Goal: Task Accomplishment & Management: Complete application form

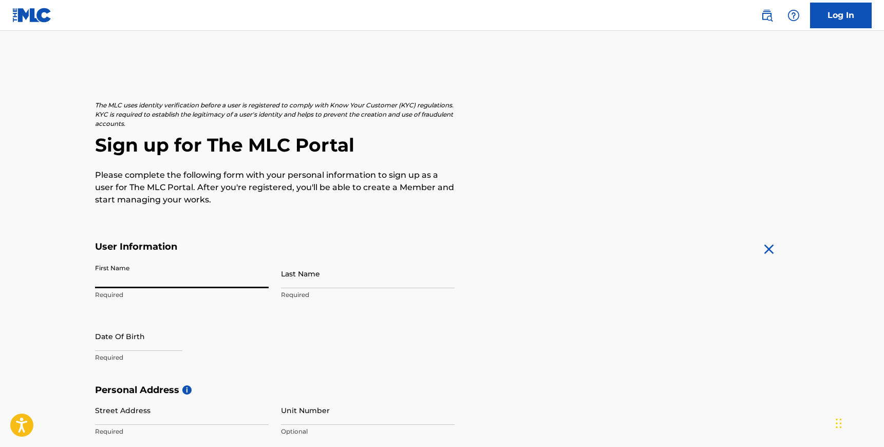
click at [139, 277] on input "First Name" at bounding box center [182, 273] width 174 height 29
type input "Okiemute"
type input "Oniko"
type input "6 Bay Willow Mews"
type input "[PERSON_NAME]"
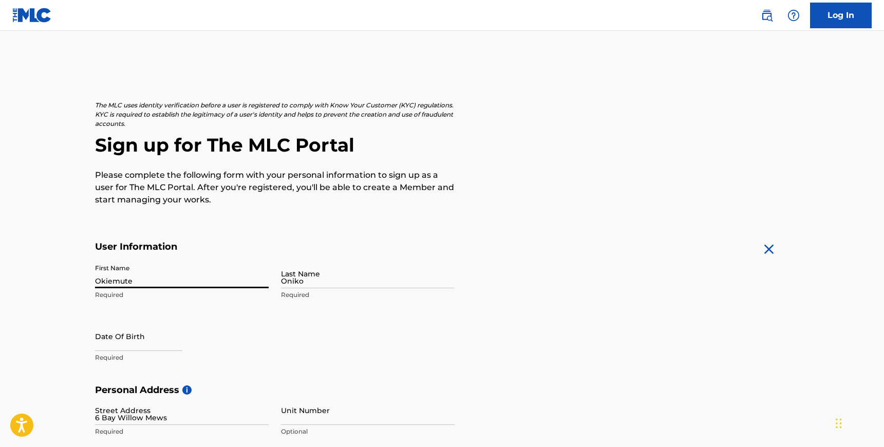
type input "[GEOGRAPHIC_DATA]"
type input "LU5 7AG"
type input "44"
type input "7392"
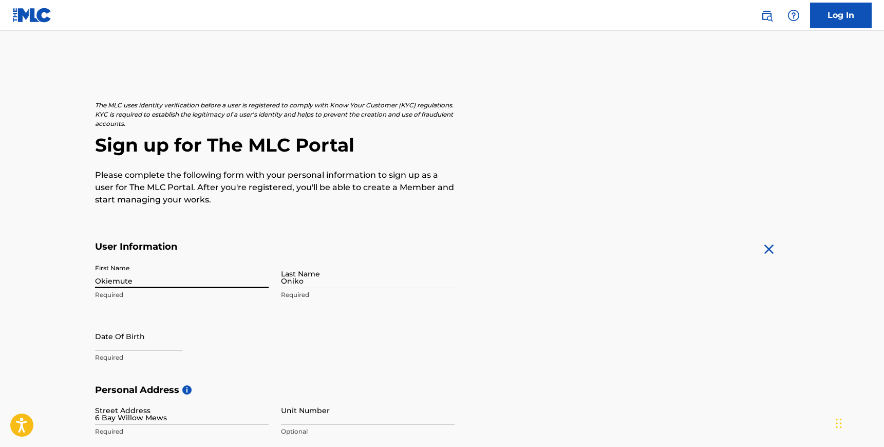
type input "884221"
type input "[EMAIL_ADDRESS][DOMAIN_NAME]"
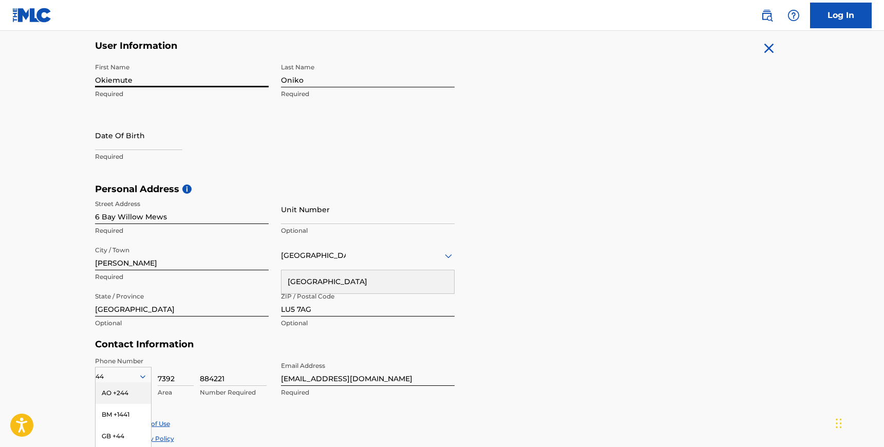
click at [386, 405] on div "Phone Number 44 AO +244 BM +1441 GB +44 Country Required 7392 Area 884221 Numbe…" at bounding box center [275, 388] width 360 height 63
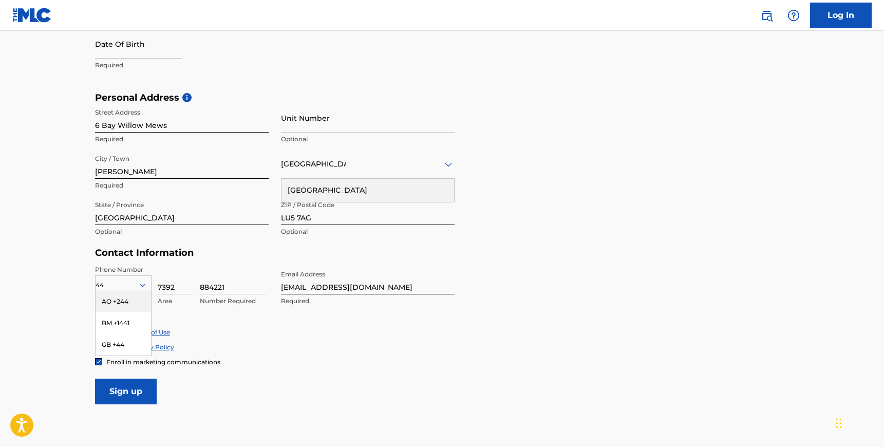
scroll to position [309, 0]
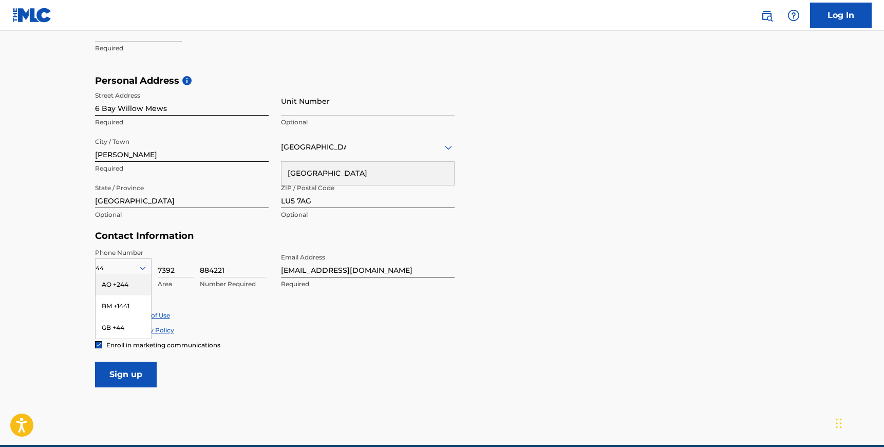
click at [279, 373] on form "User Information First Name Okiemute Required Last Name Oniko Required Date Of …" at bounding box center [442, 160] width 695 height 456
click at [119, 330] on div "GB +44" at bounding box center [123, 328] width 55 height 22
click at [471, 299] on form "User Information First Name Okiemute Required Last Name Oniko Required Date Of …" at bounding box center [442, 160] width 695 height 456
click at [418, 153] on div "[GEOGRAPHIC_DATA]" at bounding box center [368, 147] width 174 height 13
click at [398, 170] on div "[GEOGRAPHIC_DATA]" at bounding box center [368, 173] width 173 height 23
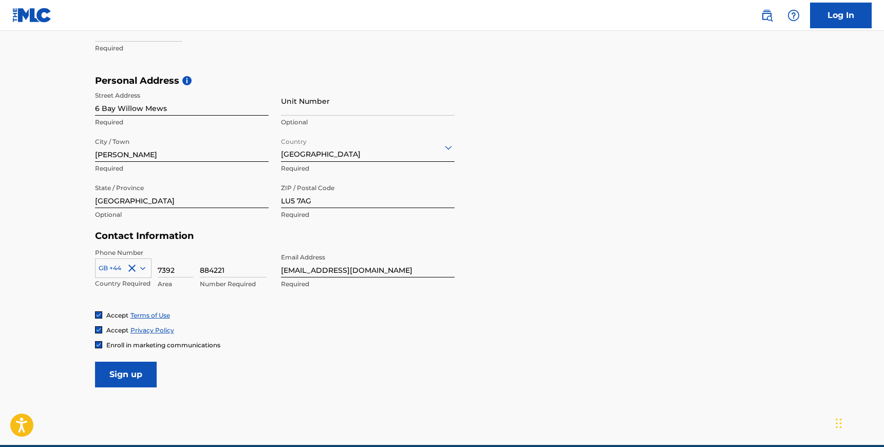
click at [561, 232] on form "User Information First Name Okiemute Required Last Name Oniko Required Date Of …" at bounding box center [442, 160] width 695 height 456
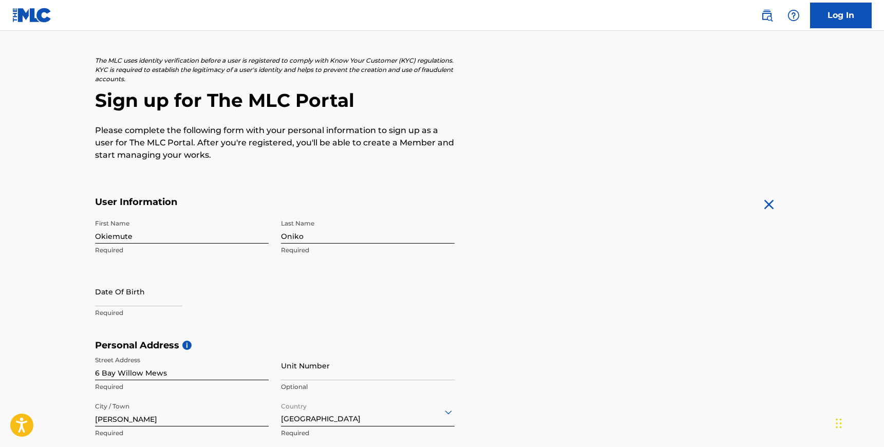
scroll to position [15, 0]
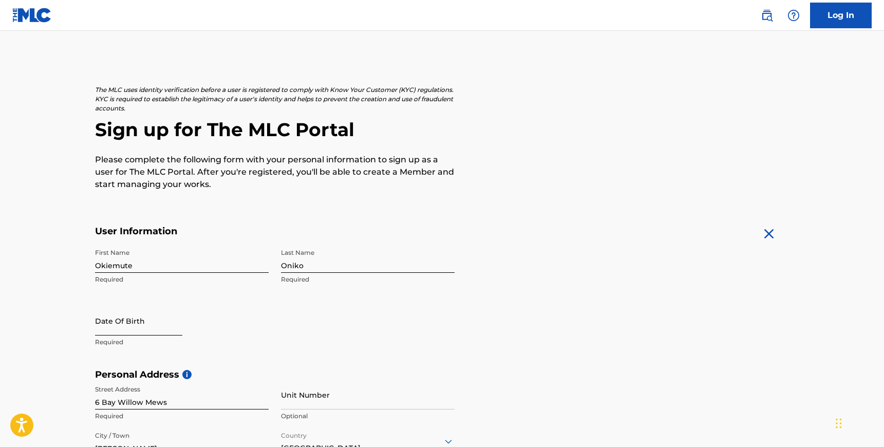
select select "8"
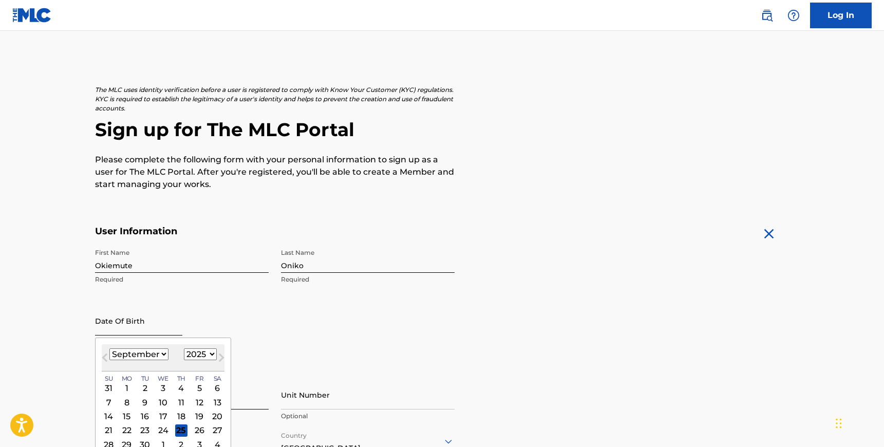
click at [118, 327] on input "text" at bounding box center [138, 320] width 87 height 29
click at [202, 354] on select "1900 1901 1902 1903 1904 1905 1906 1907 1908 1909 1910 1911 1912 1913 1914 1915…" at bounding box center [200, 354] width 33 height 12
select select "1989"
click at [157, 353] on select "January February March April May June July August September October November De…" at bounding box center [138, 354] width 59 height 12
select select "4"
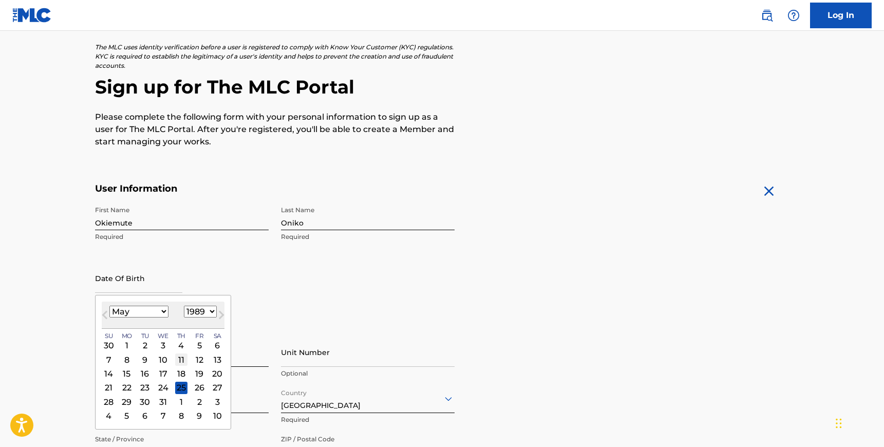
scroll to position [64, 0]
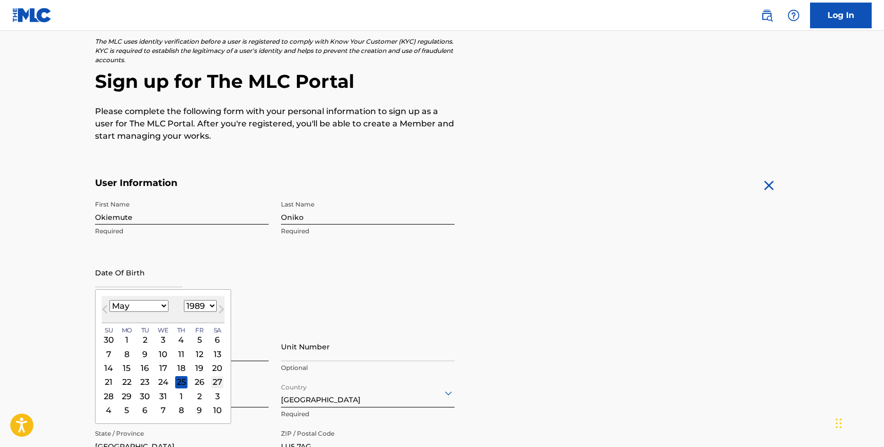
click at [215, 382] on div "27" at bounding box center [217, 382] width 12 height 12
type input "[DATE]"
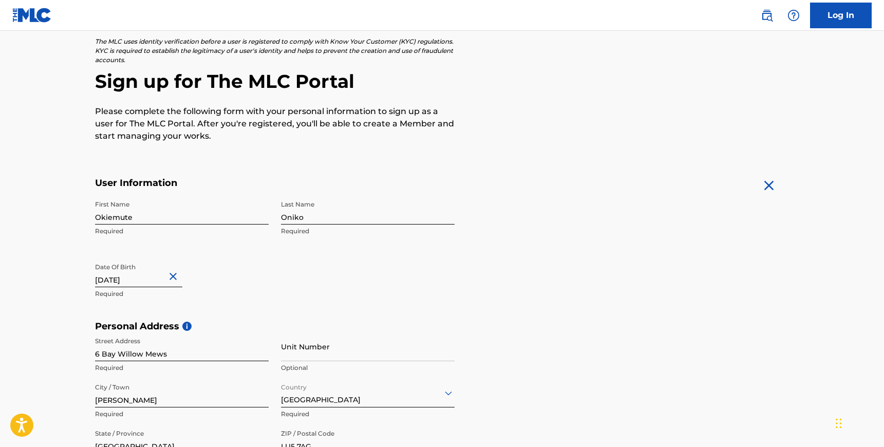
click at [223, 300] on div "Date Of Birth May 27 1989 Required" at bounding box center [182, 281] width 174 height 46
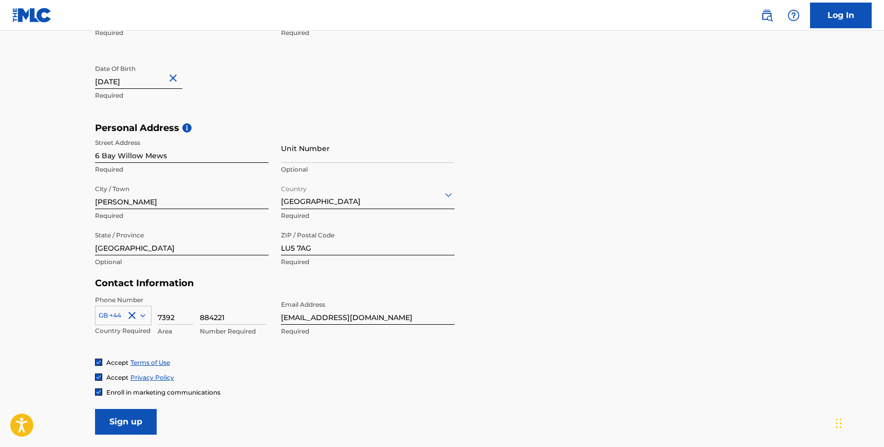
scroll to position [277, 0]
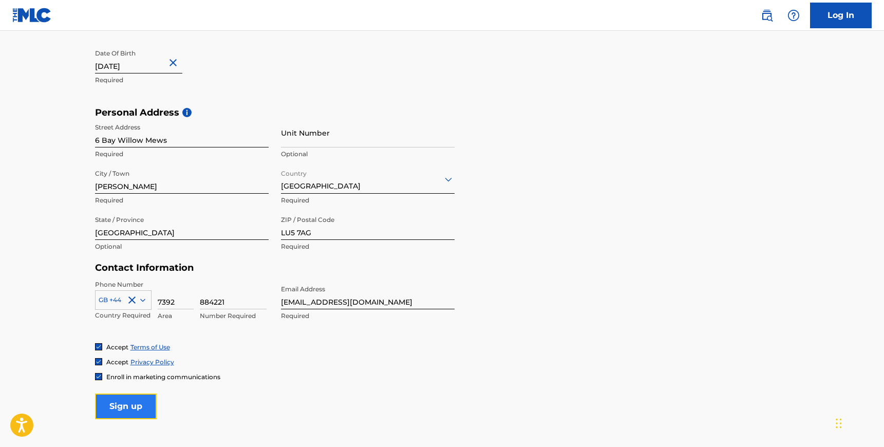
click at [127, 404] on input "Sign up" at bounding box center [126, 407] width 62 height 26
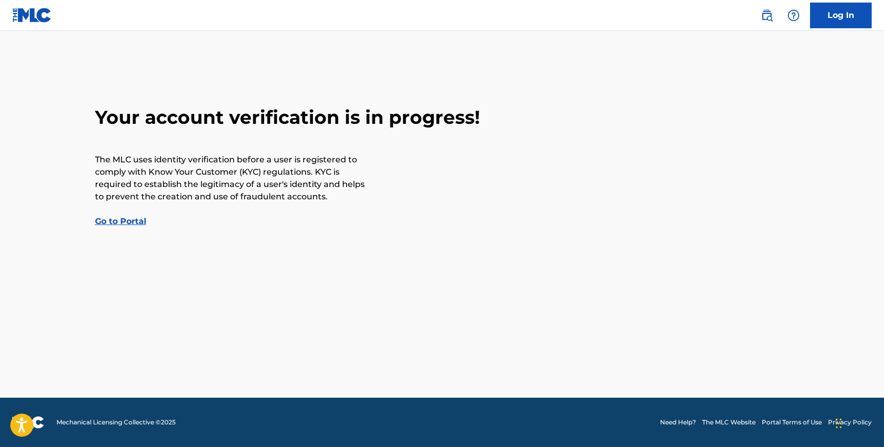
click at [128, 218] on link "Go to Portal" at bounding box center [120, 221] width 51 height 10
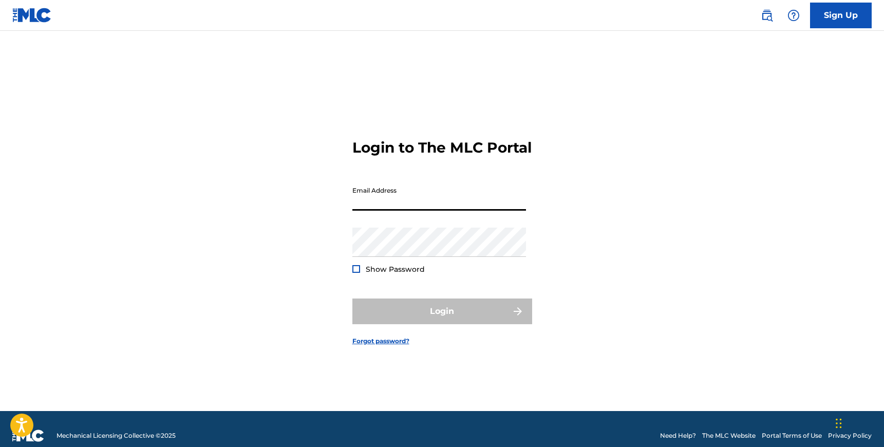
click at [387, 205] on input "Email Address" at bounding box center [440, 195] width 174 height 29
type input "[EMAIL_ADDRESS][DOMAIN_NAME]"
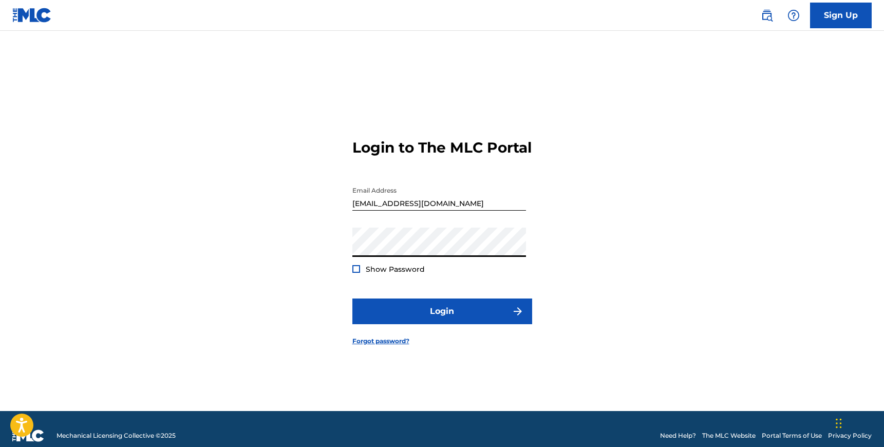
click at [356, 273] on div at bounding box center [357, 269] width 8 height 8
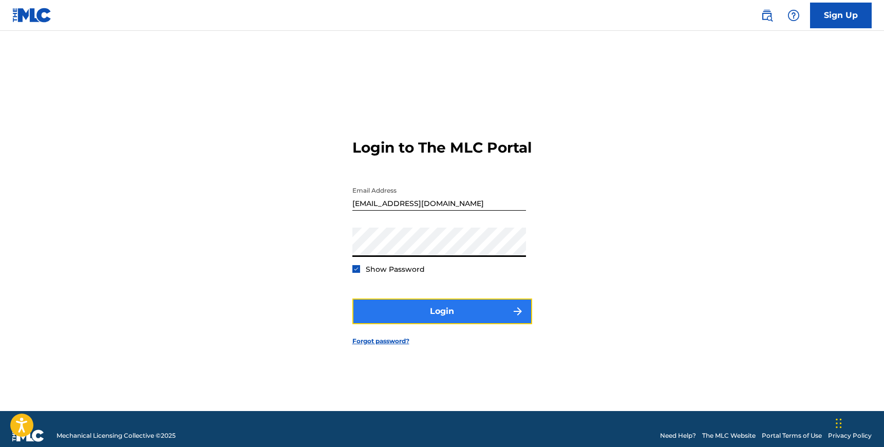
click at [437, 319] on button "Login" at bounding box center [443, 312] width 180 height 26
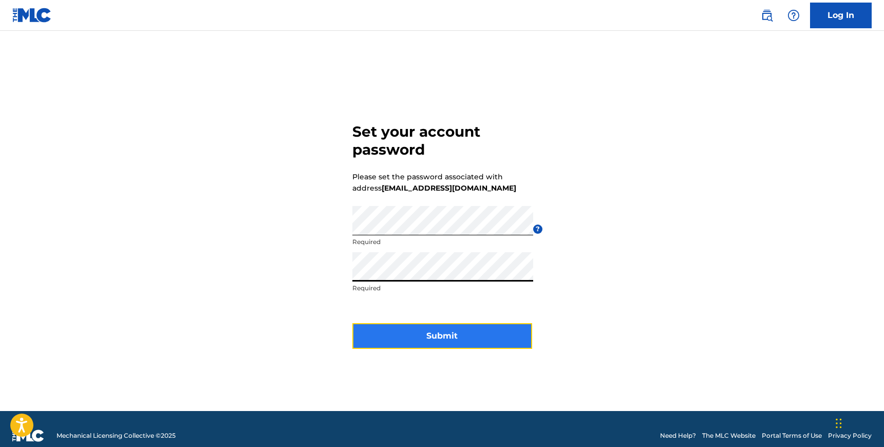
click at [445, 343] on button "Submit" at bounding box center [443, 336] width 180 height 26
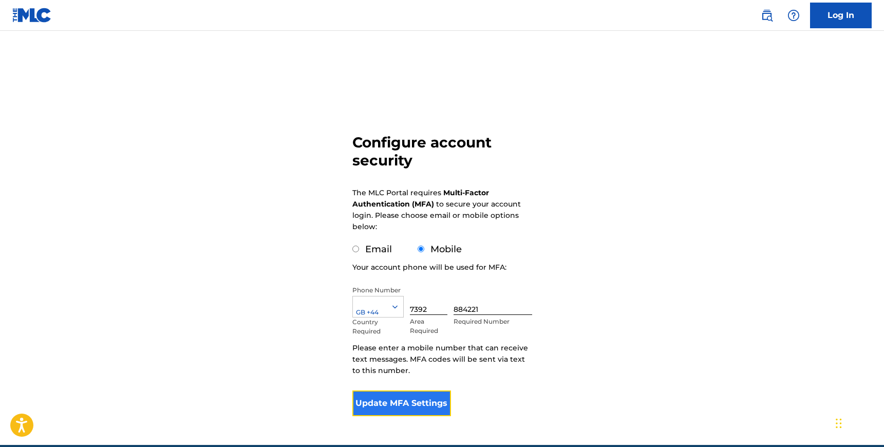
click at [411, 407] on button "Update MFA Settings" at bounding box center [402, 404] width 99 height 26
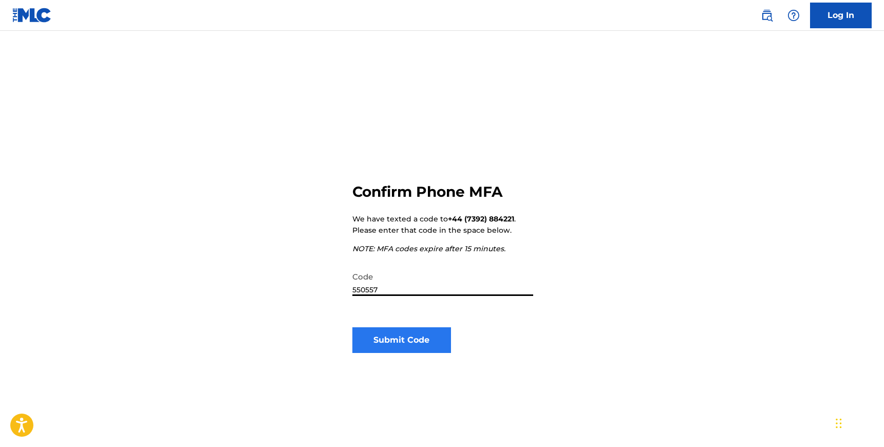
type input "550557"
click at [404, 347] on button "Submit Code" at bounding box center [402, 340] width 99 height 26
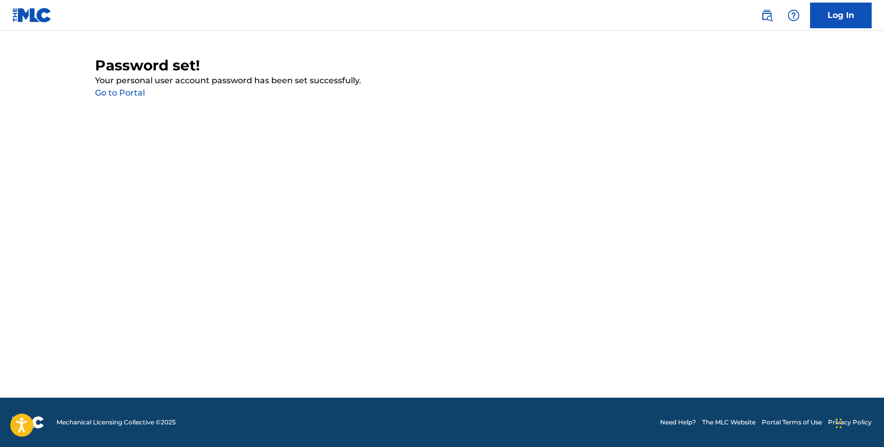
click at [119, 97] on link "Go to Portal" at bounding box center [120, 93] width 50 height 10
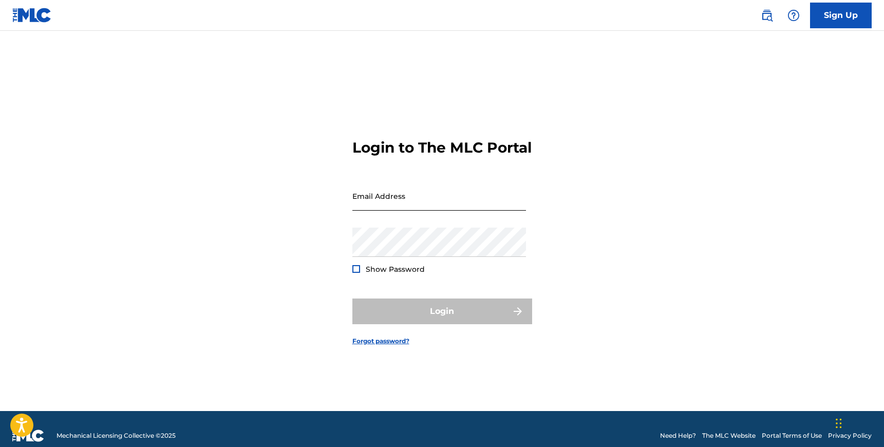
click at [386, 197] on input "Email Address" at bounding box center [440, 195] width 174 height 29
type input "[EMAIL_ADDRESS][DOMAIN_NAME]"
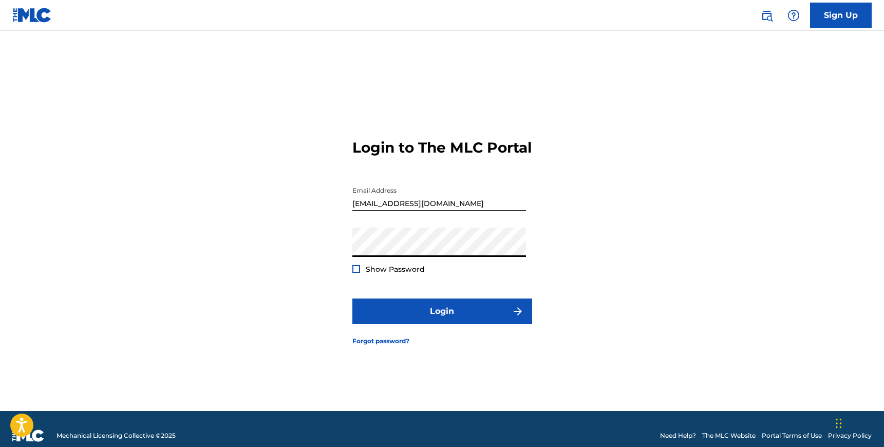
click at [360, 274] on div "Show Password" at bounding box center [389, 269] width 72 height 10
click at [356, 273] on div at bounding box center [357, 269] width 8 height 8
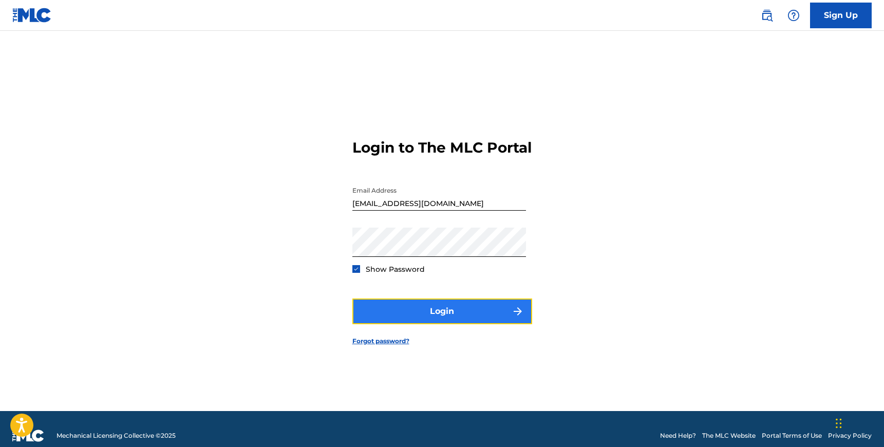
click at [419, 323] on button "Login" at bounding box center [443, 312] width 180 height 26
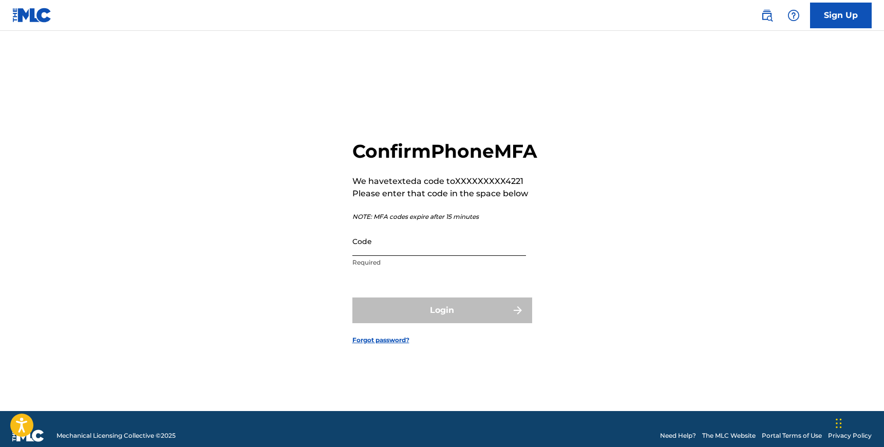
click at [403, 256] on input "Code" at bounding box center [440, 241] width 174 height 29
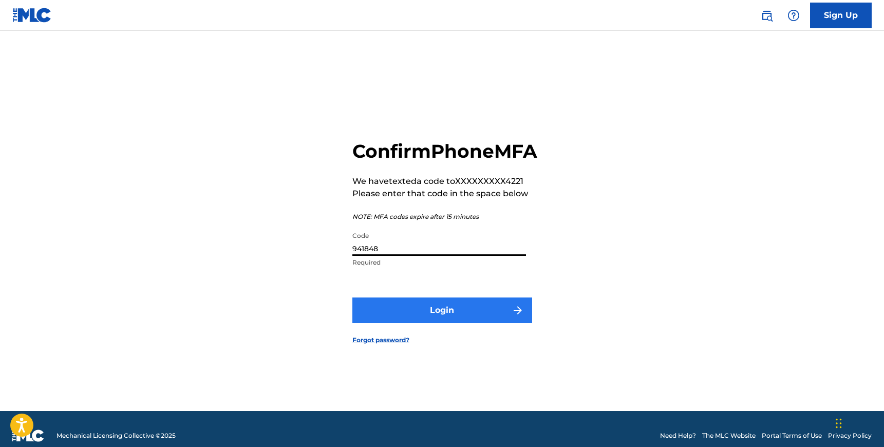
type input "941848"
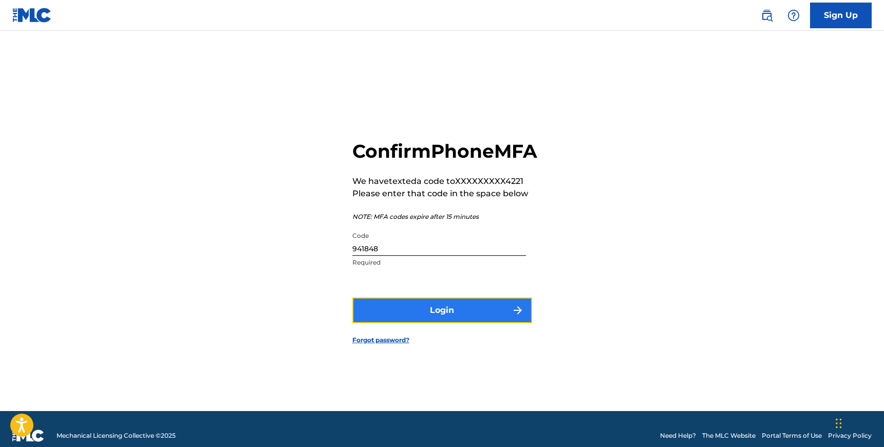
click at [450, 319] on button "Login" at bounding box center [443, 311] width 180 height 26
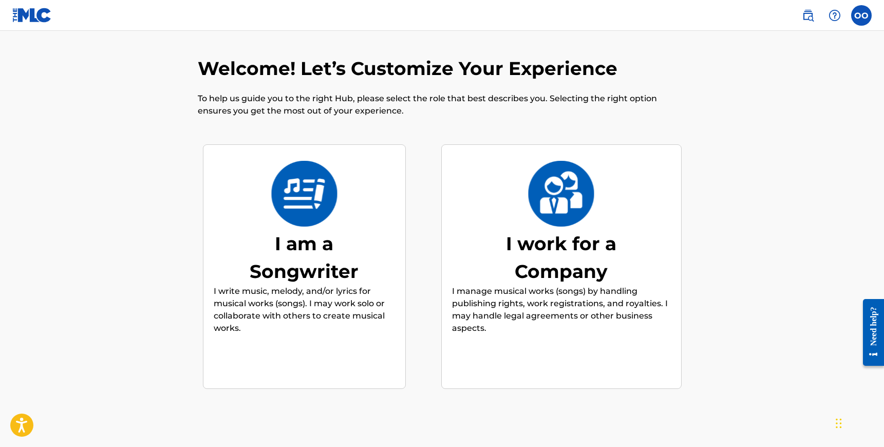
click at [306, 273] on div "I am a Songwriter" at bounding box center [304, 257] width 154 height 55
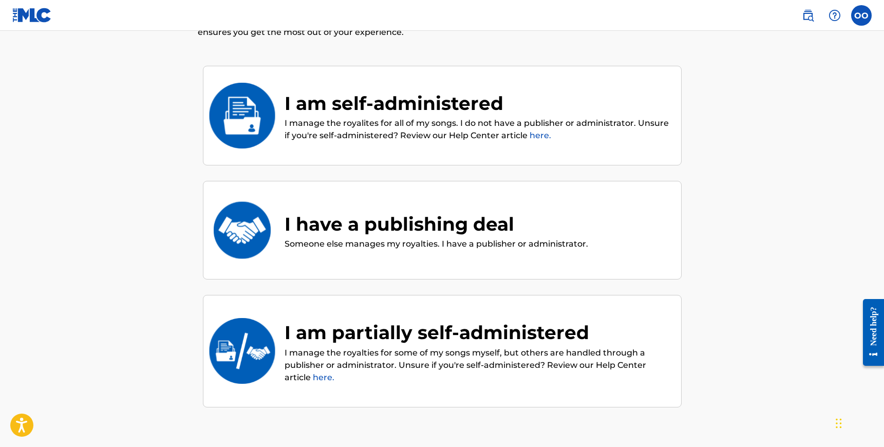
scroll to position [95, 0]
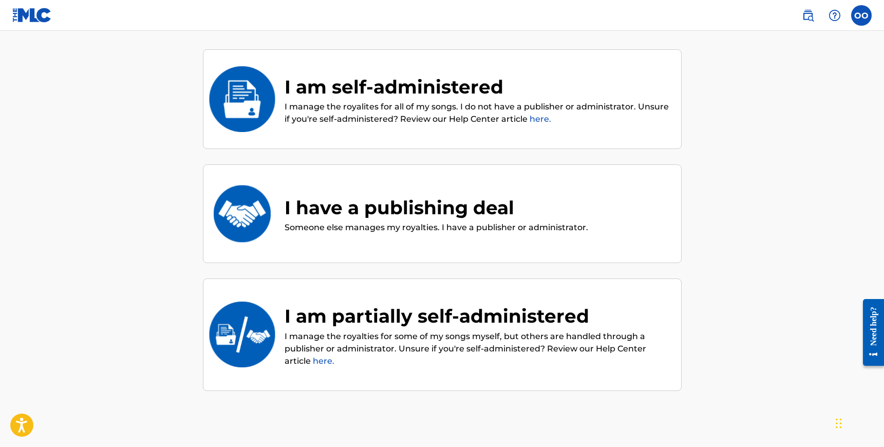
click at [423, 338] on p "I manage the royalties for some of my songs myself, but others are handled thro…" at bounding box center [478, 348] width 386 height 37
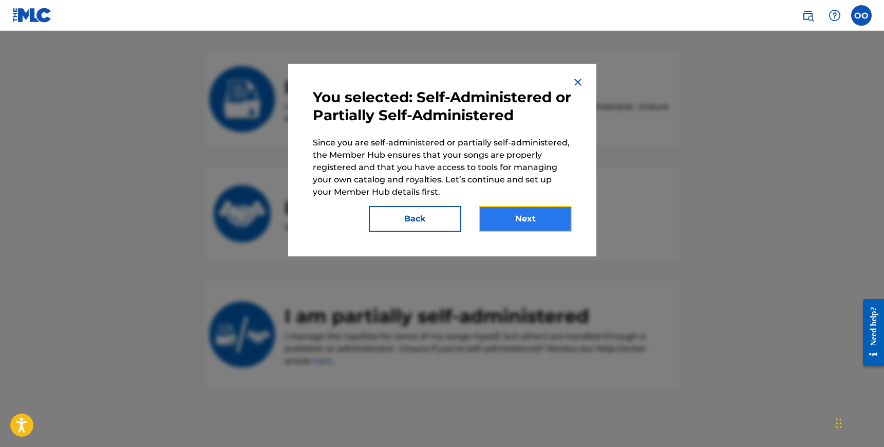
click at [528, 219] on button "Next" at bounding box center [525, 219] width 92 height 26
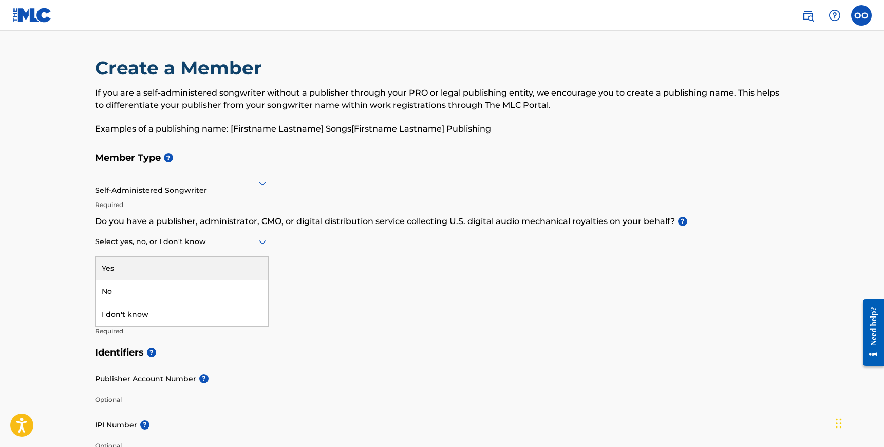
click at [238, 243] on div at bounding box center [182, 241] width 174 height 13
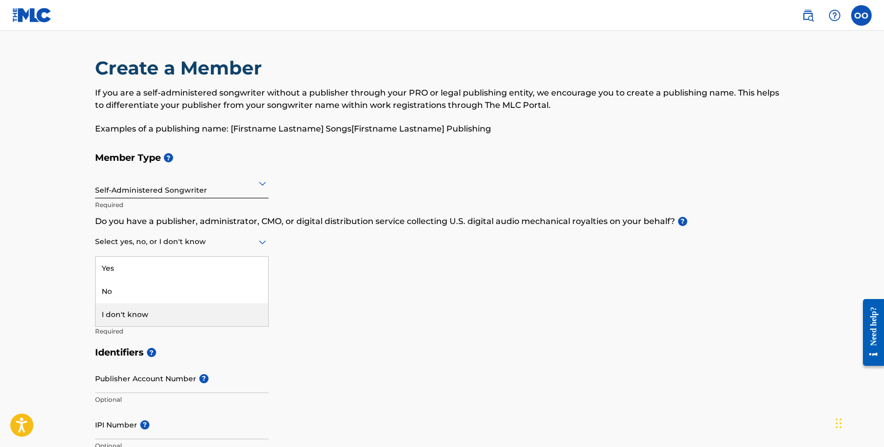
click at [187, 313] on div "I don't know" at bounding box center [182, 314] width 173 height 23
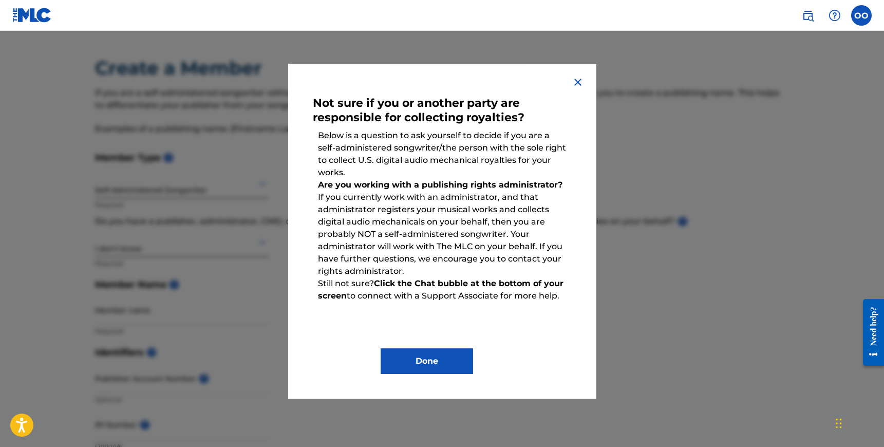
click at [578, 81] on img at bounding box center [578, 82] width 12 height 12
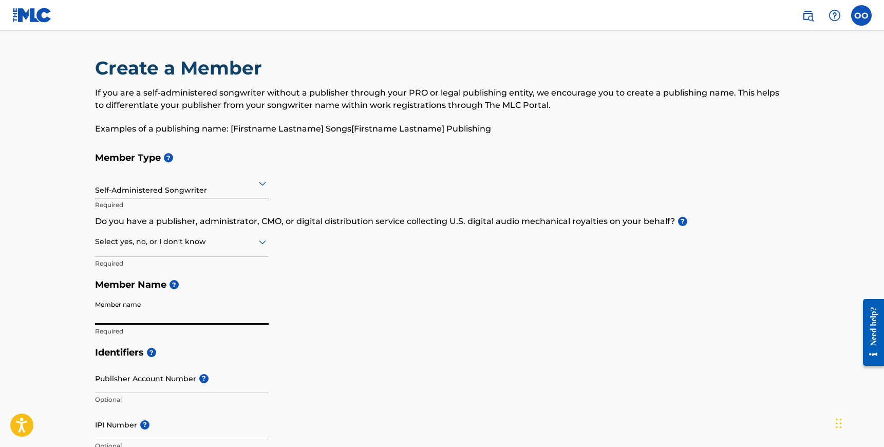
click at [156, 313] on input "Member name" at bounding box center [182, 309] width 174 height 29
type input "Okiemute Oniko"
type input "6 Bay Willow Mews"
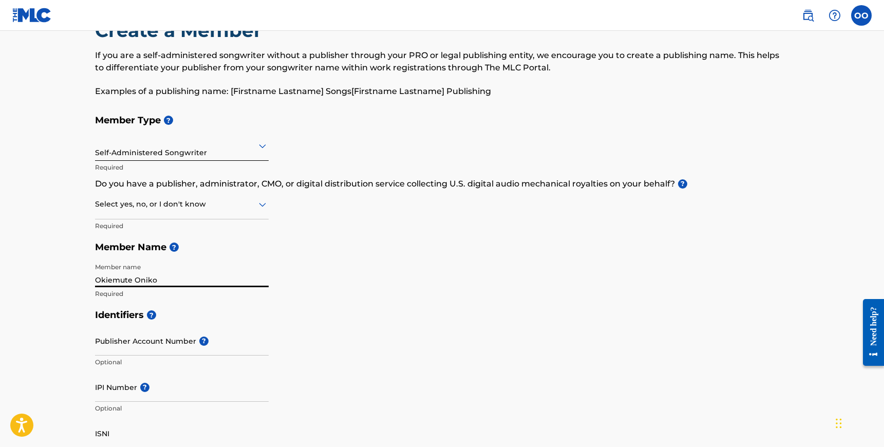
scroll to position [36, 0]
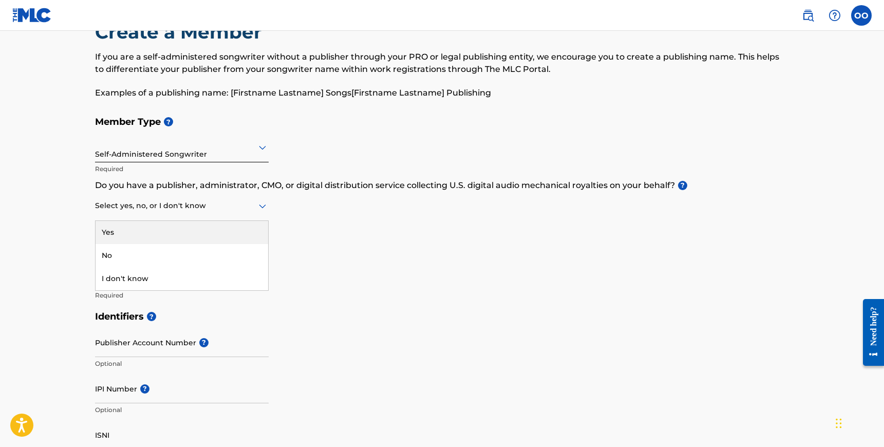
click at [247, 207] on div at bounding box center [182, 205] width 174 height 13
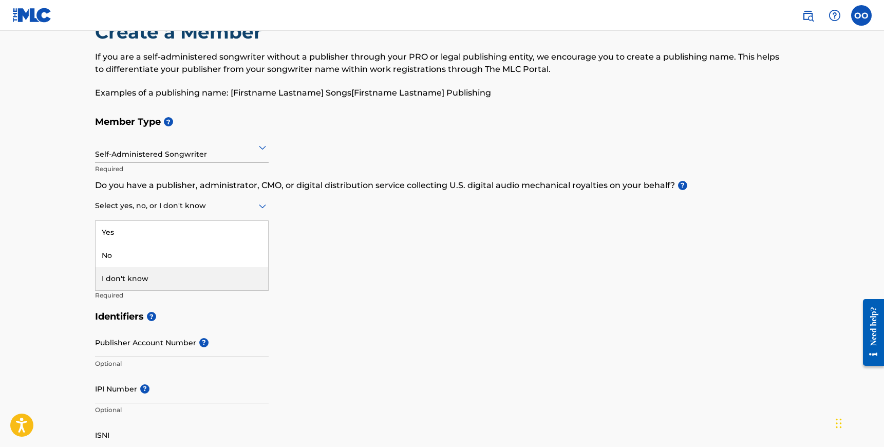
click at [190, 283] on div "I don't know" at bounding box center [182, 278] width 173 height 23
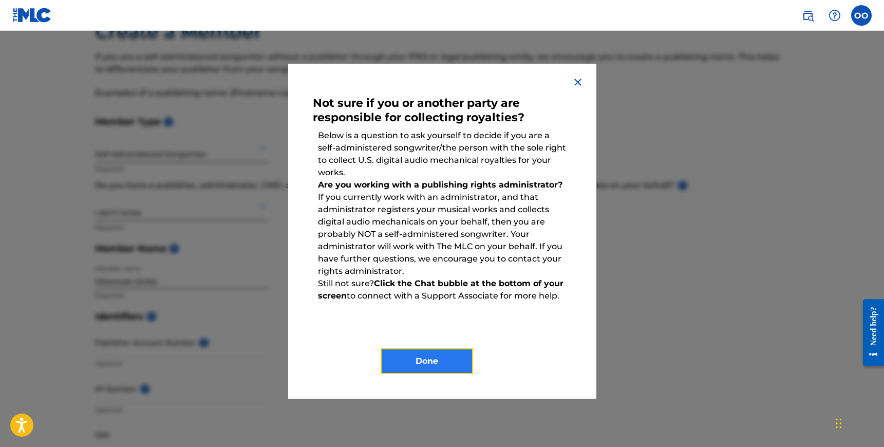
click at [420, 365] on button "Done" at bounding box center [427, 361] width 92 height 26
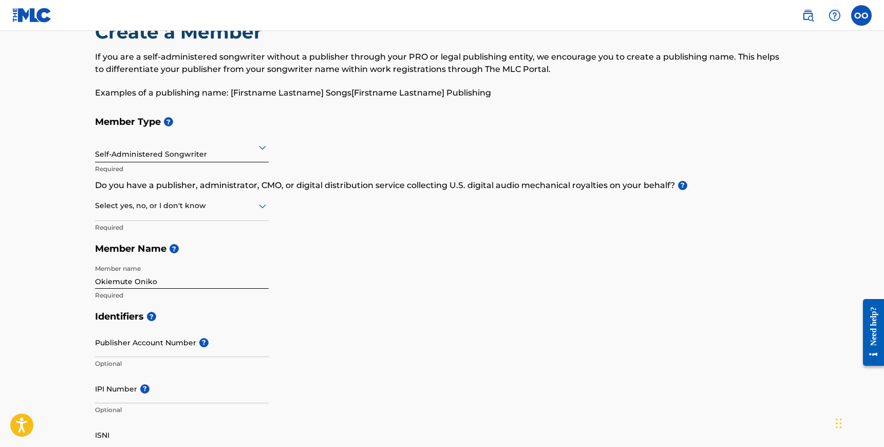
click at [206, 206] on div at bounding box center [182, 205] width 174 height 13
click at [192, 279] on div "I don't know" at bounding box center [182, 278] width 173 height 23
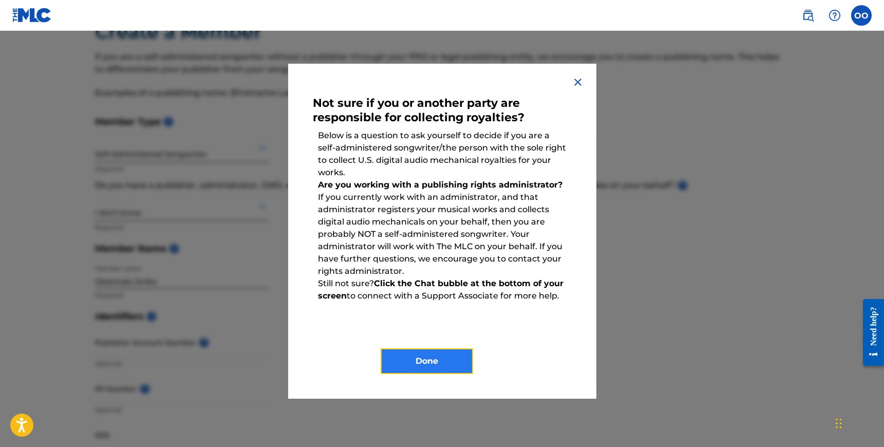
click at [420, 365] on button "Done" at bounding box center [427, 361] width 92 height 26
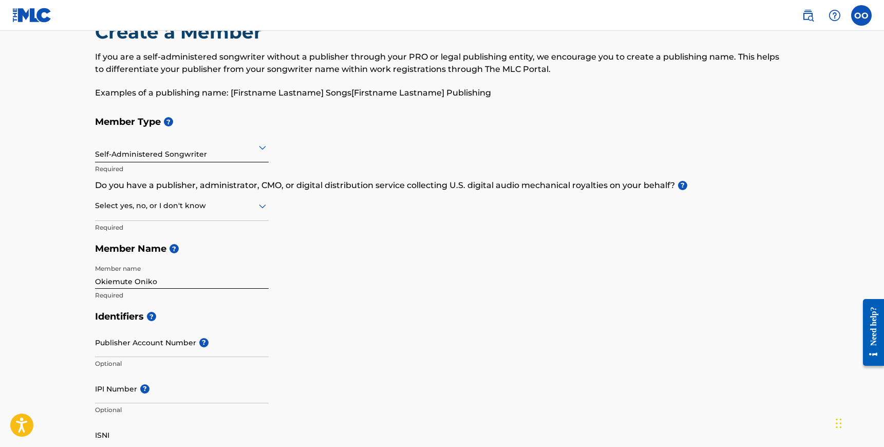
click at [205, 210] on div at bounding box center [182, 205] width 174 height 13
click at [163, 257] on div "No" at bounding box center [182, 255] width 173 height 23
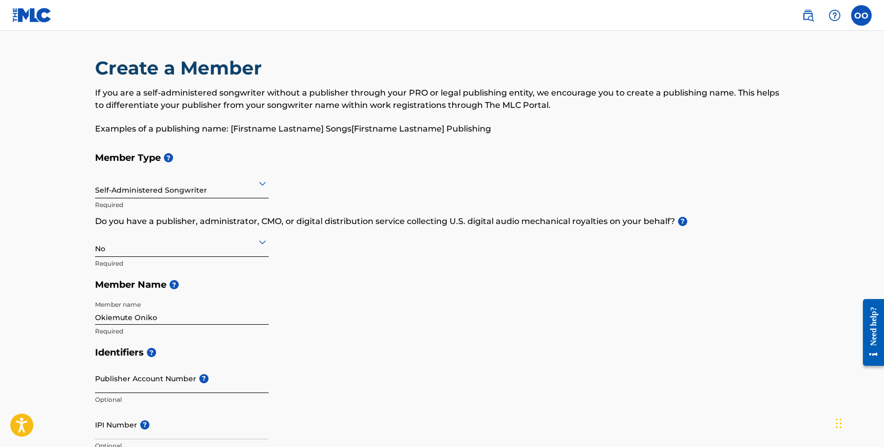
click at [150, 379] on input "Publisher Account Number ?" at bounding box center [182, 378] width 174 height 29
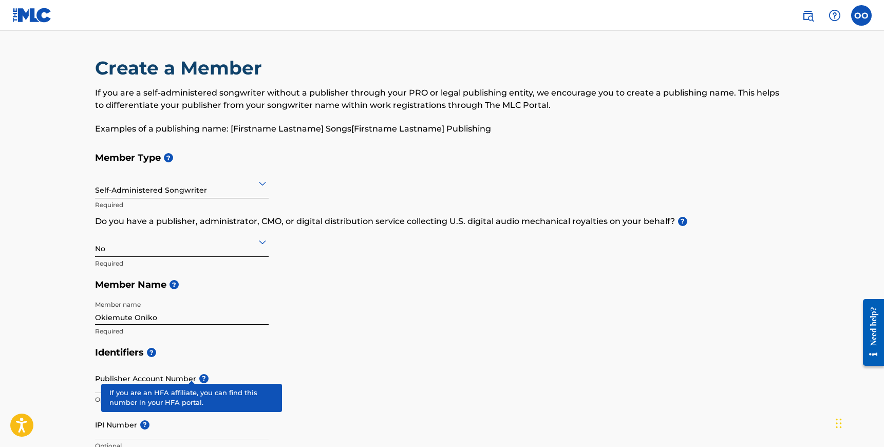
click at [190, 371] on div "Publisher Account Number ? Optional" at bounding box center [182, 387] width 174 height 46
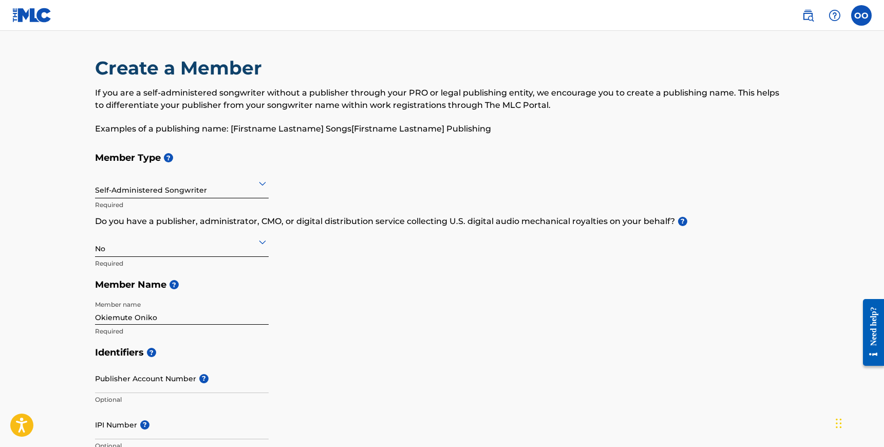
click at [215, 182] on div at bounding box center [182, 183] width 174 height 13
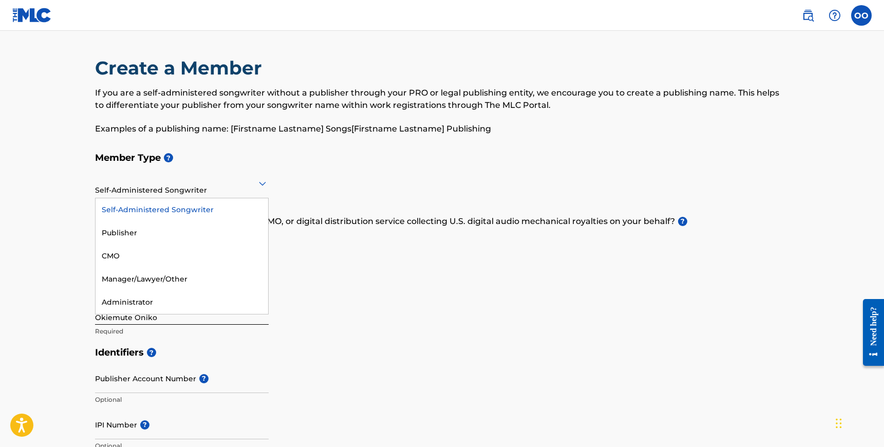
click at [219, 209] on div "Self-Administered Songwriter" at bounding box center [182, 209] width 173 height 23
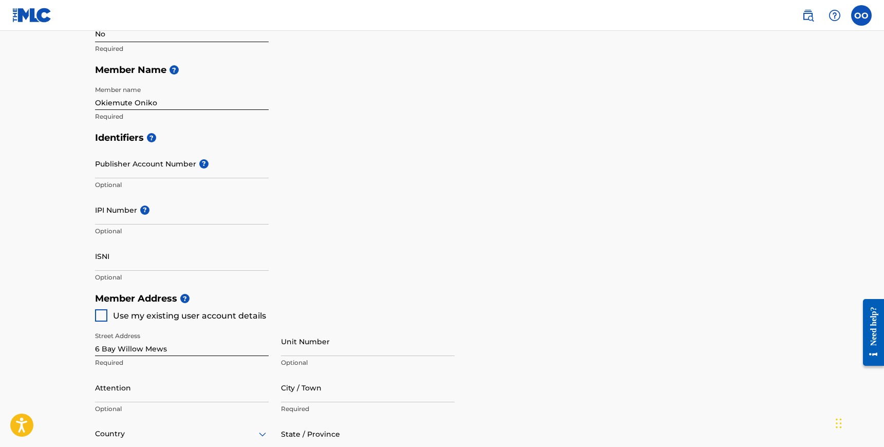
scroll to position [216, 0]
click at [103, 313] on div at bounding box center [101, 314] width 12 height 12
type input "[PERSON_NAME]"
type input "[GEOGRAPHIC_DATA]"
type input "LU5 7AG"
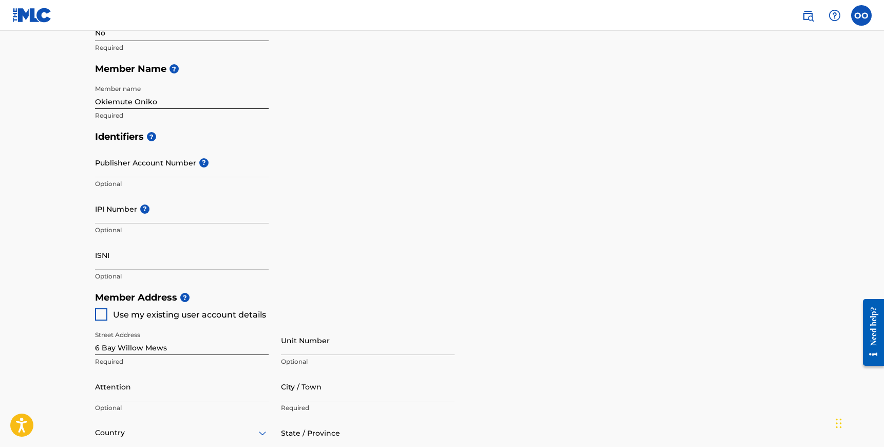
type input "7392"
type input "884221"
type input "[EMAIL_ADDRESS][DOMAIN_NAME]"
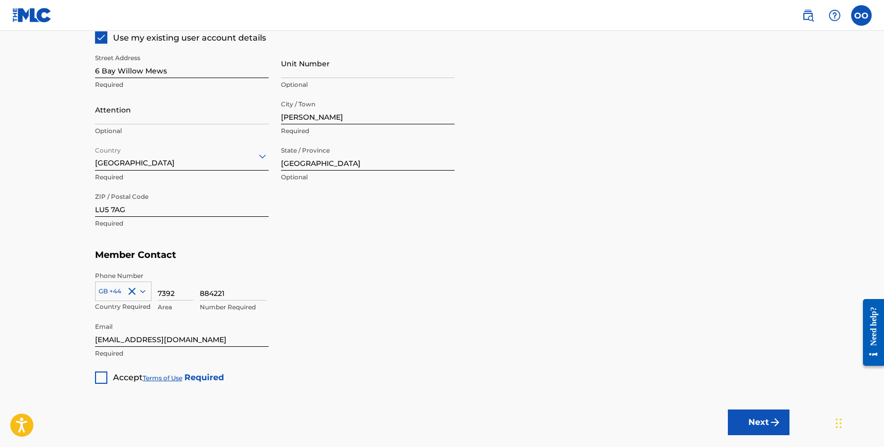
scroll to position [527, 0]
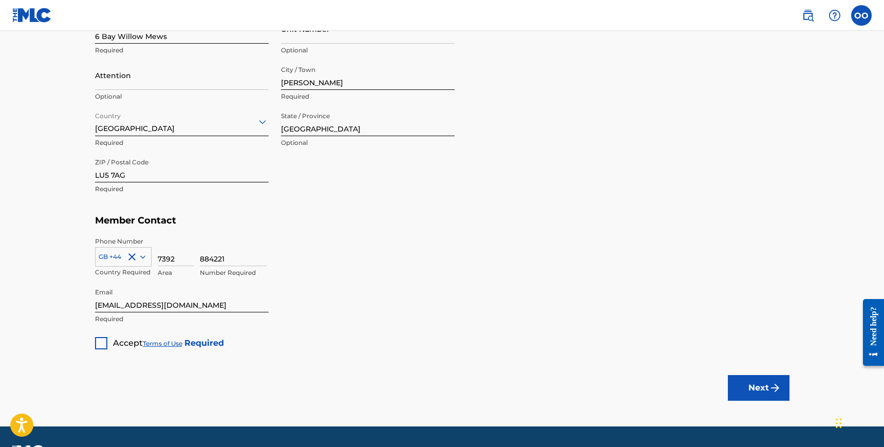
click at [101, 341] on div at bounding box center [101, 343] width 12 height 12
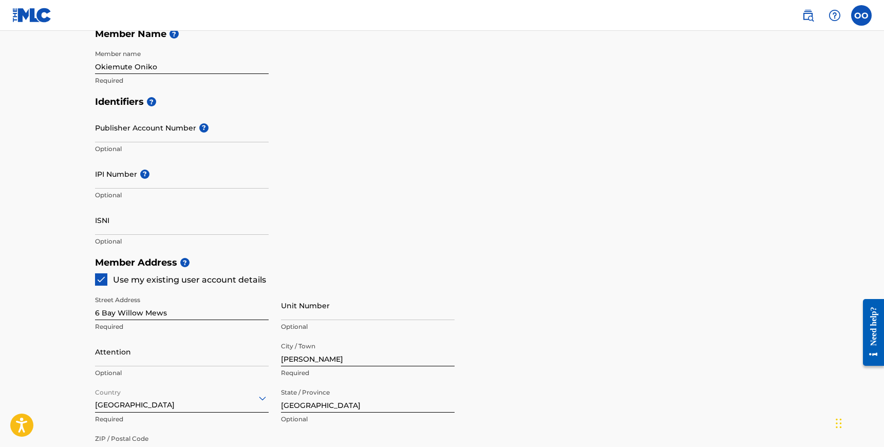
scroll to position [0, 0]
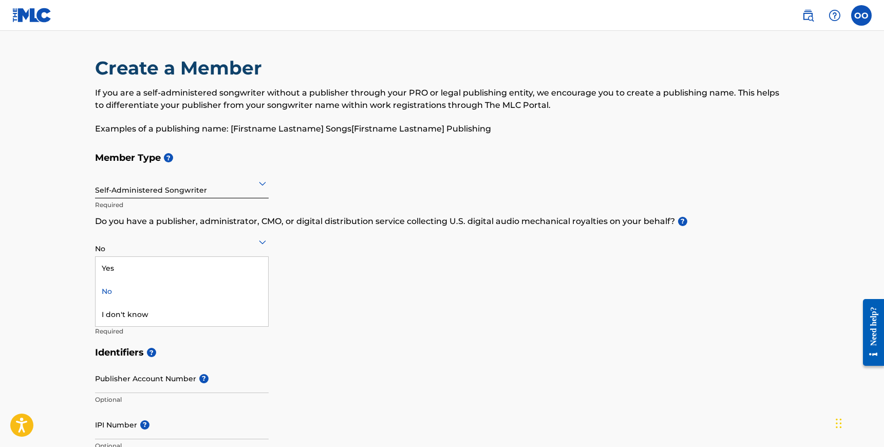
click at [227, 242] on div at bounding box center [182, 241] width 174 height 13
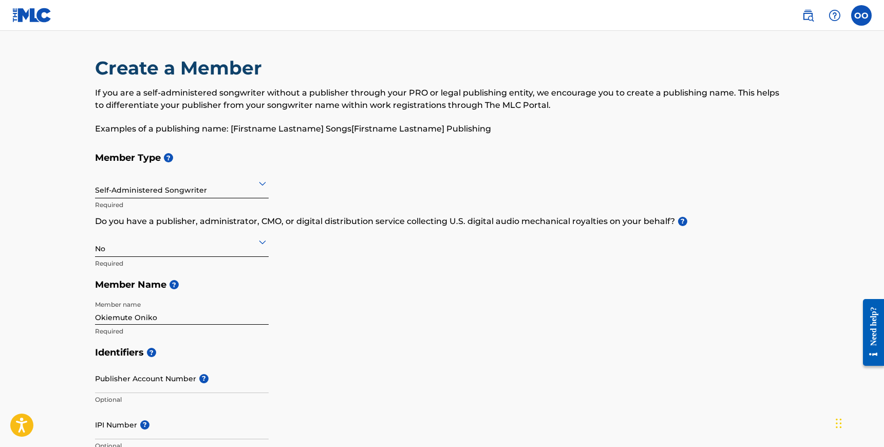
click at [227, 242] on div at bounding box center [182, 241] width 174 height 13
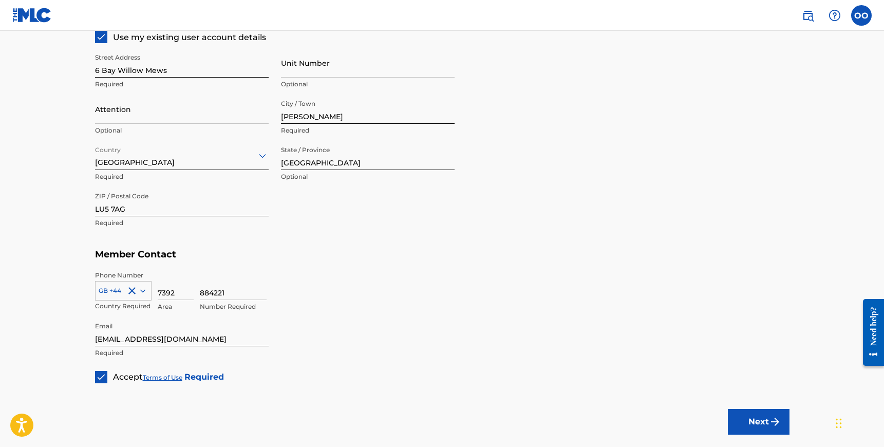
scroll to position [496, 0]
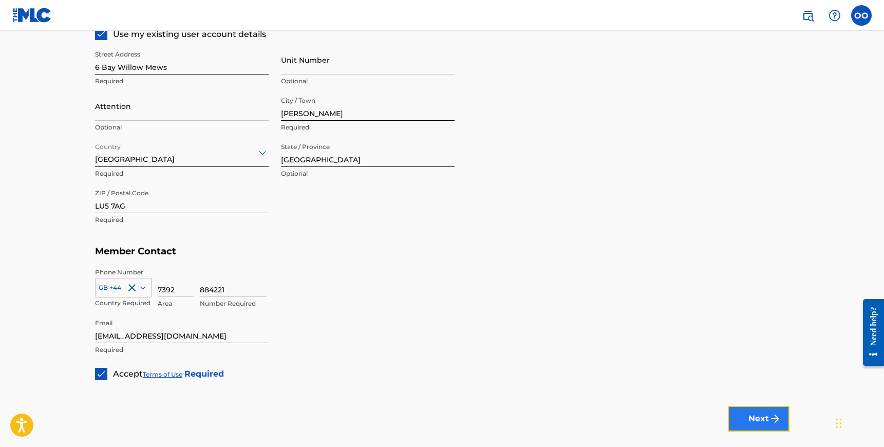
click at [759, 414] on button "Next" at bounding box center [759, 419] width 62 height 26
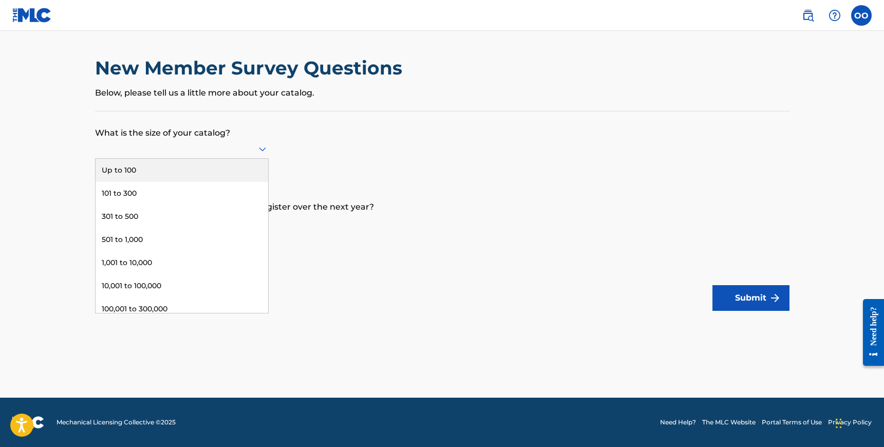
click at [154, 143] on div at bounding box center [182, 148] width 174 height 13
click at [177, 172] on div "Up to 100" at bounding box center [182, 170] width 173 height 23
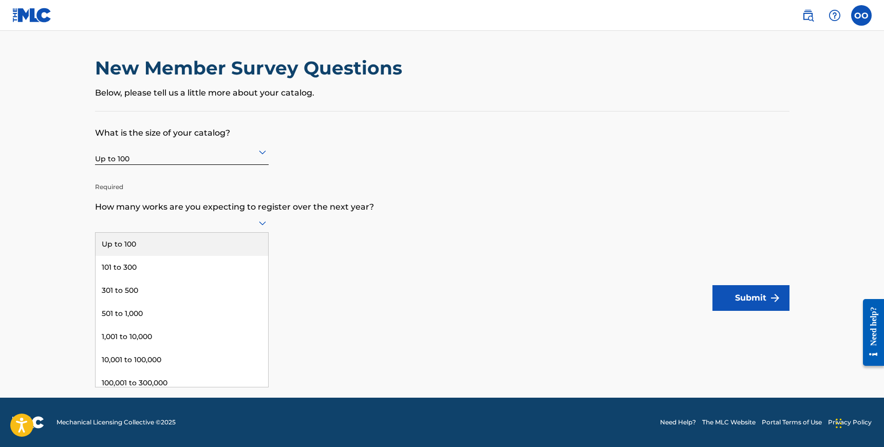
click at [177, 226] on div at bounding box center [182, 222] width 174 height 13
click at [172, 244] on div "Up to 100" at bounding box center [182, 244] width 173 height 23
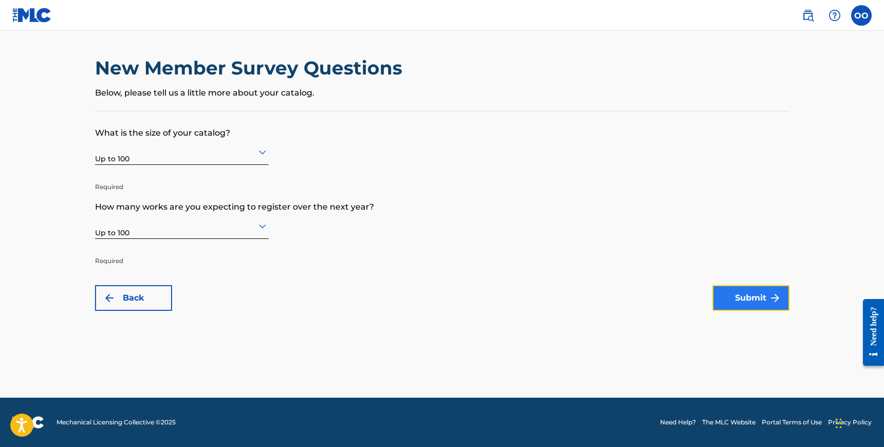
click at [729, 300] on button "Submit" at bounding box center [751, 298] width 77 height 26
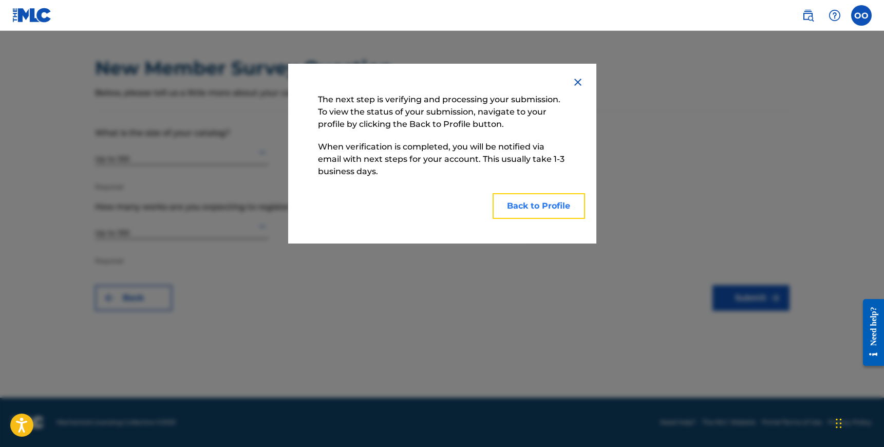
click at [531, 207] on button "Back to Profile" at bounding box center [539, 206] width 92 height 26
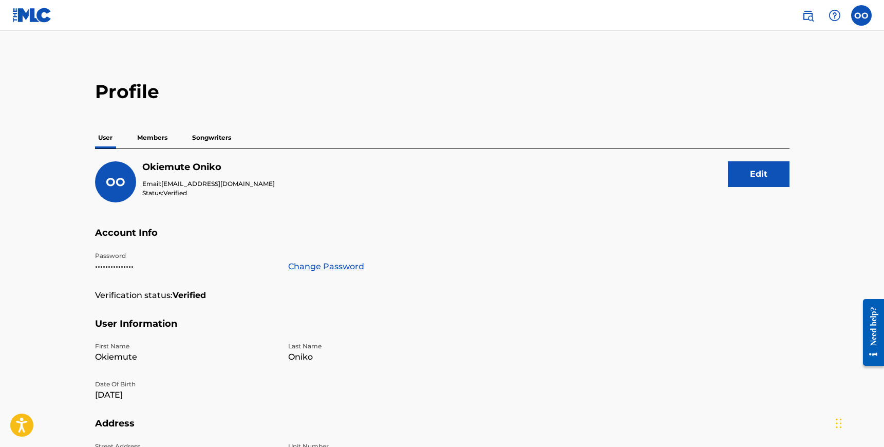
click at [157, 137] on p "Members" at bounding box center [152, 138] width 36 height 22
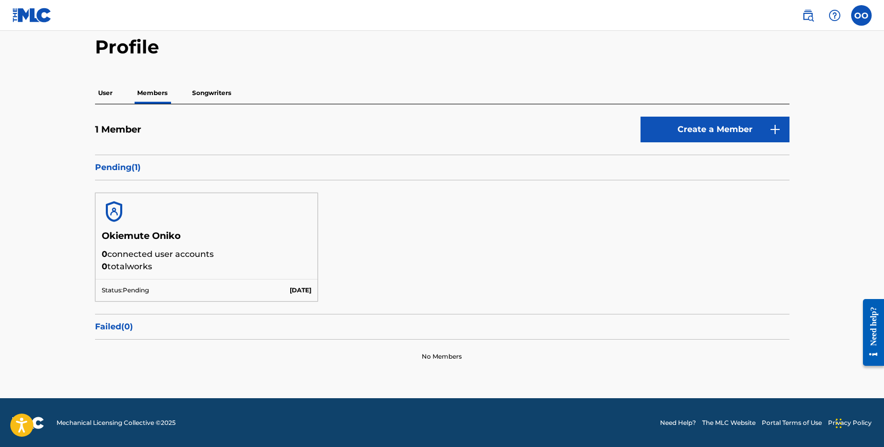
scroll to position [40, 0]
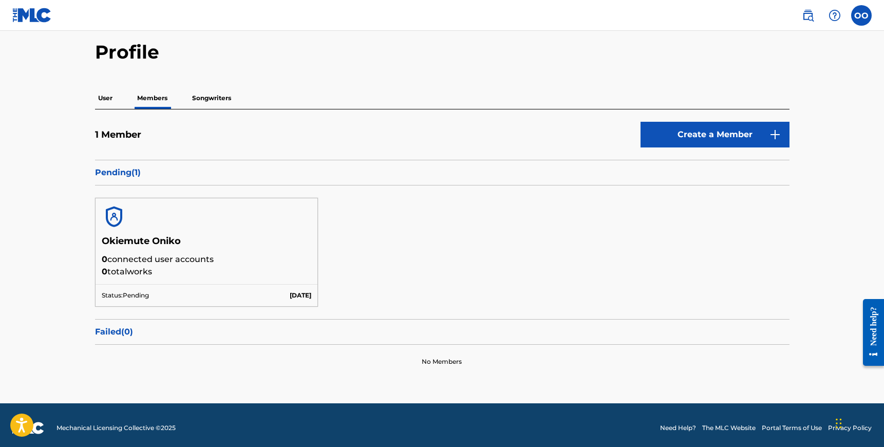
click at [207, 89] on p "Songwriters" at bounding box center [211, 98] width 45 height 22
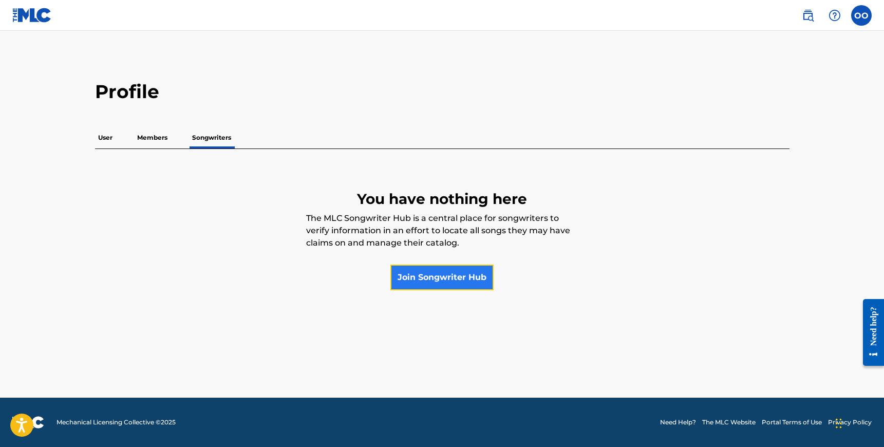
click at [435, 280] on link "Join Songwriter Hub" at bounding box center [442, 278] width 103 height 26
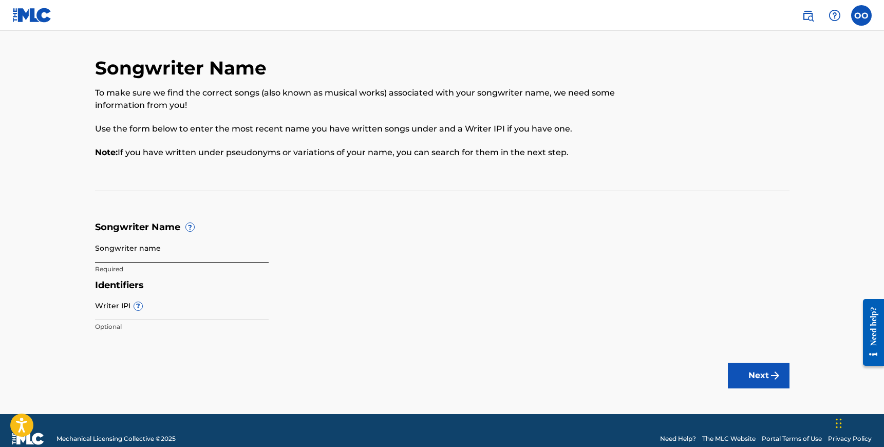
click at [165, 256] on input "Songwriter name" at bounding box center [182, 247] width 174 height 29
type input "Okiemute Oniko"
click at [176, 292] on input "Writer IPI ?" at bounding box center [182, 305] width 174 height 29
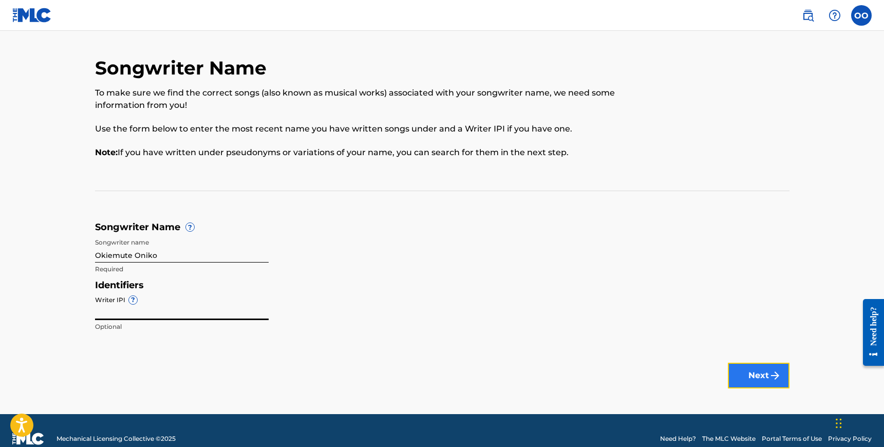
click at [757, 376] on button "Next" at bounding box center [759, 376] width 62 height 26
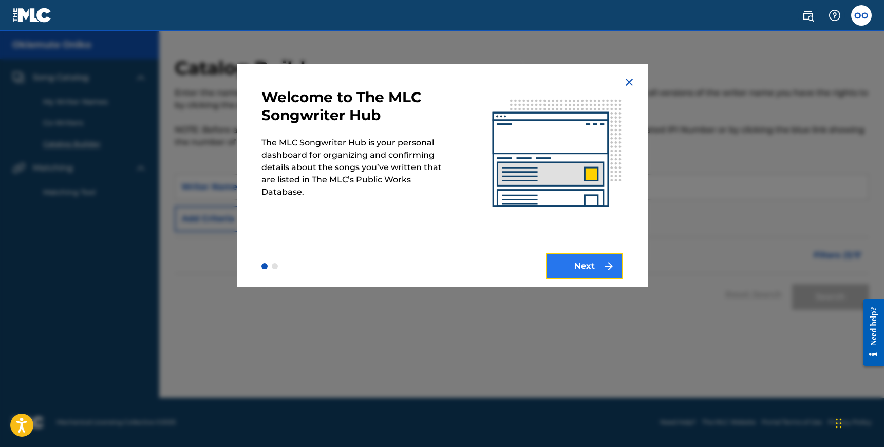
click at [587, 265] on button "Next" at bounding box center [584, 266] width 77 height 26
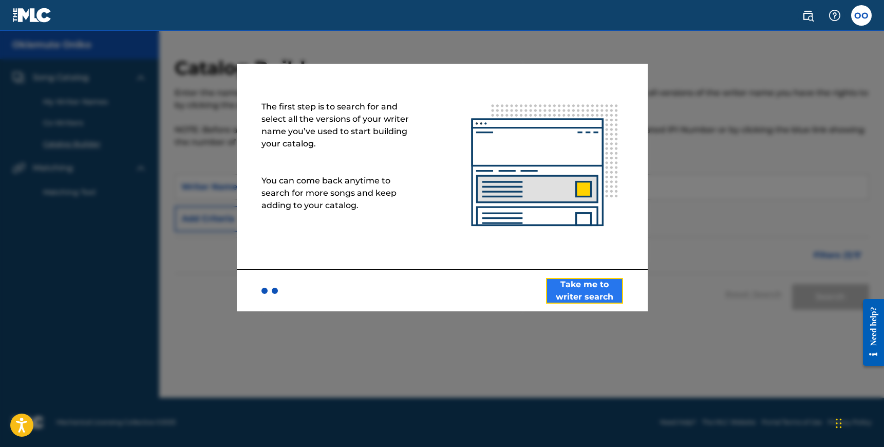
click at [585, 294] on button "Take me to writer search" at bounding box center [584, 291] width 77 height 26
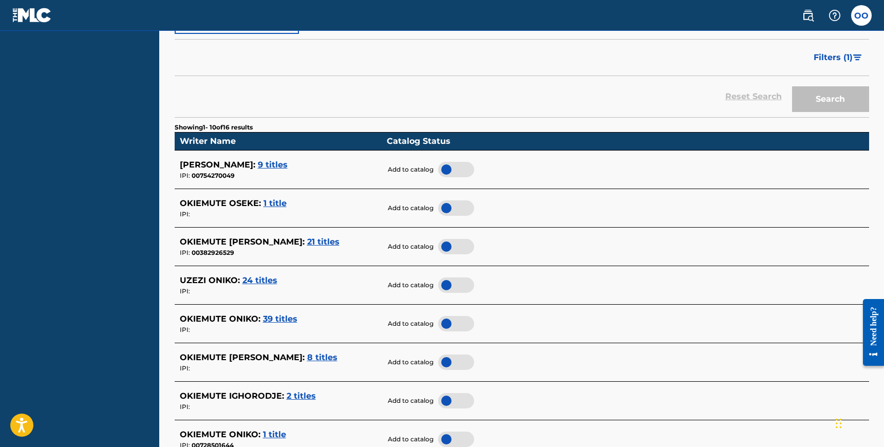
scroll to position [203, 0]
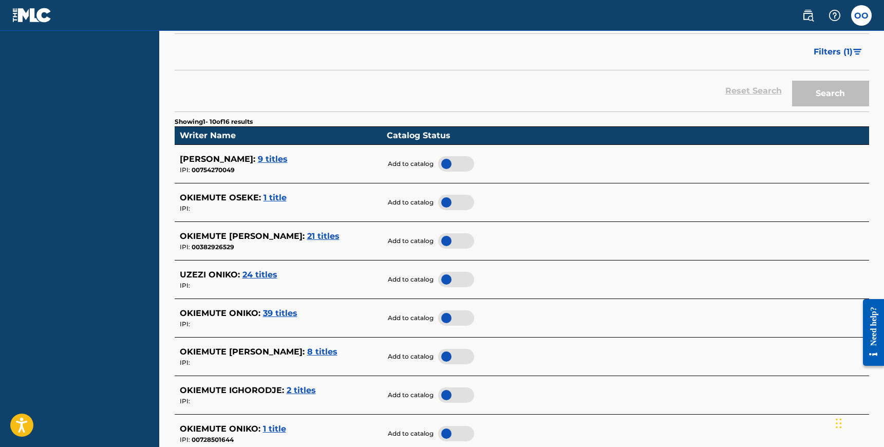
click at [282, 311] on span "39 titles" at bounding box center [280, 313] width 34 height 10
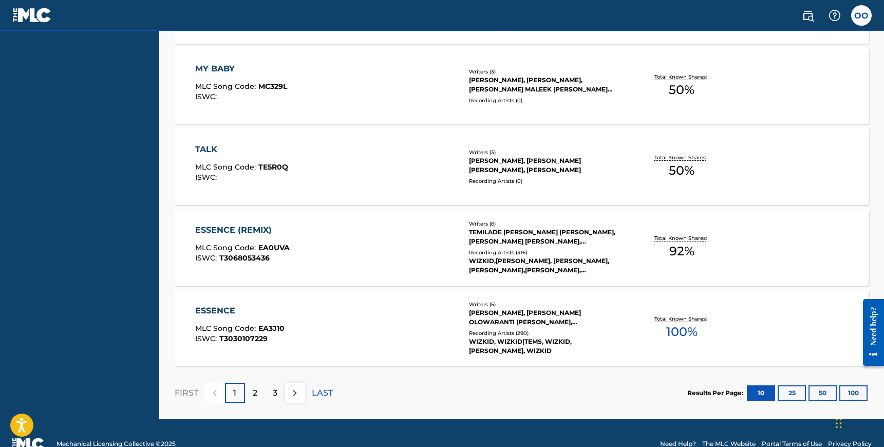
scroll to position [798, 0]
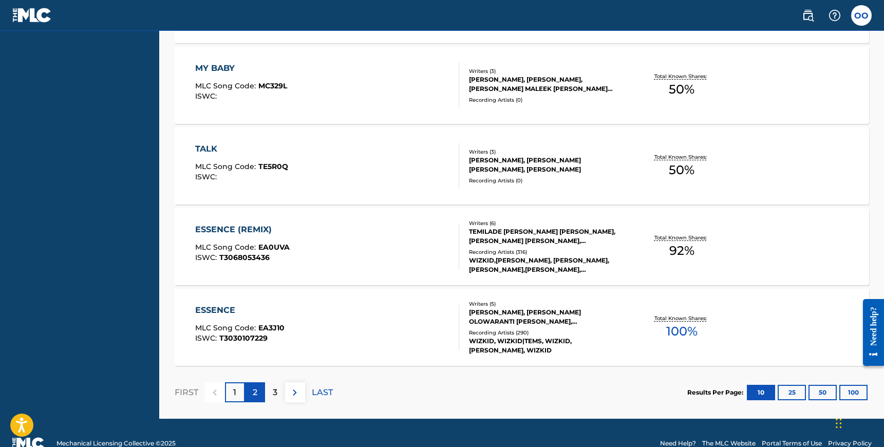
click at [251, 391] on div "2" at bounding box center [255, 392] width 20 height 20
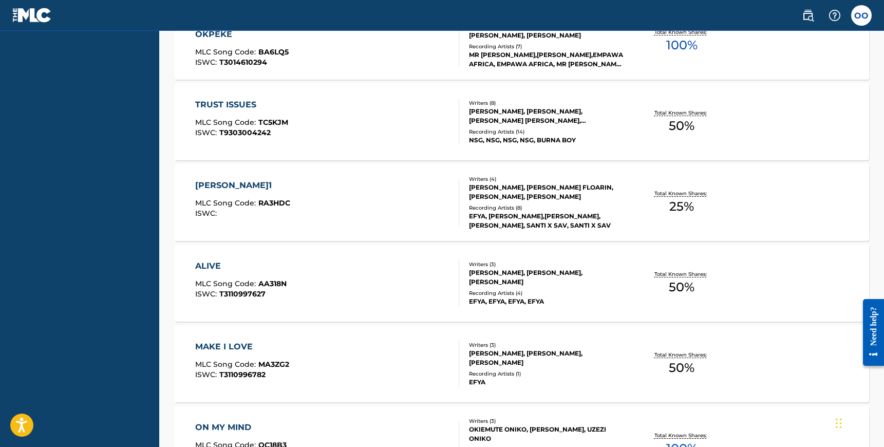
scroll to position [510, 0]
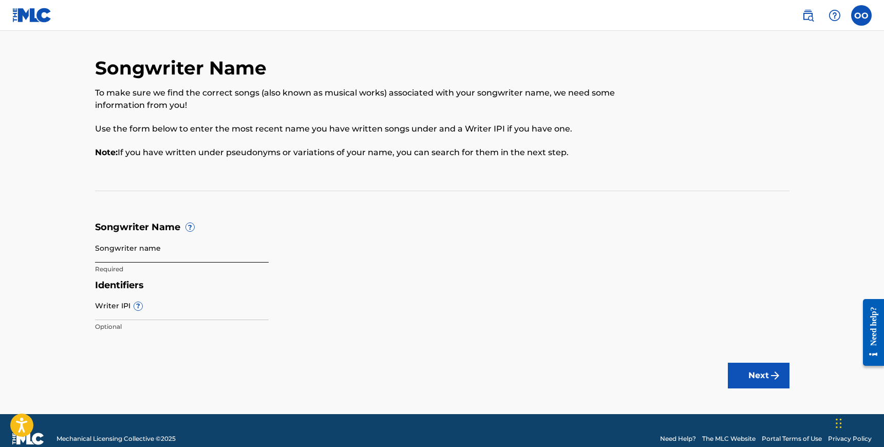
click at [205, 257] on input "Songwriter name" at bounding box center [182, 247] width 174 height 29
type input "Okiemute Oniko"
click at [760, 377] on button "Next" at bounding box center [759, 376] width 62 height 26
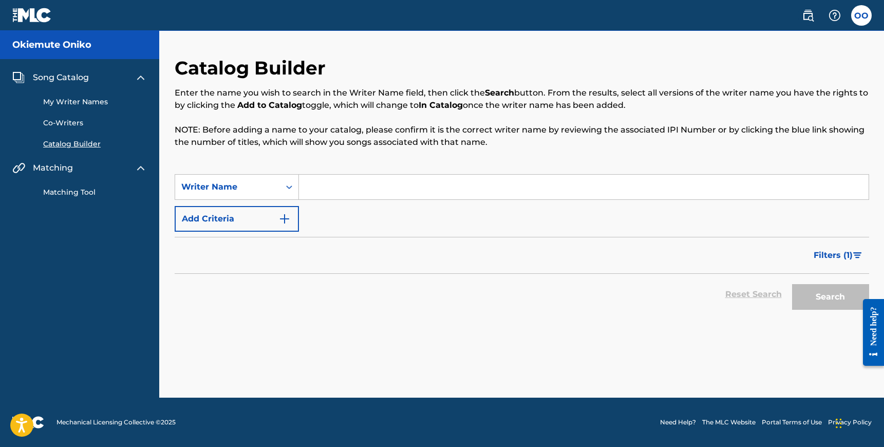
click at [331, 190] on input "Search Form" at bounding box center [584, 187] width 570 height 25
type input "okiemute oniko"
click at [832, 295] on button "Search" at bounding box center [830, 297] width 77 height 26
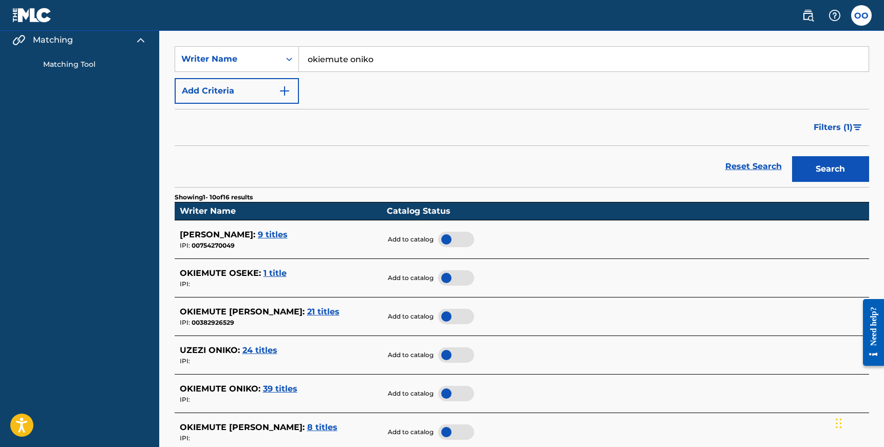
scroll to position [128, 0]
click at [323, 310] on span "21 titles" at bounding box center [323, 311] width 32 height 10
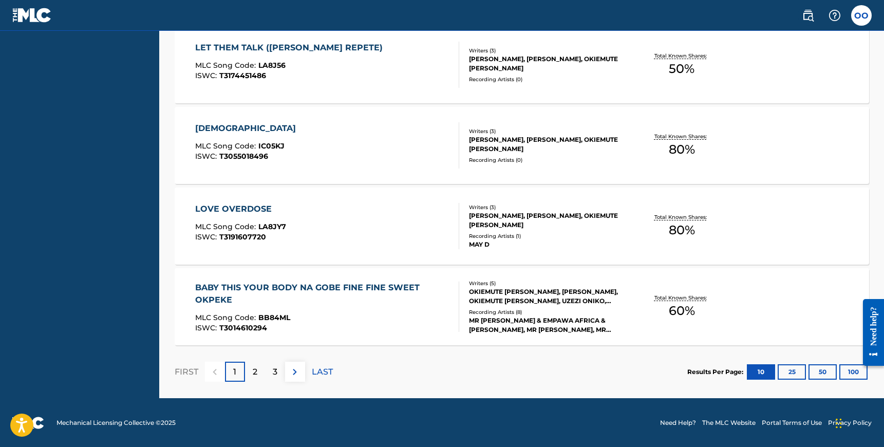
scroll to position [819, 0]
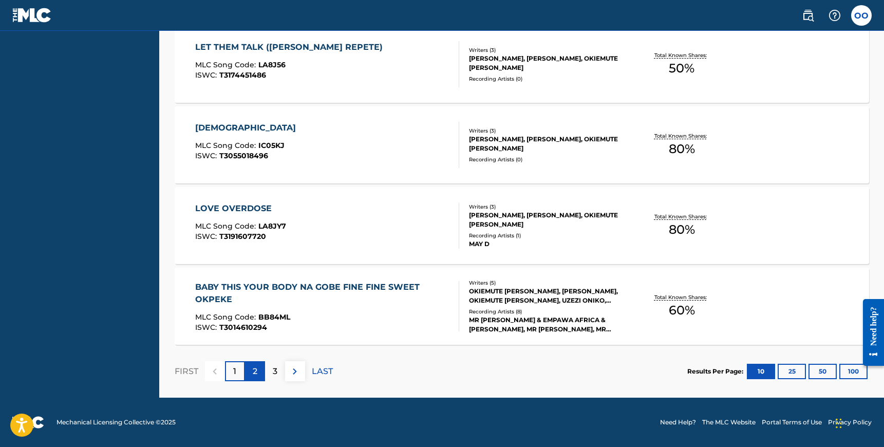
click at [253, 370] on p "2" at bounding box center [255, 371] width 5 height 12
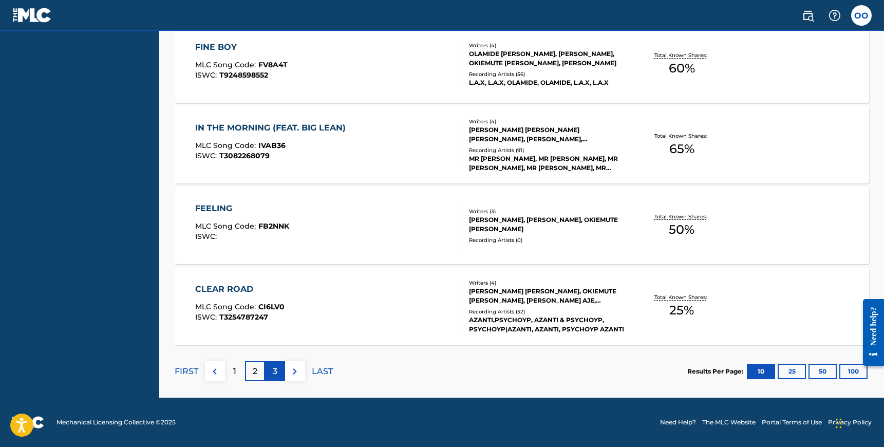
click at [277, 371] on div "3" at bounding box center [275, 371] width 20 height 20
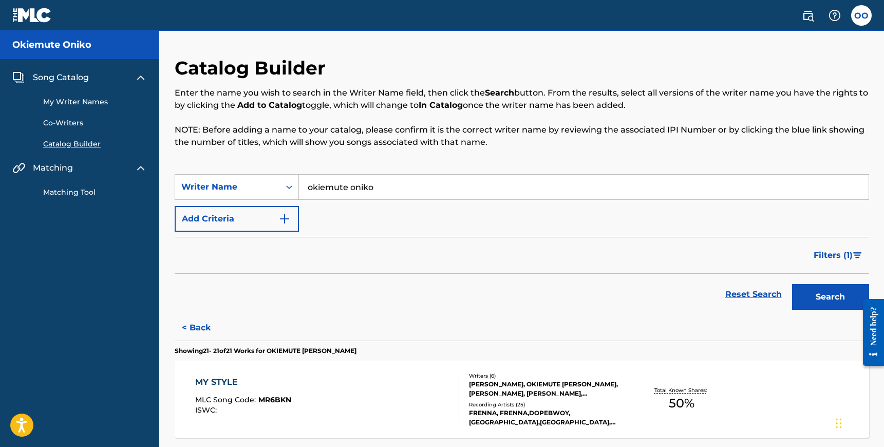
scroll to position [93, 0]
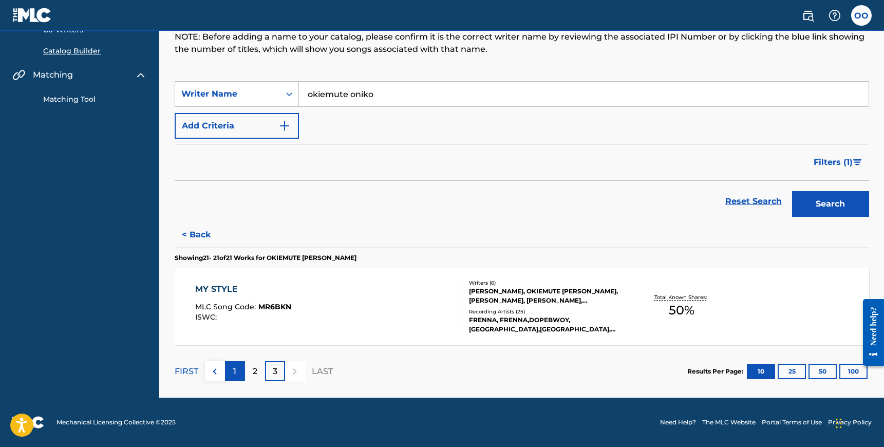
click at [233, 371] on p "1" at bounding box center [234, 371] width 3 height 12
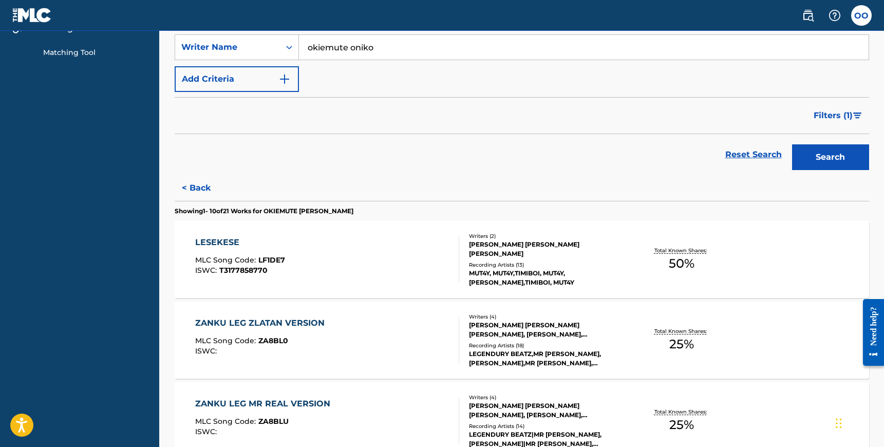
scroll to position [0, 0]
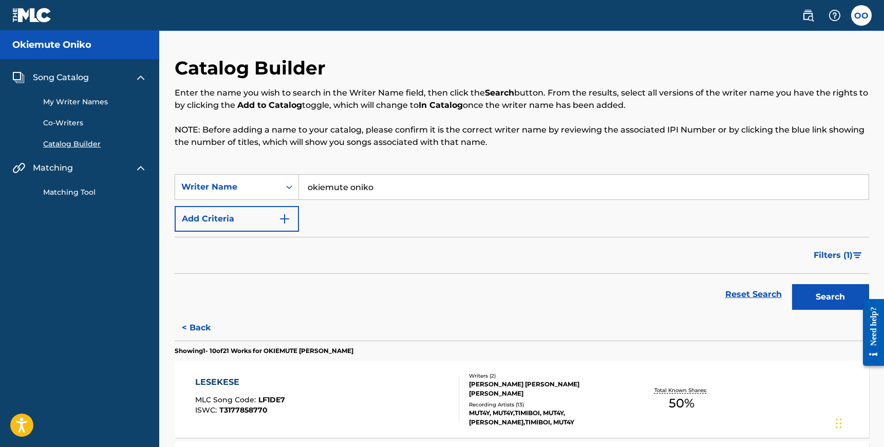
click at [393, 187] on input "okiemute oniko" at bounding box center [584, 187] width 570 height 25
click at [792, 284] on button "Search" at bounding box center [830, 297] width 77 height 26
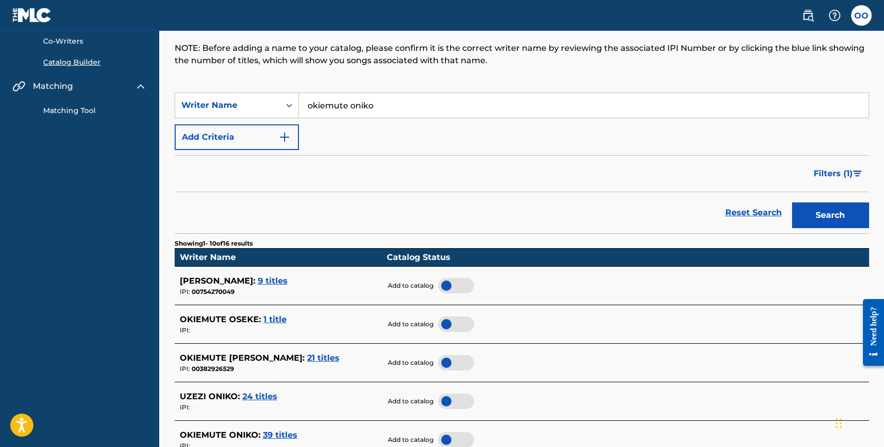
scroll to position [91, 0]
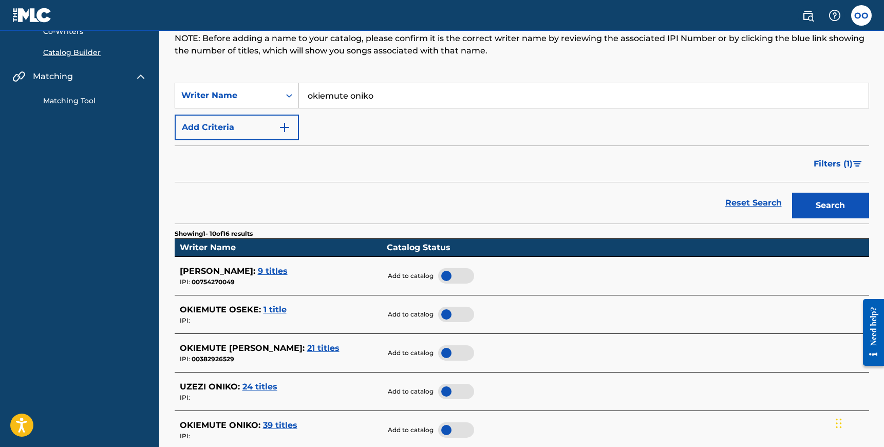
click at [460, 351] on div at bounding box center [456, 352] width 36 height 15
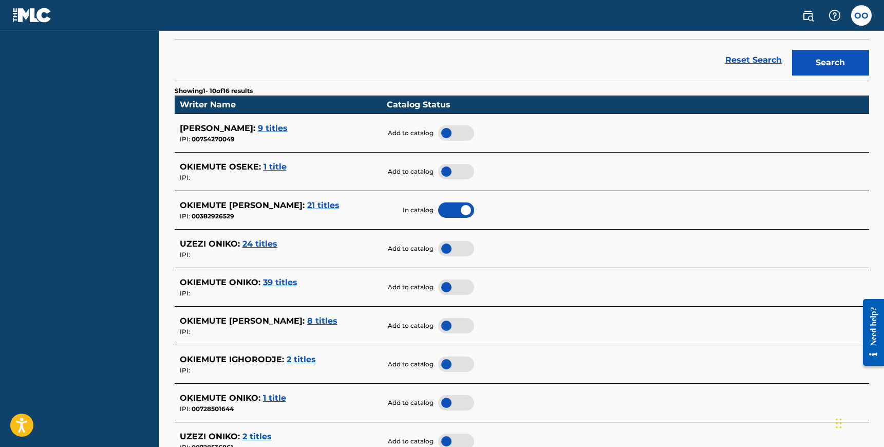
scroll to position [237, 0]
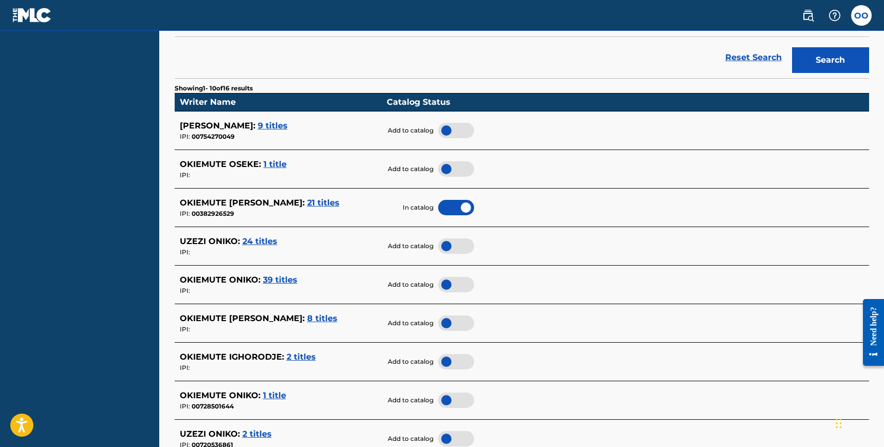
click at [328, 319] on span "8 titles" at bounding box center [322, 318] width 30 height 10
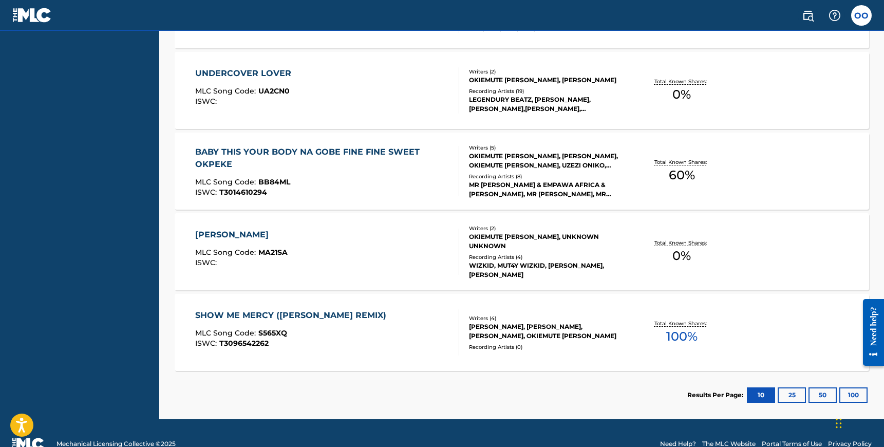
scroll to position [653, 0]
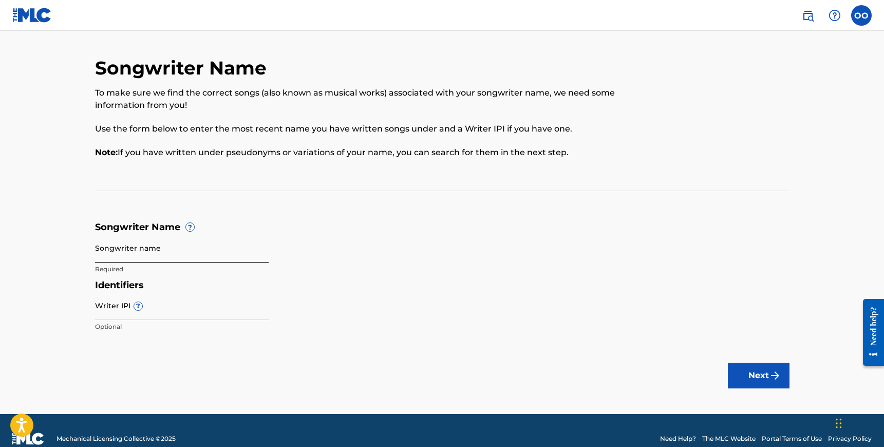
click at [189, 248] on input "Songwriter name" at bounding box center [182, 247] width 174 height 29
type input "Okiemute Oniko"
click at [770, 376] on img "submit" at bounding box center [775, 375] width 12 height 12
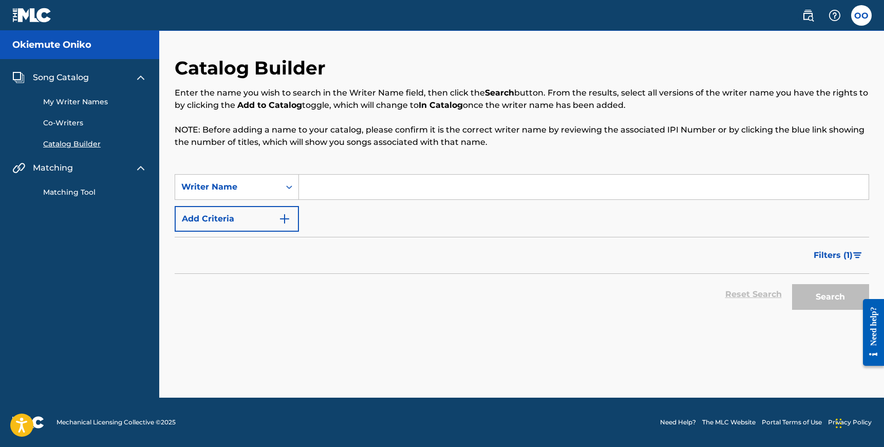
click at [343, 190] on input "Search Form" at bounding box center [584, 187] width 570 height 25
type input "okiemute oniko"
click at [837, 297] on button "Search" at bounding box center [830, 297] width 77 height 26
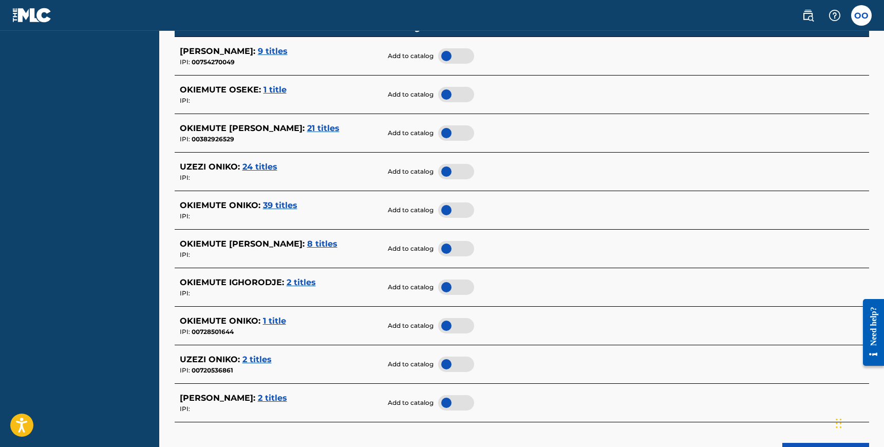
scroll to position [294, 0]
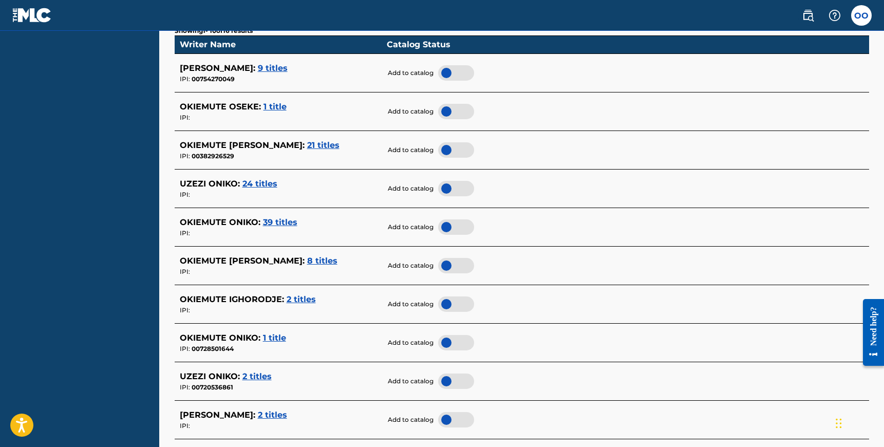
click at [459, 147] on div at bounding box center [456, 149] width 36 height 15
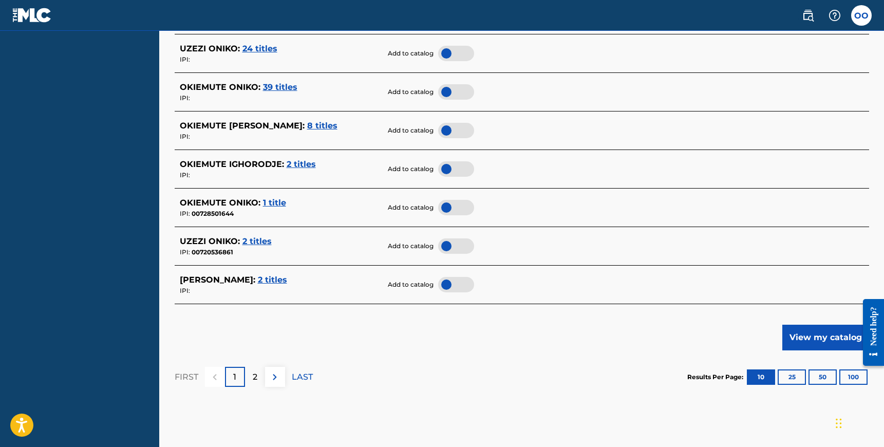
scroll to position [440, 0]
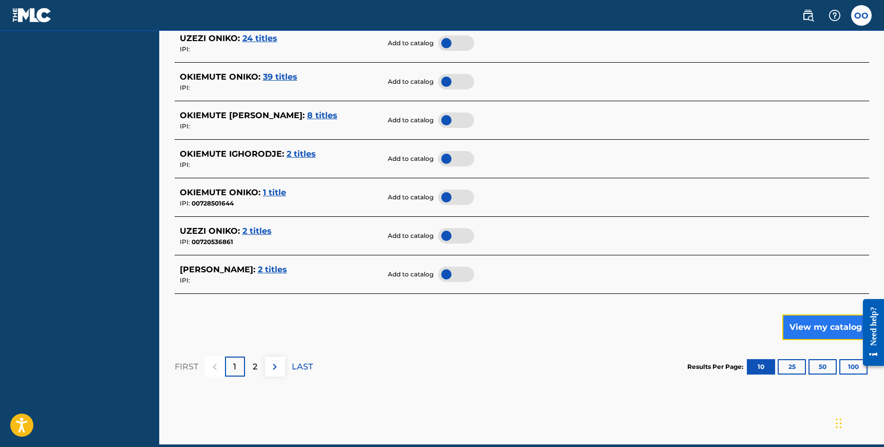
click at [838, 327] on button "View my catalog" at bounding box center [826, 327] width 87 height 26
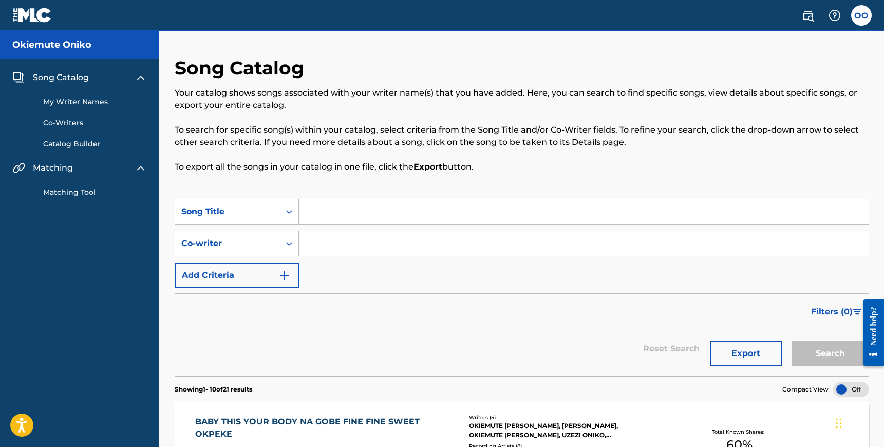
click at [67, 76] on span "Song Catalog" at bounding box center [61, 77] width 56 height 12
click at [61, 170] on span "Matching" at bounding box center [53, 168] width 40 height 12
click at [806, 15] on img at bounding box center [808, 15] width 12 height 12
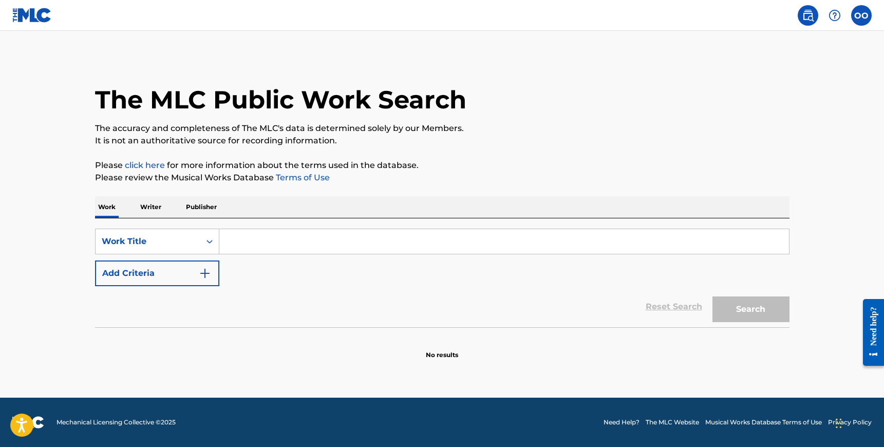
click at [324, 242] on input "Search Form" at bounding box center [504, 241] width 570 height 25
type input "afrosummer vibes"
click at [713, 297] on button "Search" at bounding box center [751, 310] width 77 height 26
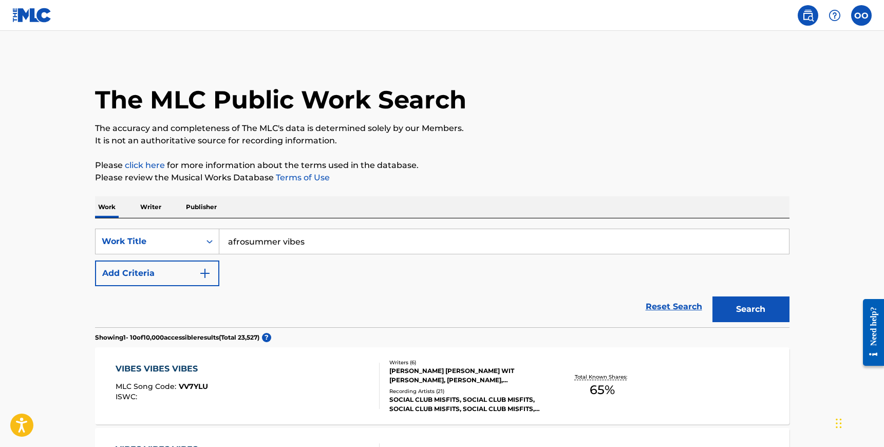
click at [310, 241] on input "afrosummer vibes" at bounding box center [504, 241] width 570 height 25
click at [205, 271] on img "Search Form" at bounding box center [205, 273] width 12 height 12
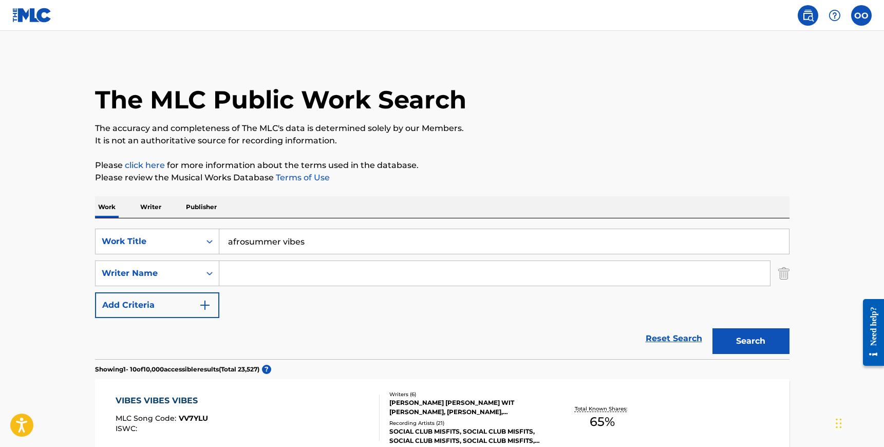
click at [257, 275] on input "Search Form" at bounding box center [494, 273] width 551 height 25
type input "okiemute oniko"
click at [266, 296] on strong "okiemute" at bounding box center [248, 296] width 41 height 10
click at [202, 307] on img "Search Form" at bounding box center [205, 305] width 12 height 12
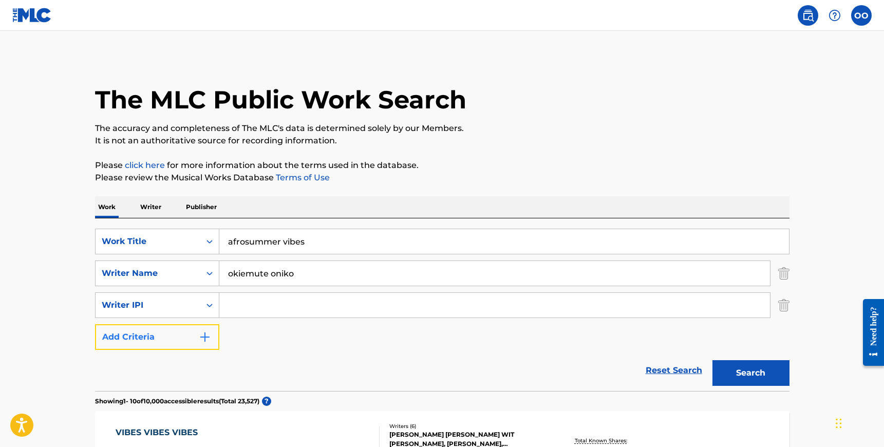
click at [203, 334] on img "Search Form" at bounding box center [205, 337] width 12 height 12
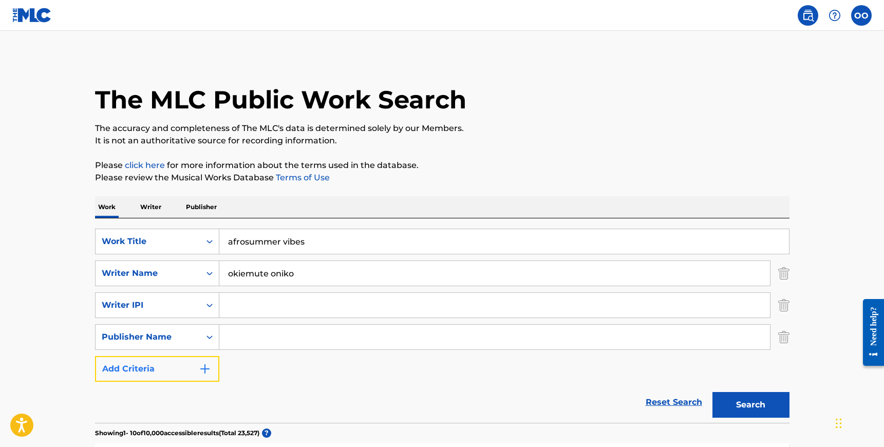
click at [200, 363] on img "Search Form" at bounding box center [205, 369] width 12 height 12
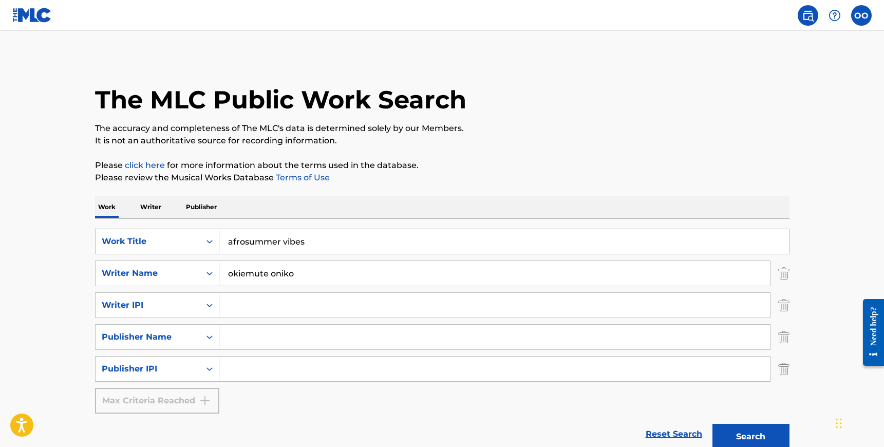
click at [198, 397] on div "Max Criteria Reached" at bounding box center [157, 401] width 124 height 26
click at [743, 432] on button "Search" at bounding box center [751, 437] width 77 height 26
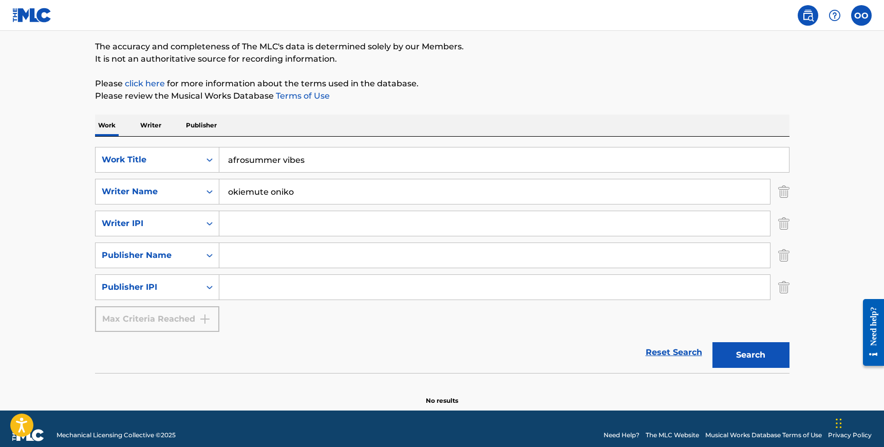
scroll to position [95, 0]
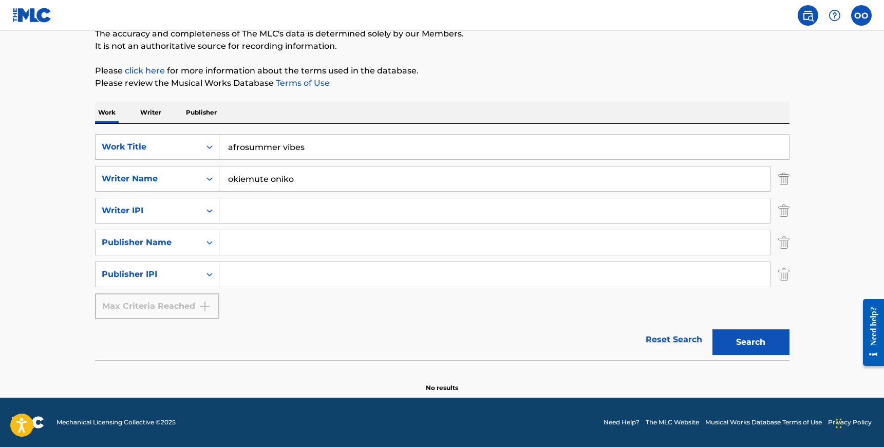
click at [306, 148] on input "afrosummer vibes" at bounding box center [504, 147] width 570 height 25
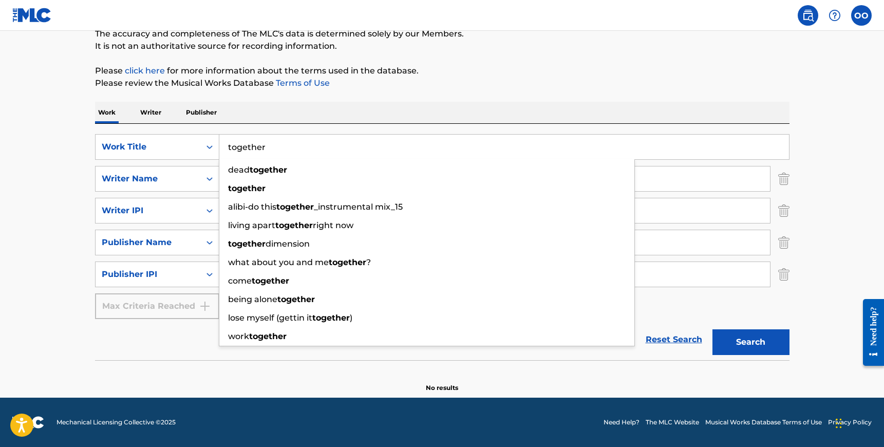
click at [713, 329] on button "Search" at bounding box center [751, 342] width 77 height 26
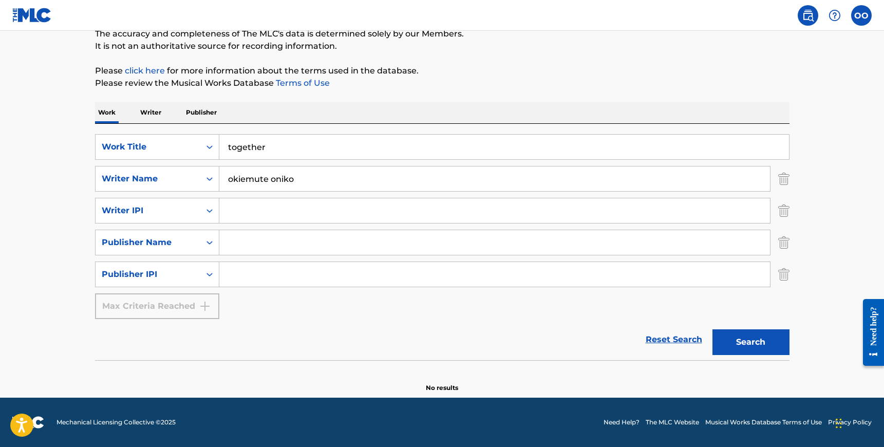
click at [274, 145] on input "together" at bounding box center [504, 147] width 570 height 25
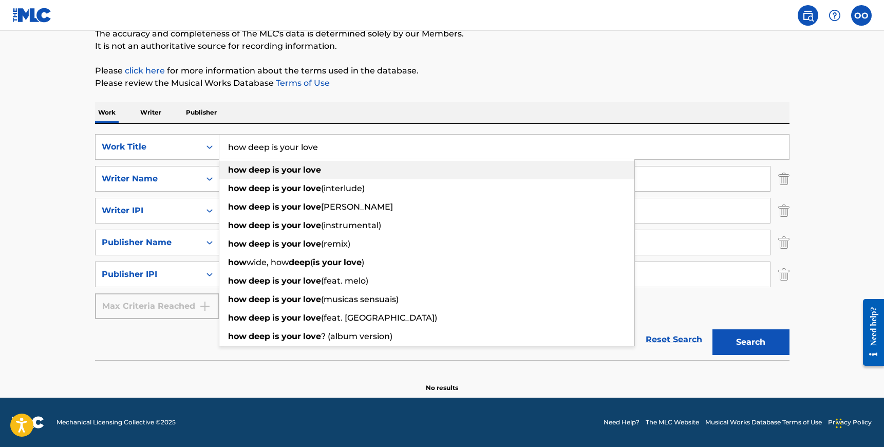
type input "how deep is your love"
click at [271, 170] on span "Search Form" at bounding box center [271, 170] width 2 height 10
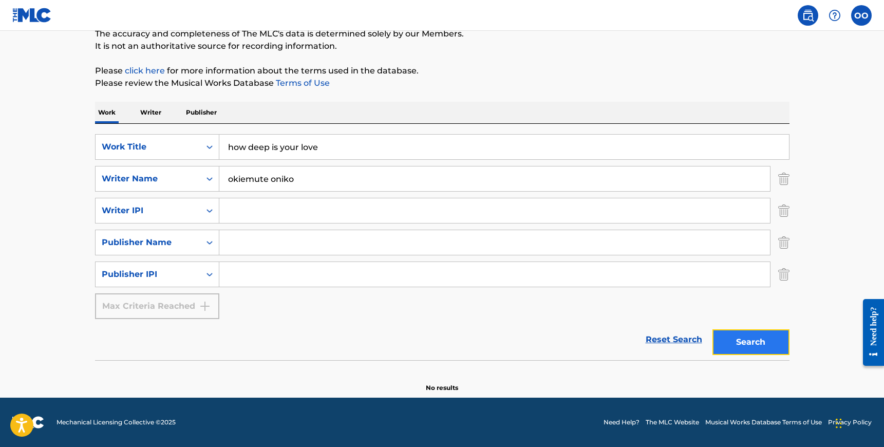
click at [750, 344] on button "Search" at bounding box center [751, 342] width 77 height 26
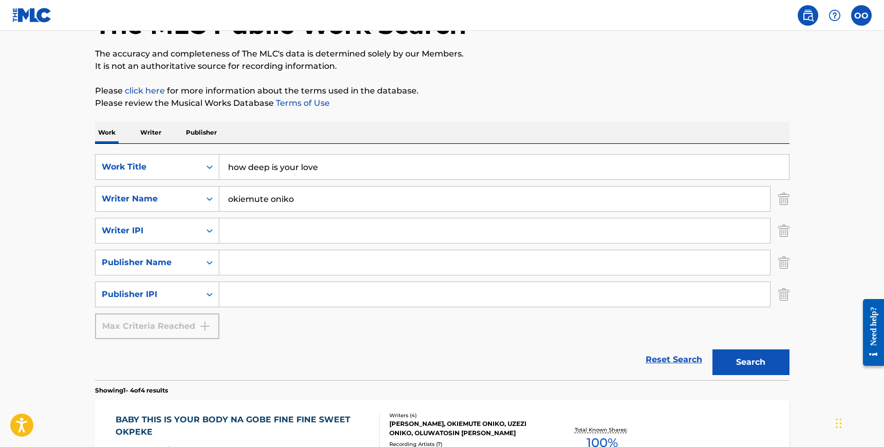
scroll to position [71, 0]
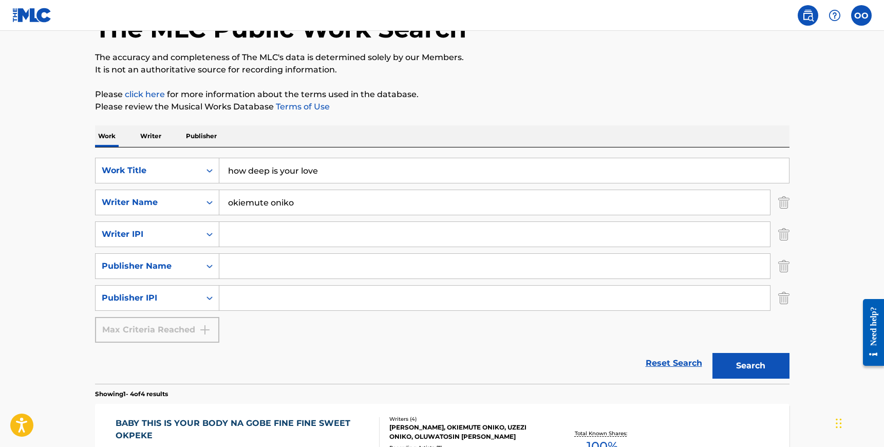
click at [334, 203] on input "okiemute oniko" at bounding box center [494, 202] width 551 height 25
type input "mut4y"
click at [773, 355] on button "Search" at bounding box center [751, 366] width 77 height 26
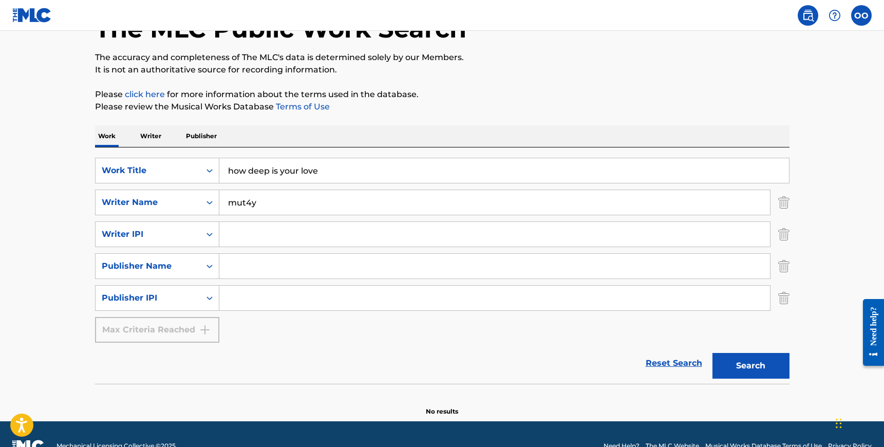
click at [153, 138] on p "Writer" at bounding box center [150, 136] width 27 height 22
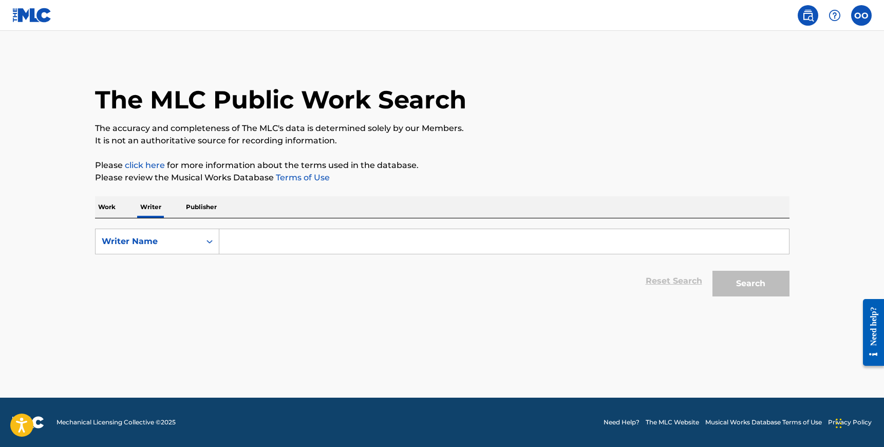
click at [255, 244] on input "Search Form" at bounding box center [504, 241] width 570 height 25
type input "mut4y"
click at [713, 271] on button "Search" at bounding box center [751, 284] width 77 height 26
click at [197, 209] on p "Publisher" at bounding box center [201, 207] width 37 height 22
click at [248, 244] on input "Search Form" at bounding box center [504, 241] width 570 height 25
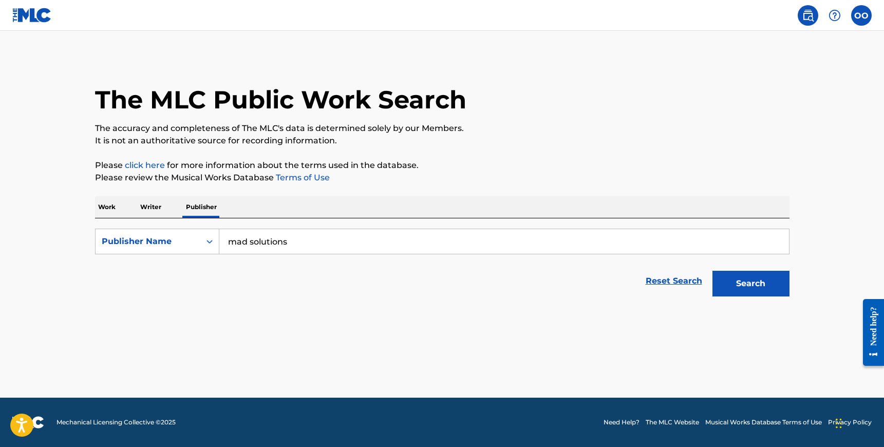
click at [713, 271] on button "Search" at bounding box center [751, 284] width 77 height 26
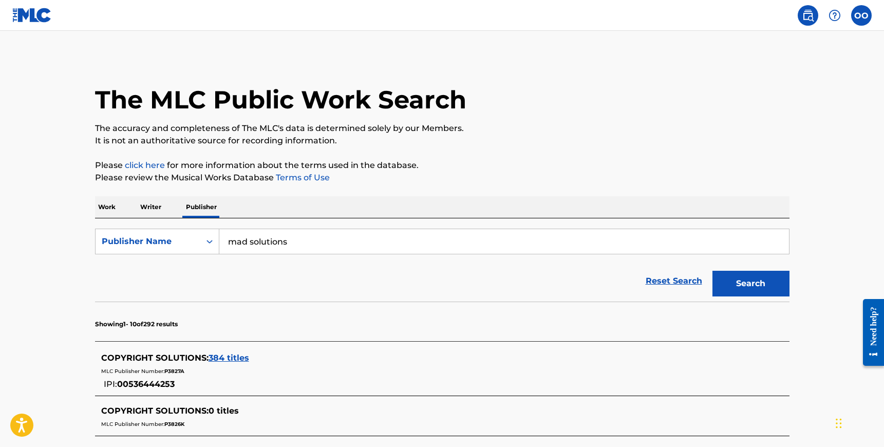
click at [266, 245] on input "mad solutions" at bounding box center [504, 241] width 570 height 25
type input "house of legendury"
click at [713, 271] on button "Search" at bounding box center [751, 284] width 77 height 26
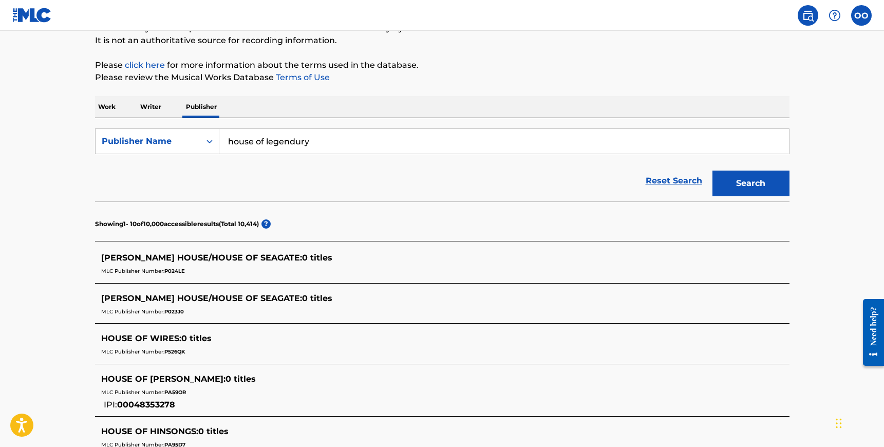
scroll to position [85, 0]
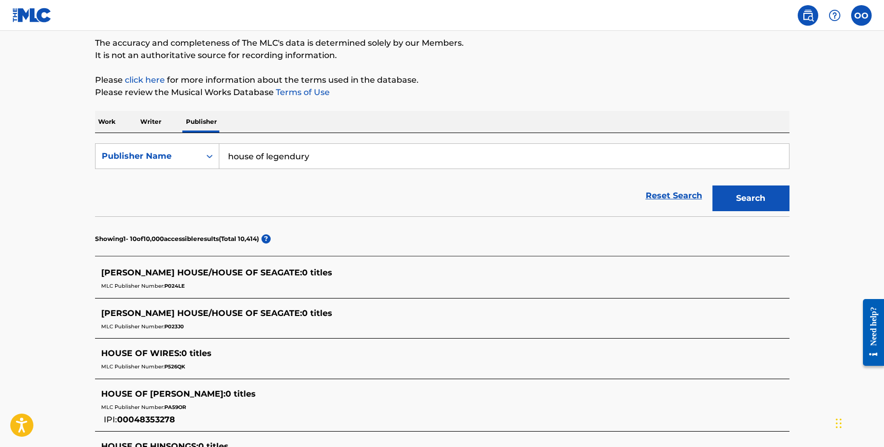
click at [163, 119] on p "Writer" at bounding box center [150, 122] width 27 height 22
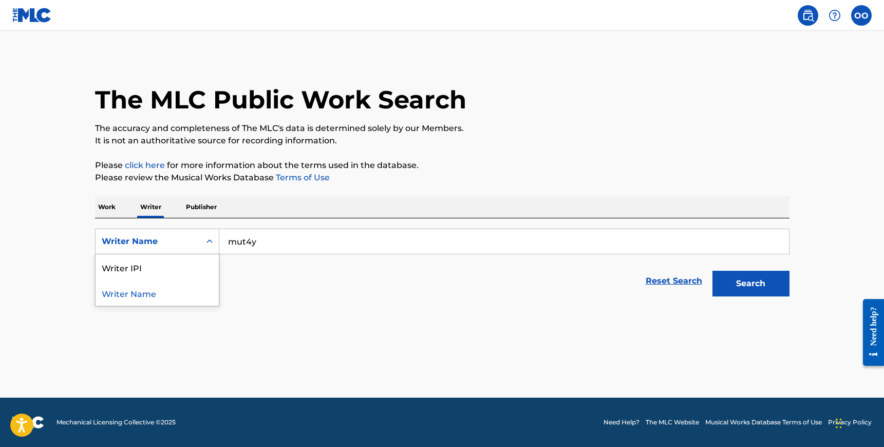
click at [192, 243] on div "Writer Name" at bounding box center [148, 241] width 92 height 12
click at [107, 204] on p "Work" at bounding box center [107, 207] width 24 height 22
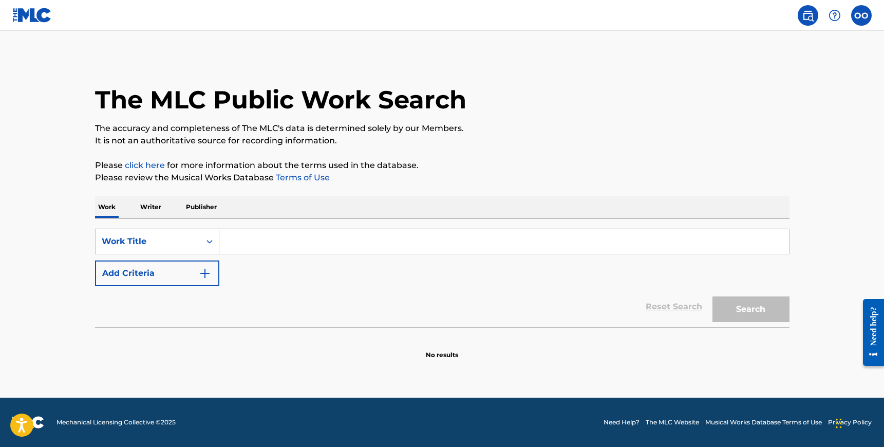
click at [198, 208] on p "Publisher" at bounding box center [201, 207] width 37 height 22
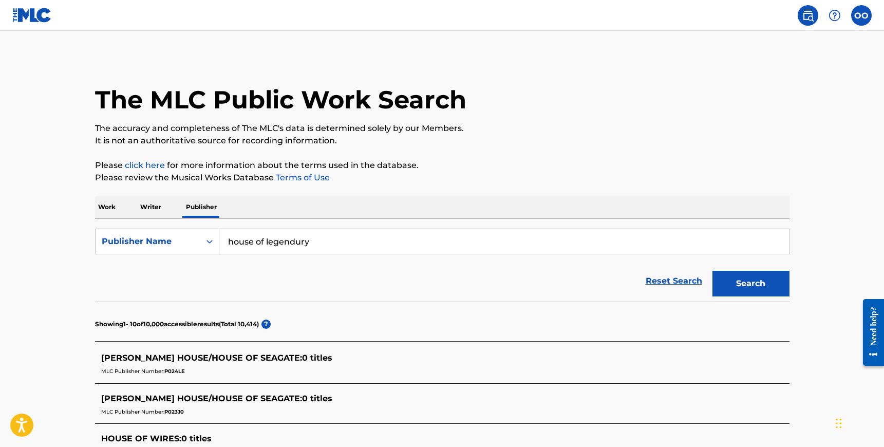
click at [342, 245] on input "house of legendury" at bounding box center [504, 241] width 570 height 25
click at [104, 206] on p "Work" at bounding box center [107, 207] width 24 height 22
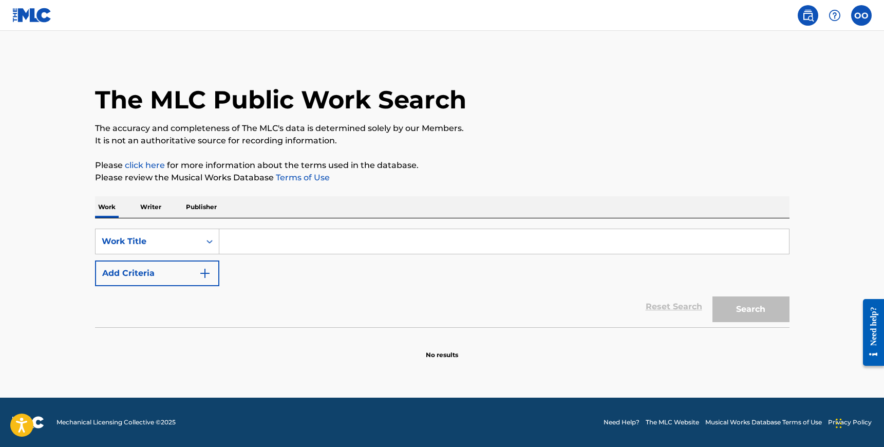
click at [268, 243] on input "Search Form" at bounding box center [504, 241] width 570 height 25
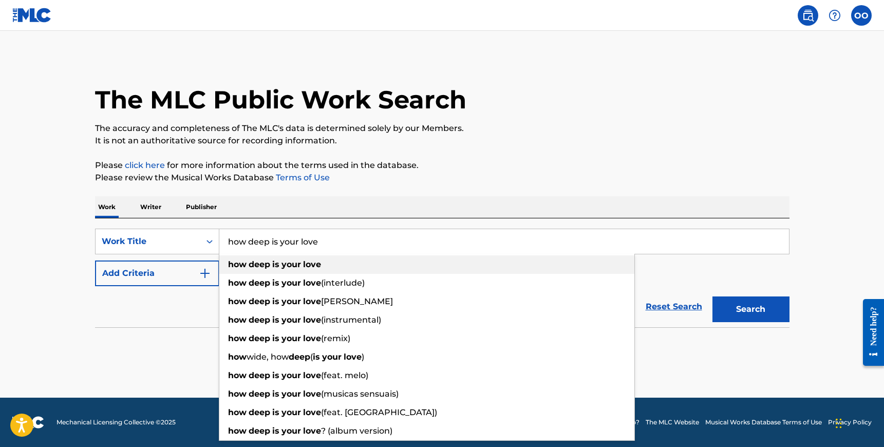
type input "how deep is your love"
click at [274, 262] on strong "is" at bounding box center [275, 265] width 7 height 10
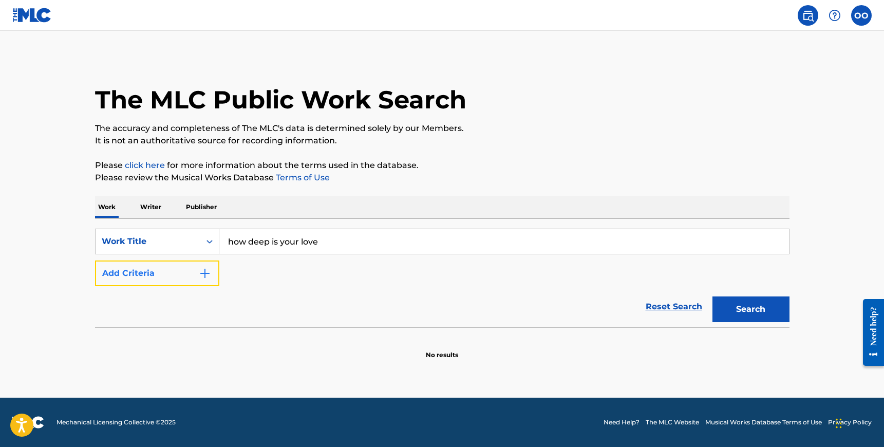
click at [179, 274] on button "Add Criteria" at bounding box center [157, 274] width 124 height 26
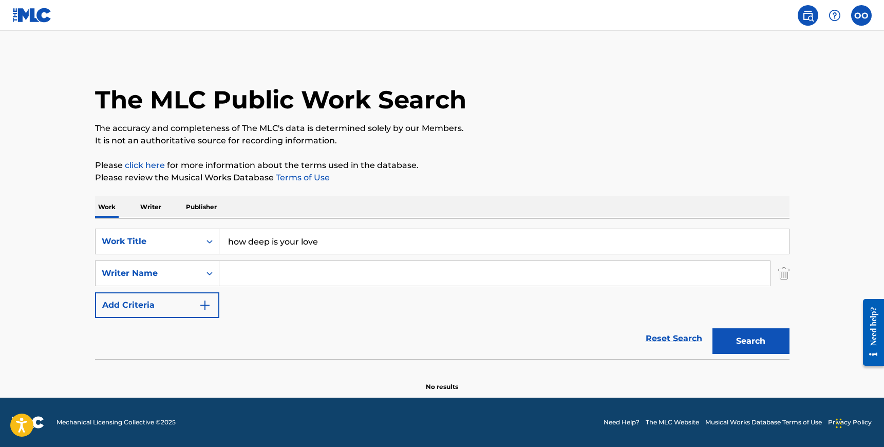
click at [260, 272] on input "Search Form" at bounding box center [494, 273] width 551 height 25
click at [241, 292] on strong "okiemute" at bounding box center [248, 296] width 41 height 10
click at [752, 342] on button "Search" at bounding box center [751, 341] width 77 height 26
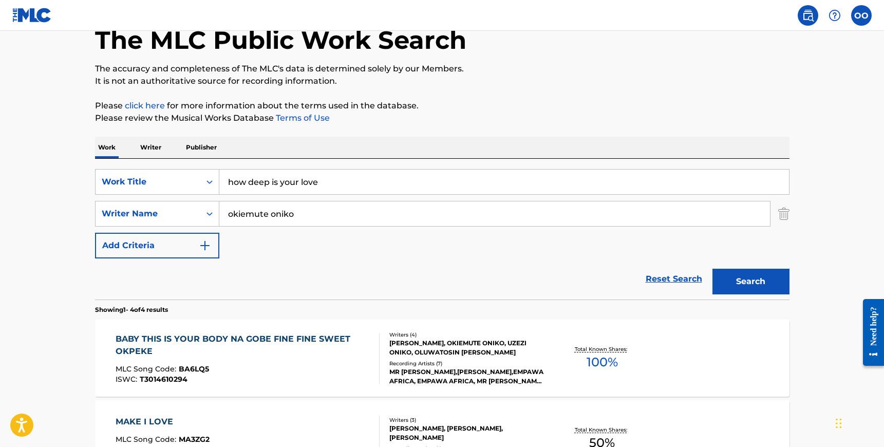
scroll to position [59, 0]
click at [313, 218] on input "okiemute oniko" at bounding box center [494, 214] width 551 height 25
click at [755, 282] on button "Search" at bounding box center [751, 282] width 77 height 26
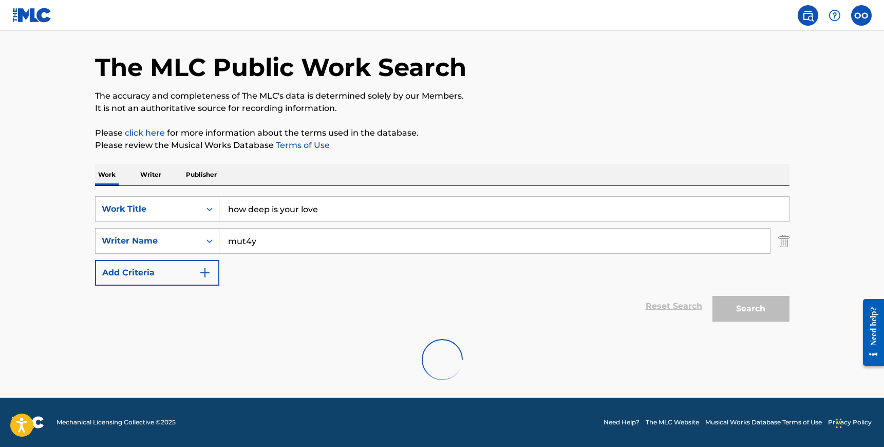
scroll to position [0, 0]
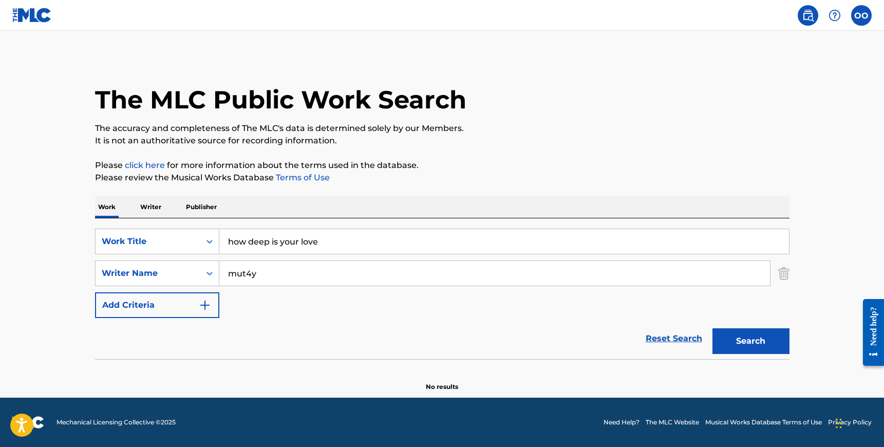
click at [270, 274] on input "mut4y" at bounding box center [494, 273] width 551 height 25
type input "wurld"
click at [331, 319] on div "Reset Search Search" at bounding box center [442, 338] width 695 height 41
click at [739, 342] on button "Search" at bounding box center [751, 341] width 77 height 26
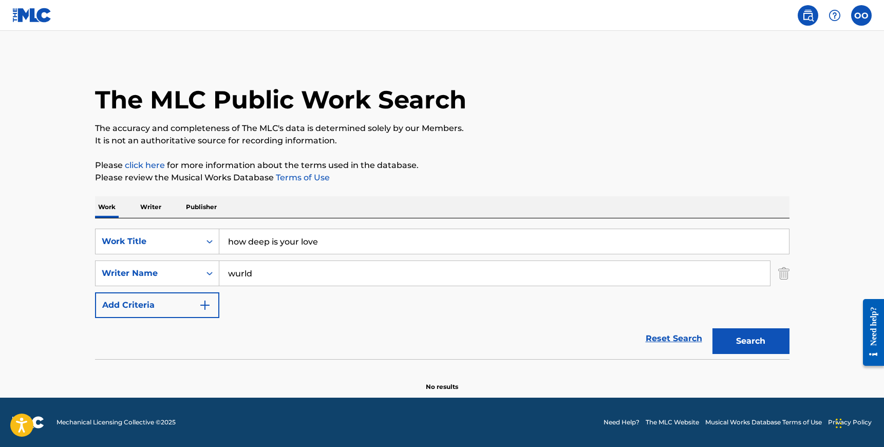
click at [211, 203] on p "Publisher" at bounding box center [201, 207] width 37 height 22
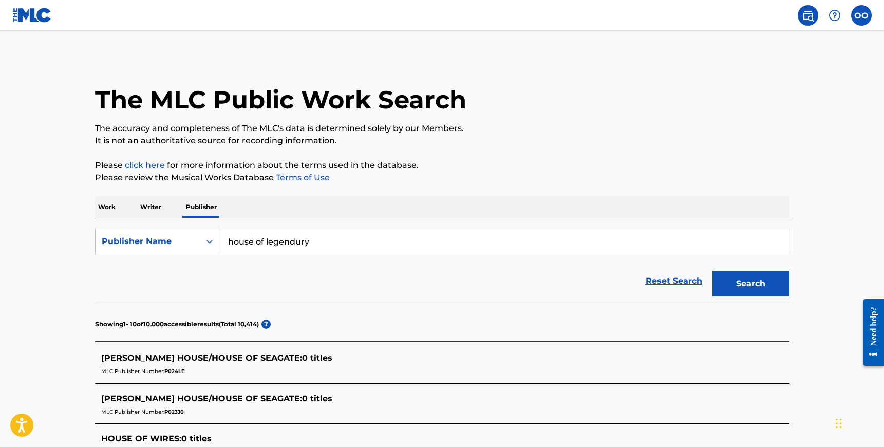
click at [268, 243] on input "house of legendury" at bounding box center [504, 241] width 570 height 25
click at [713, 271] on button "Search" at bounding box center [751, 284] width 77 height 26
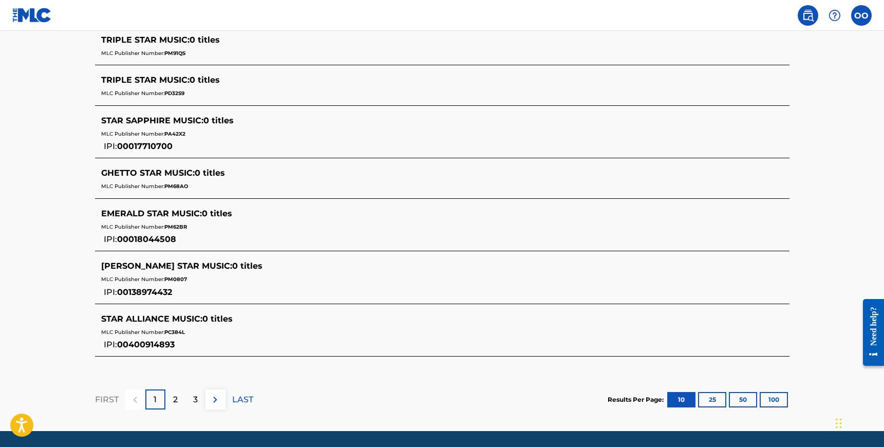
scroll to position [479, 0]
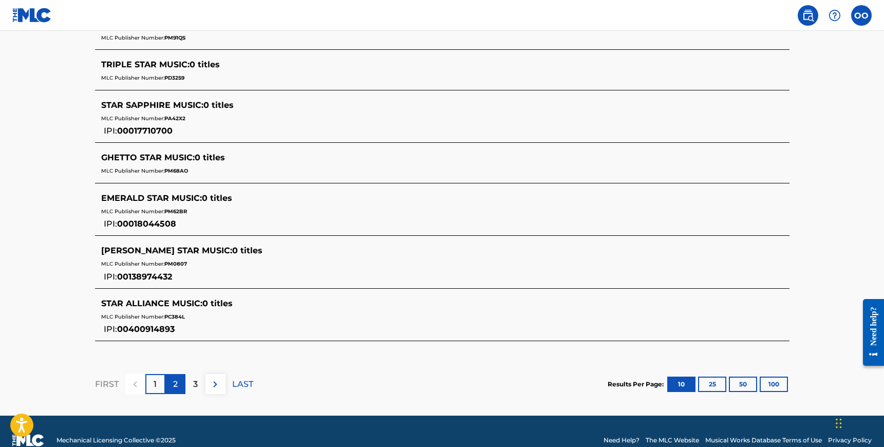
click at [178, 380] on div "2" at bounding box center [175, 384] width 20 height 20
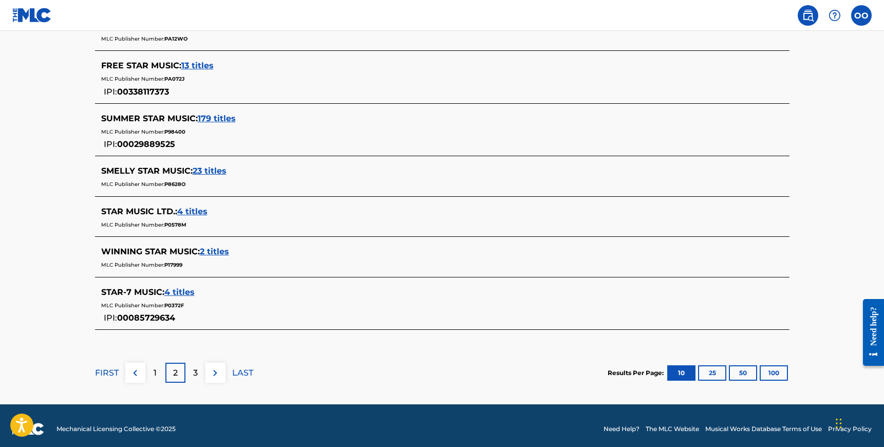
scroll to position [473, 0]
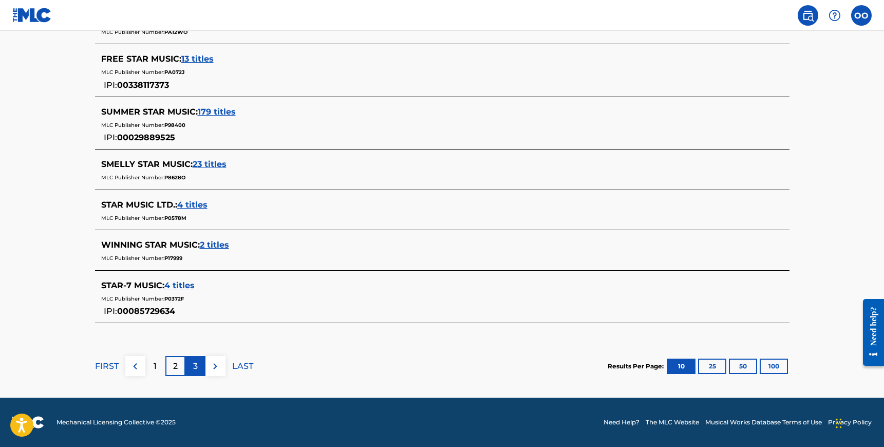
click at [198, 367] on div "3" at bounding box center [196, 366] width 20 height 20
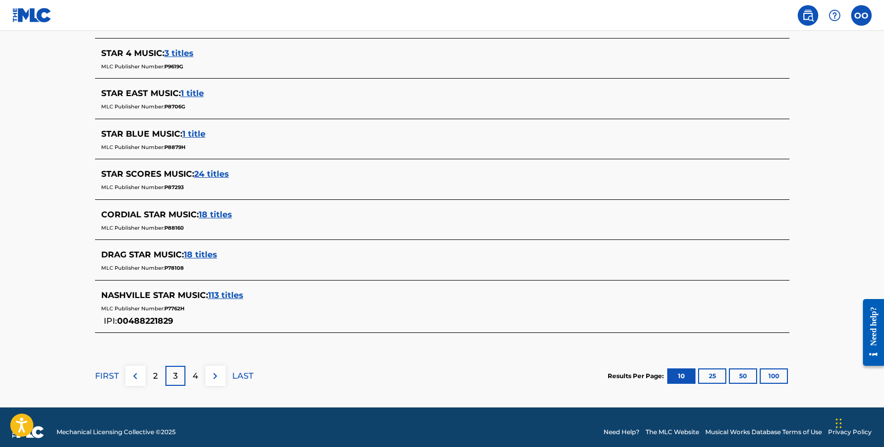
scroll to position [453, 0]
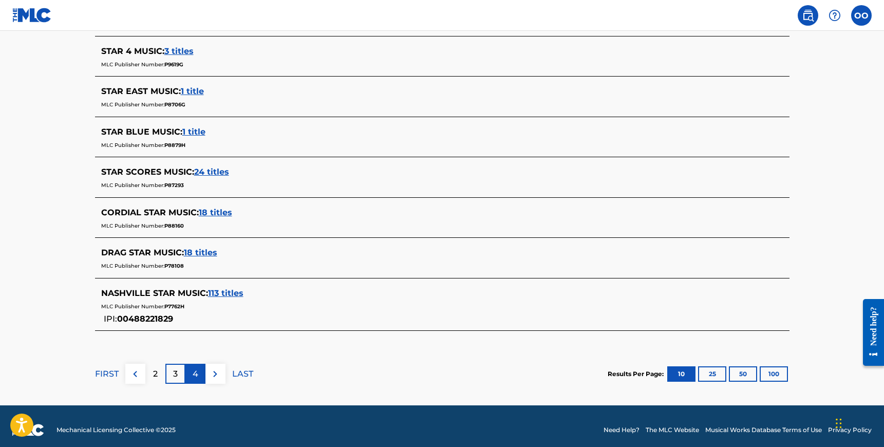
click at [199, 374] on div "4" at bounding box center [196, 374] width 20 height 20
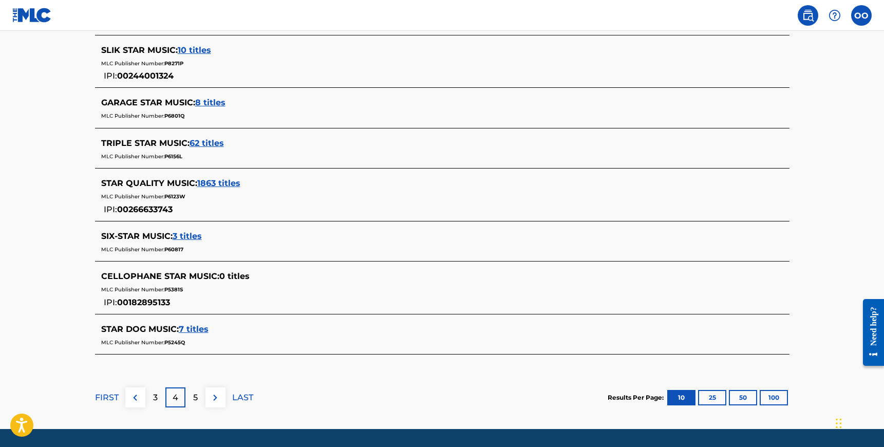
scroll to position [432, 0]
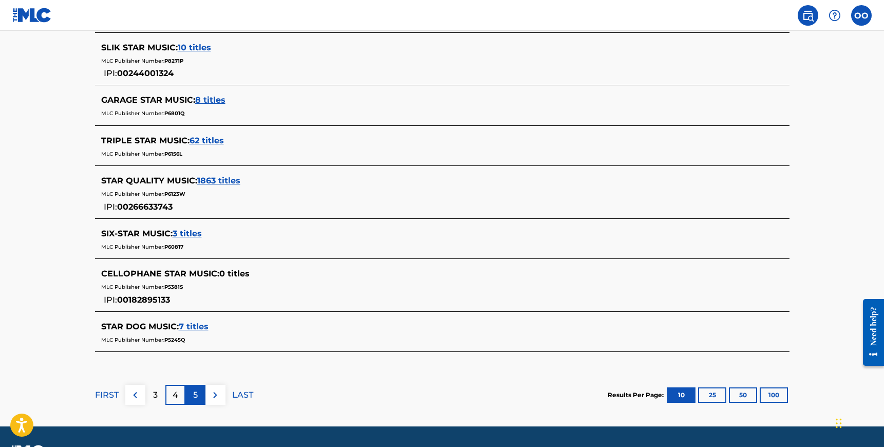
click at [199, 392] on div "5" at bounding box center [196, 395] width 20 height 20
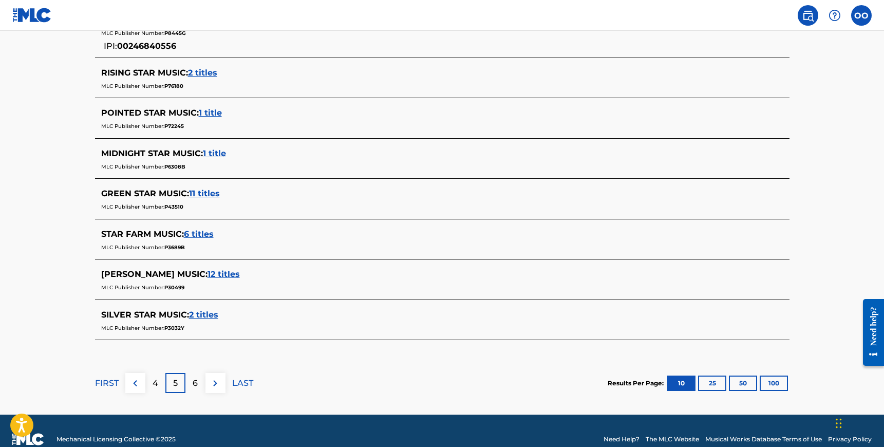
scroll to position [426, 0]
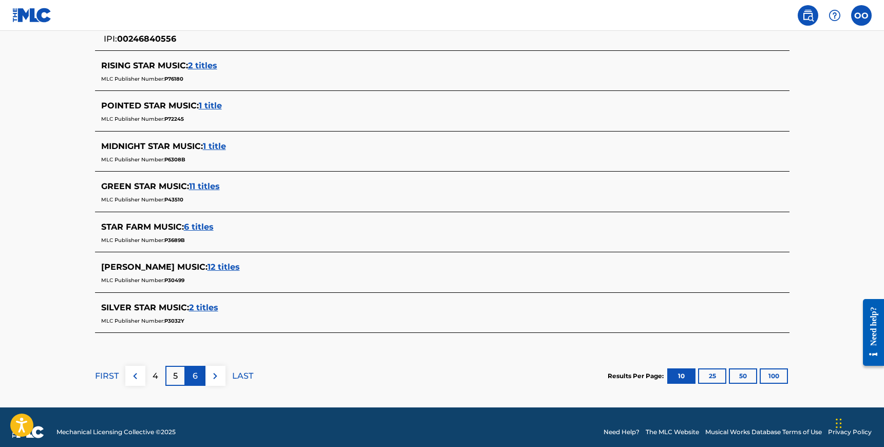
click at [200, 373] on div "6" at bounding box center [196, 376] width 20 height 20
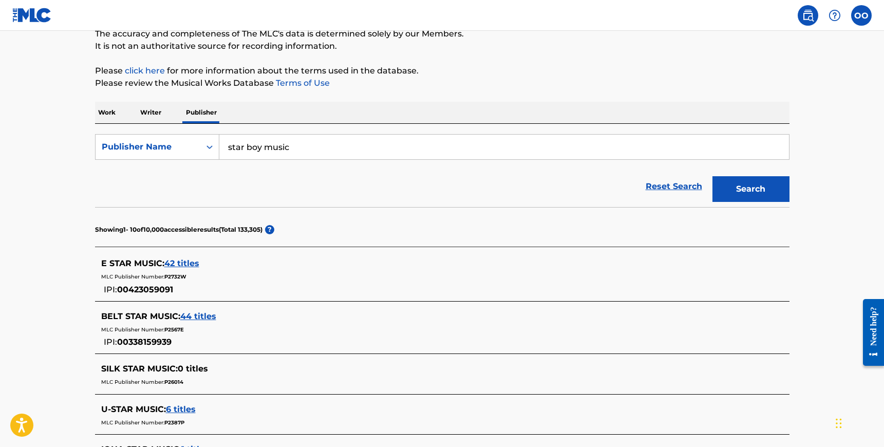
scroll to position [96, 0]
click at [247, 144] on input "star boy music" at bounding box center [504, 146] width 570 height 25
type input "starboy music"
click at [713, 175] on button "Search" at bounding box center [751, 188] width 77 height 26
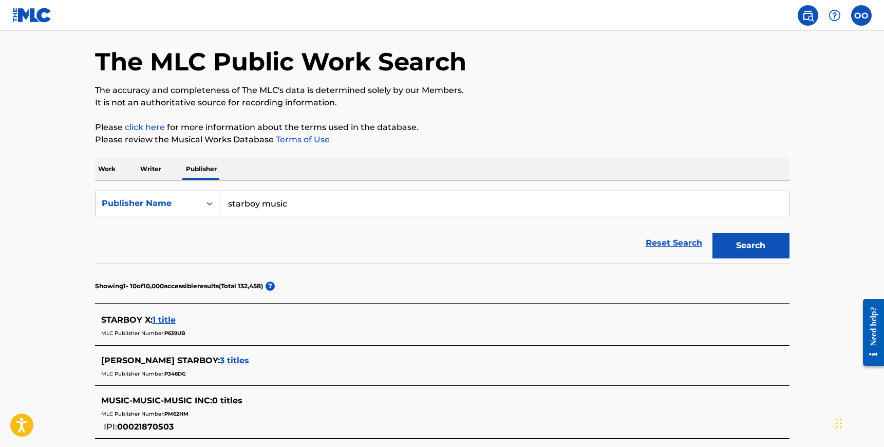
scroll to position [40, 0]
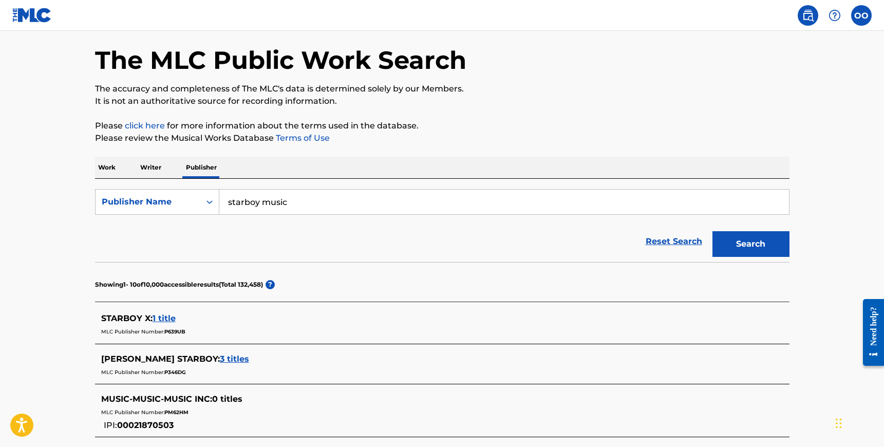
click at [165, 317] on span "1 title" at bounding box center [164, 318] width 23 height 10
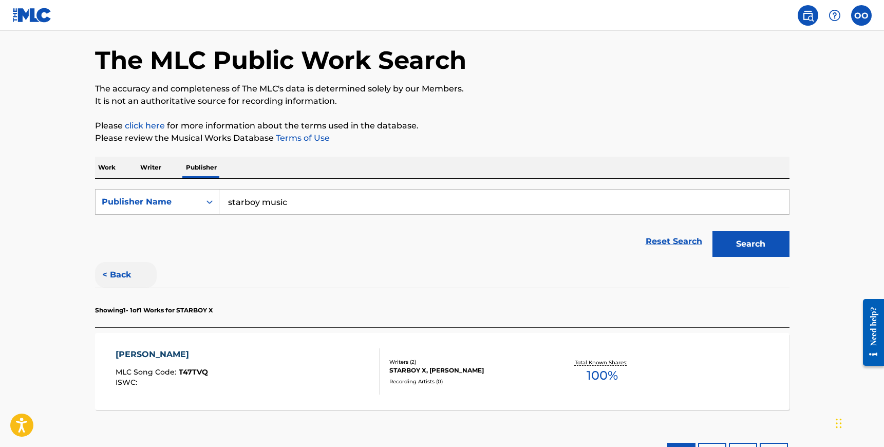
click at [115, 272] on button "< Back" at bounding box center [126, 275] width 62 height 26
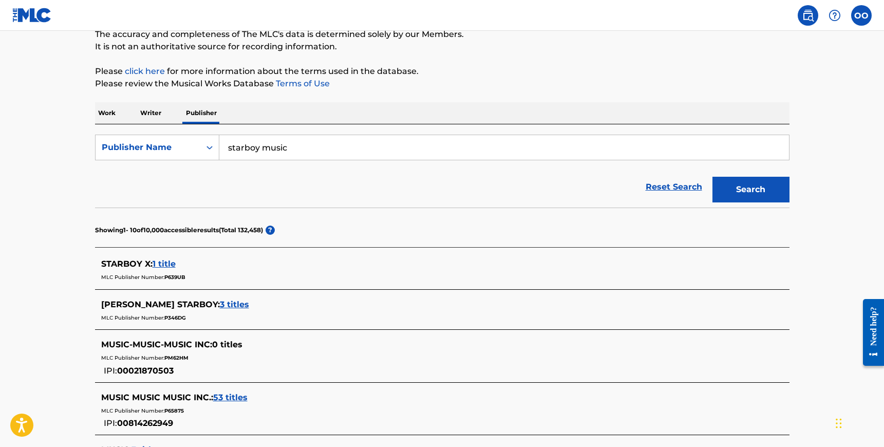
scroll to position [0, 0]
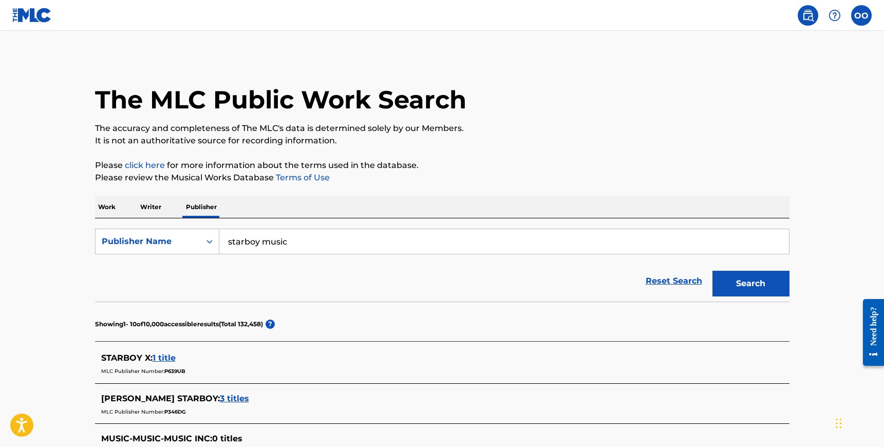
click at [106, 203] on p "Work" at bounding box center [107, 207] width 24 height 22
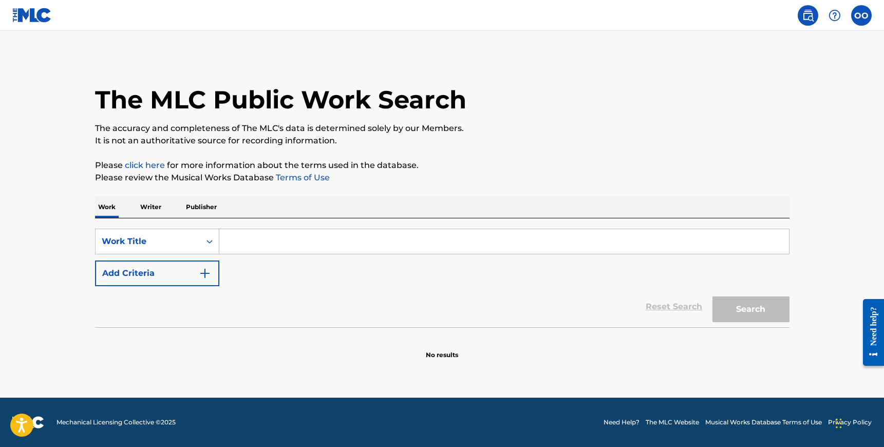
click at [257, 240] on input "Search Form" at bounding box center [504, 241] width 570 height 25
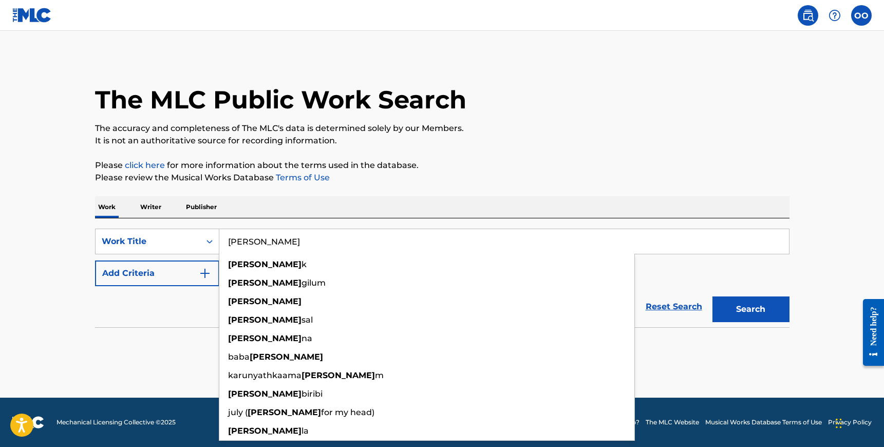
type input "[PERSON_NAME]"
click at [713, 297] on button "Search" at bounding box center [751, 310] width 77 height 26
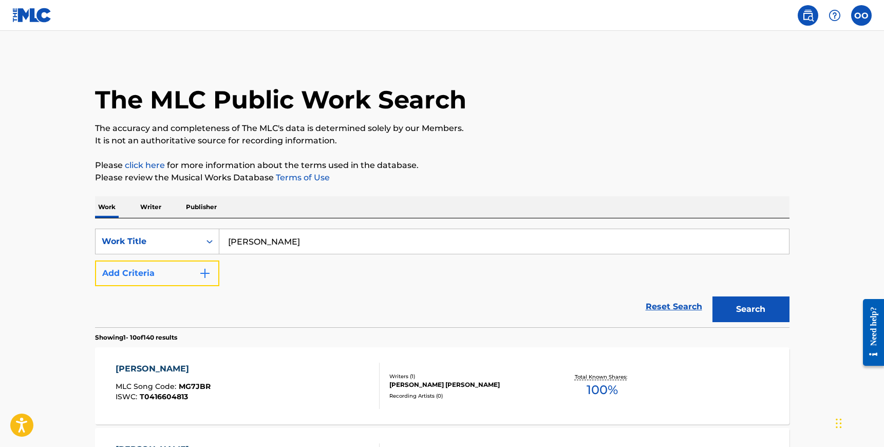
click at [196, 272] on button "Add Criteria" at bounding box center [157, 274] width 124 height 26
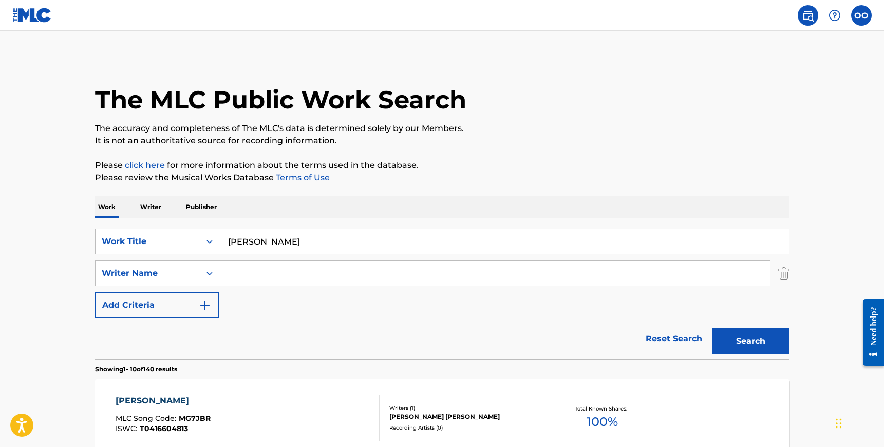
click at [248, 272] on input "Search Form" at bounding box center [494, 273] width 551 height 25
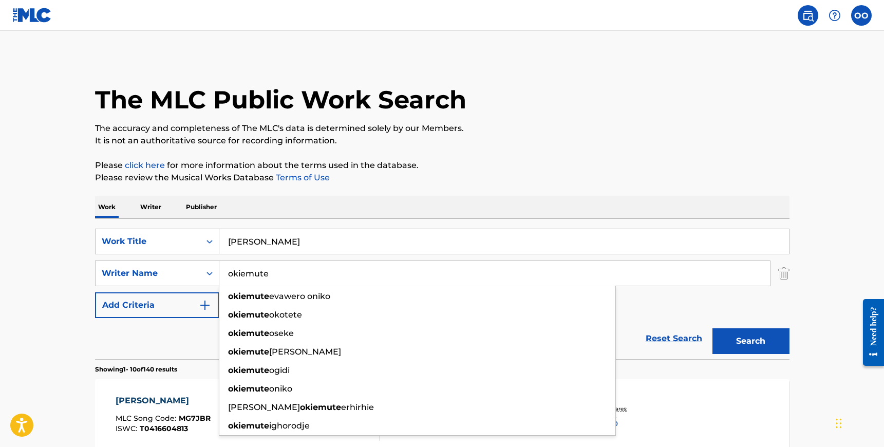
type input "okiemute"
click at [713, 328] on button "Search" at bounding box center [751, 341] width 77 height 26
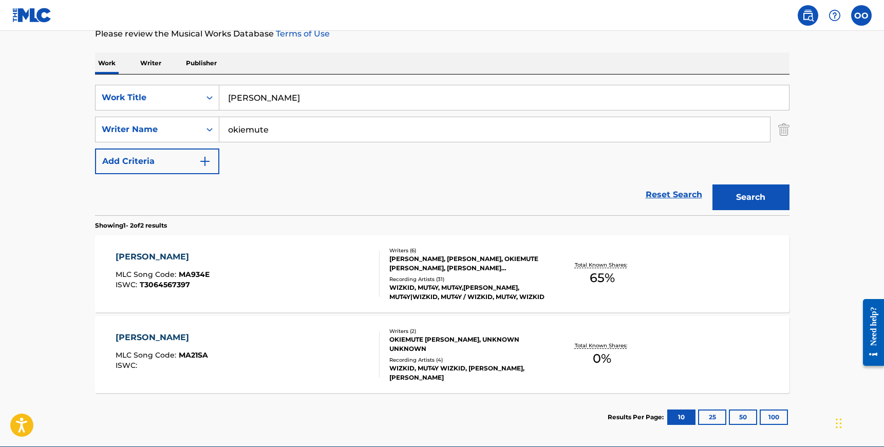
scroll to position [146, 0]
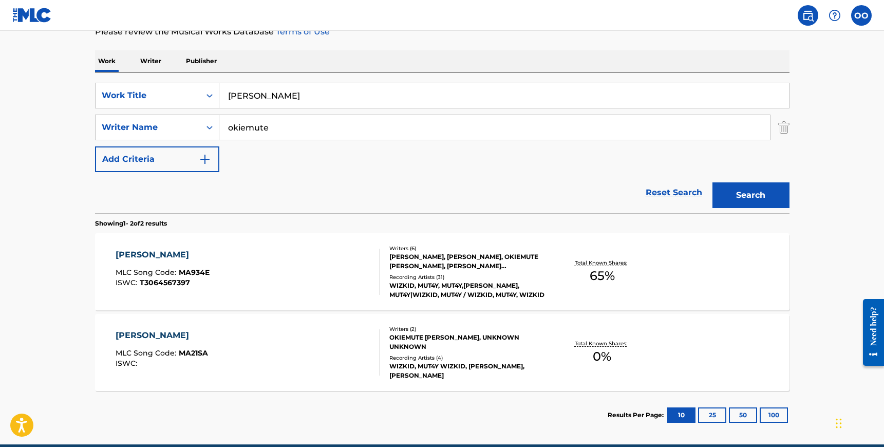
click at [133, 253] on div "[PERSON_NAME]" at bounding box center [163, 255] width 94 height 12
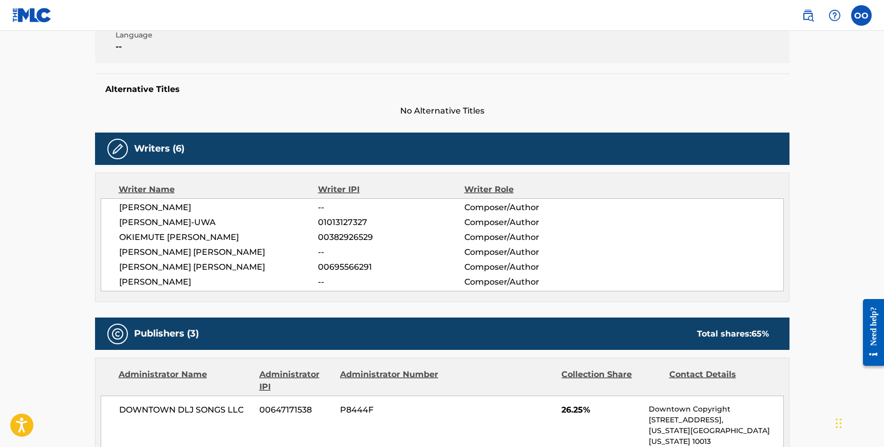
scroll to position [236, 0]
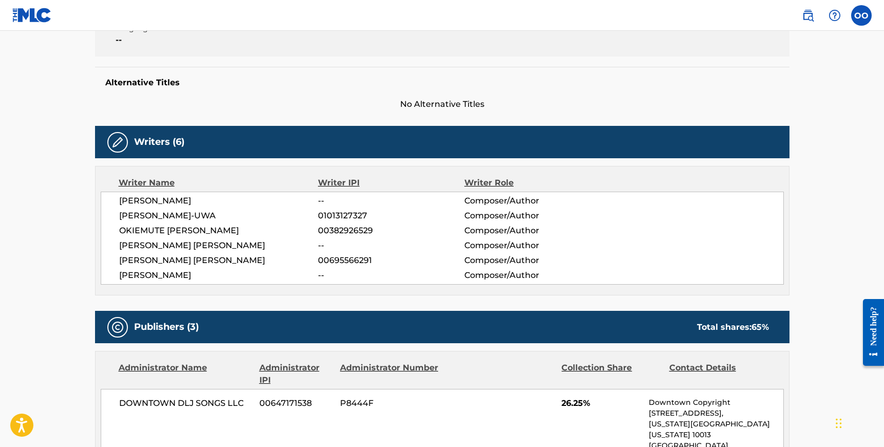
click at [347, 230] on span "00382926529" at bounding box center [391, 231] width 146 height 12
copy span "00382926529"
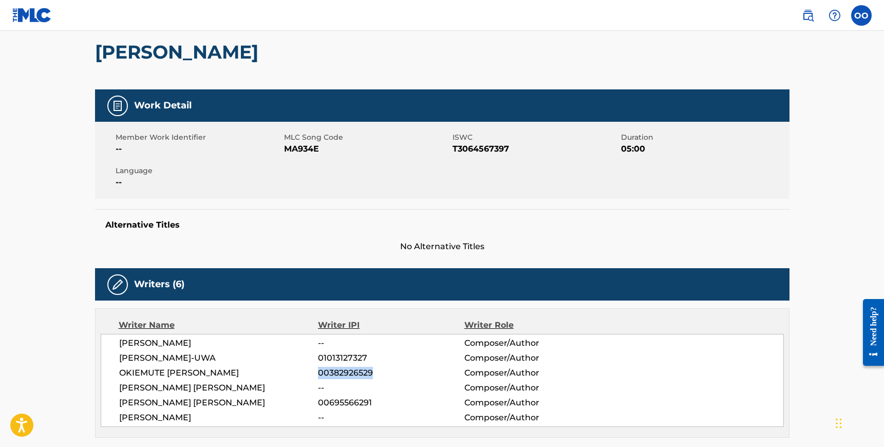
scroll to position [0, 0]
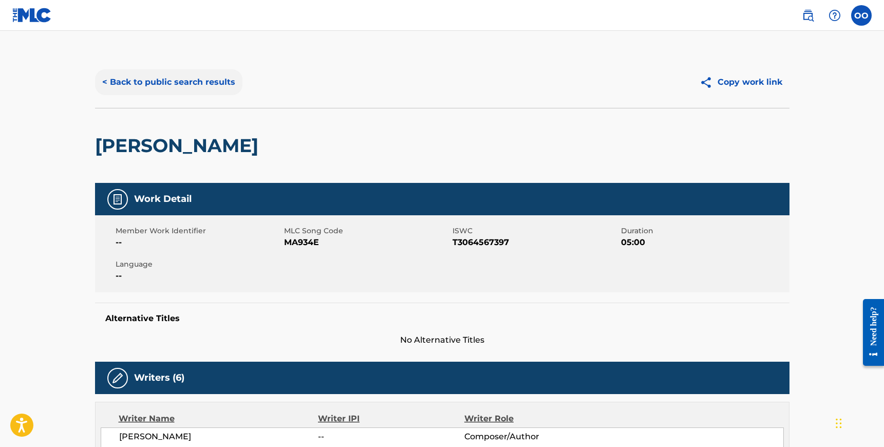
click at [172, 81] on button "< Back to public search results" at bounding box center [168, 82] width 147 height 26
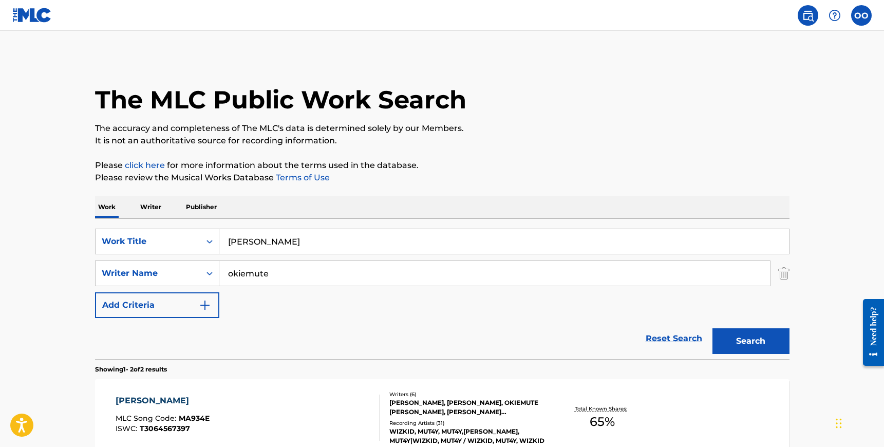
scroll to position [134, 0]
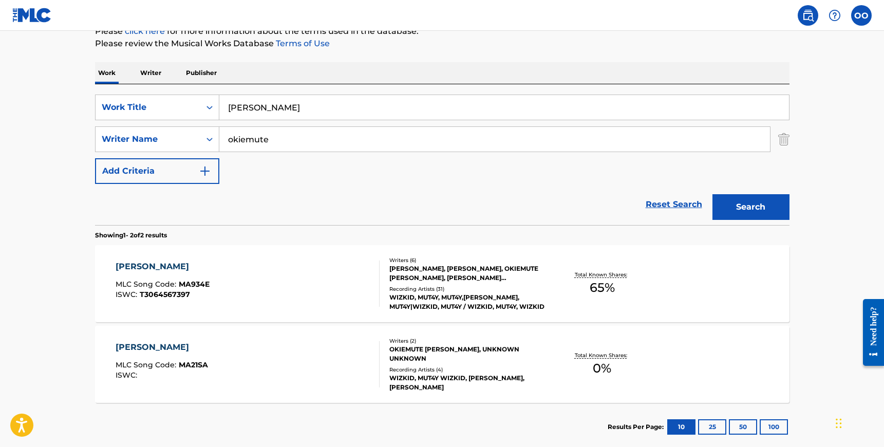
click at [272, 109] on input "[PERSON_NAME]" at bounding box center [504, 107] width 570 height 25
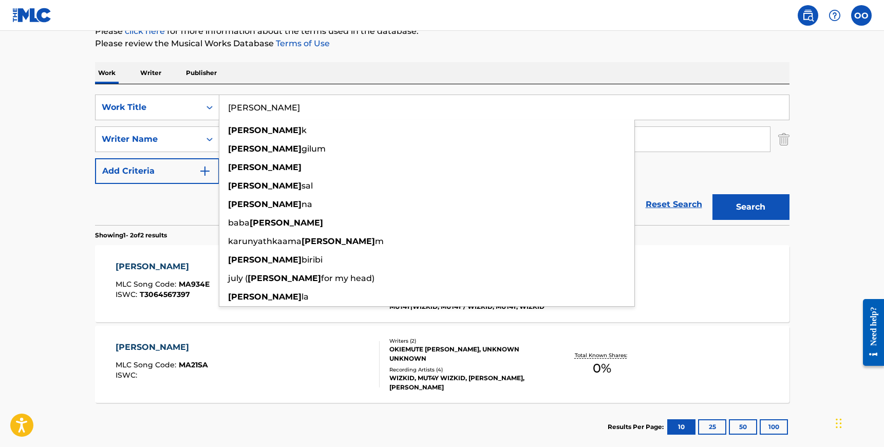
click at [272, 109] on input "[PERSON_NAME]" at bounding box center [504, 107] width 570 height 25
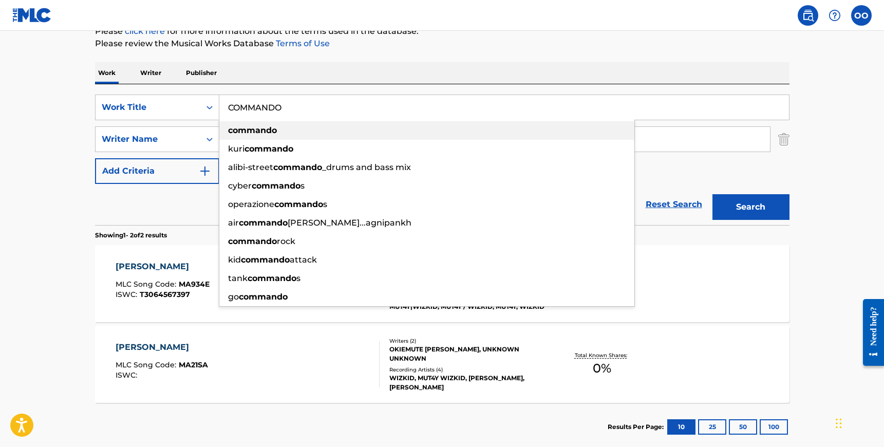
click at [253, 129] on strong "commando" at bounding box center [252, 130] width 49 height 10
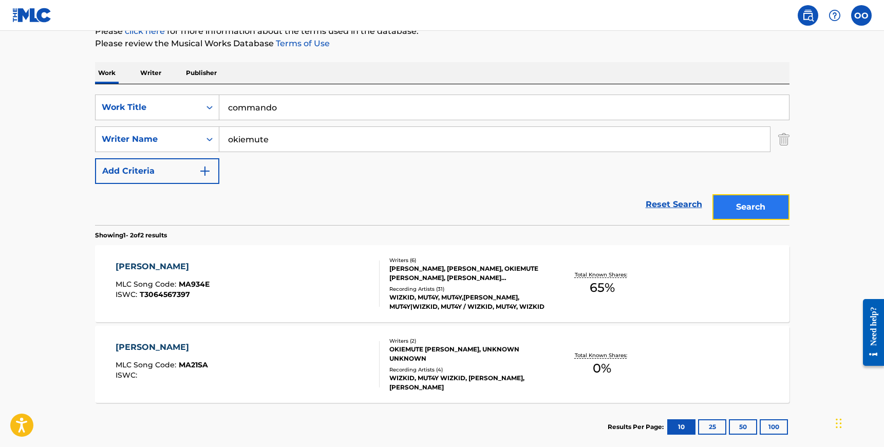
click at [752, 206] on button "Search" at bounding box center [751, 207] width 77 height 26
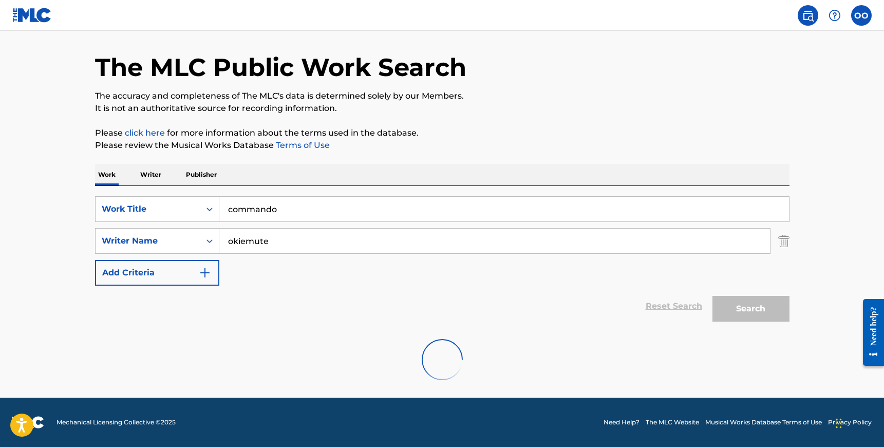
scroll to position [0, 0]
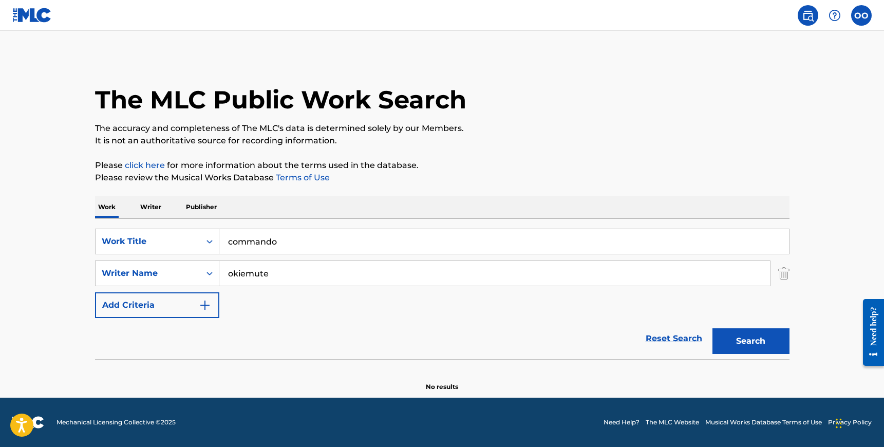
click at [287, 242] on input "commando" at bounding box center [504, 241] width 570 height 25
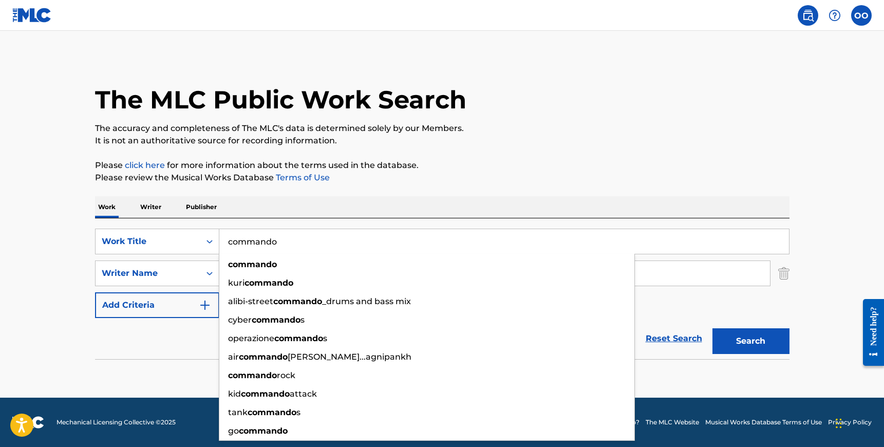
click at [287, 242] on input "commando" at bounding box center [504, 241] width 570 height 25
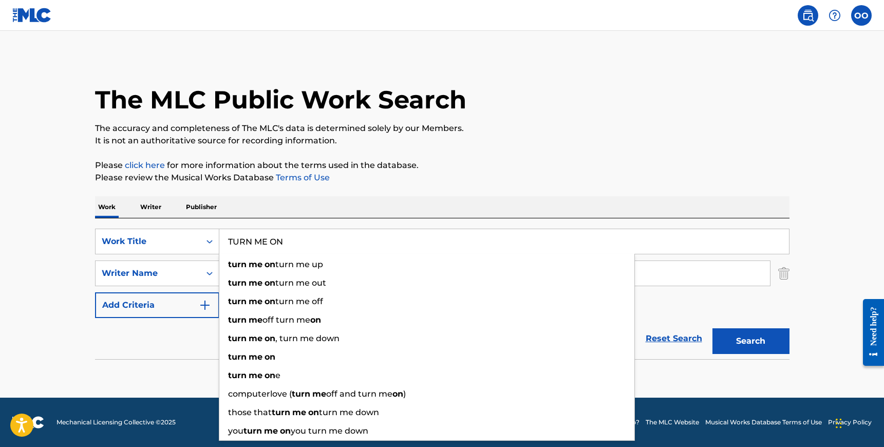
type input "TURN ME ON"
click at [713, 328] on button "Search" at bounding box center [751, 341] width 77 height 26
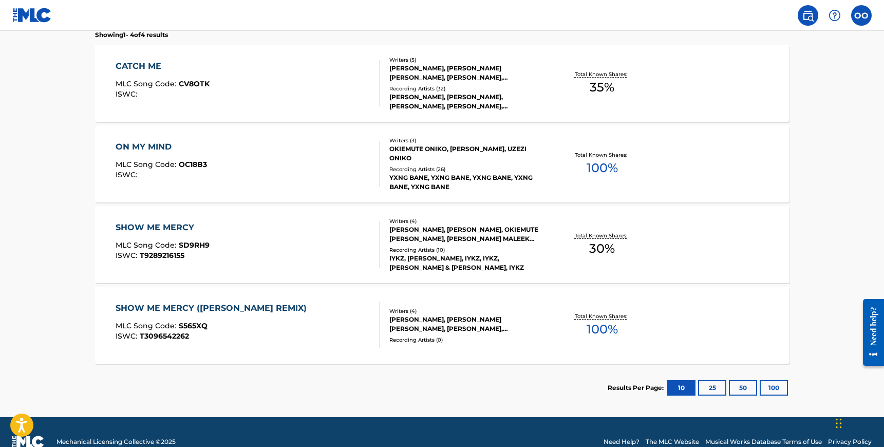
scroll to position [354, 0]
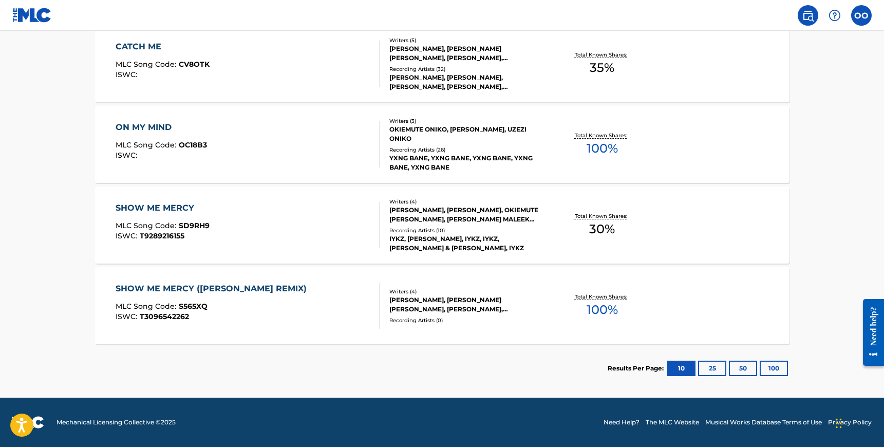
click at [157, 208] on div "SHOW ME MERCY" at bounding box center [163, 208] width 94 height 12
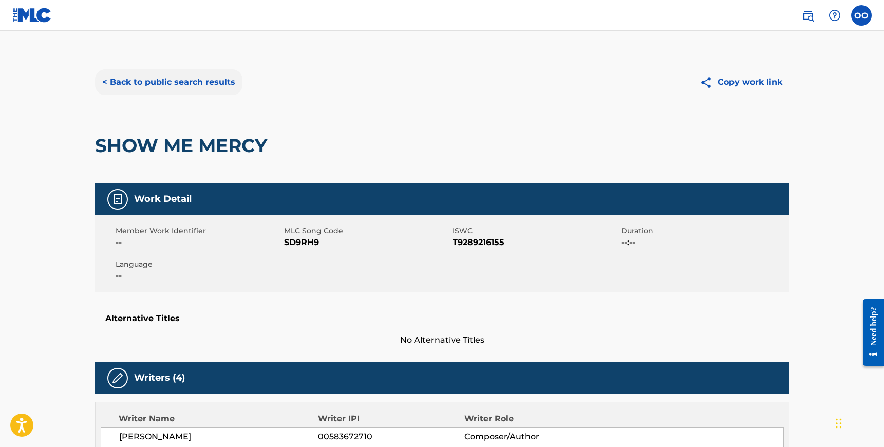
click at [203, 79] on button "< Back to public search results" at bounding box center [168, 82] width 147 height 26
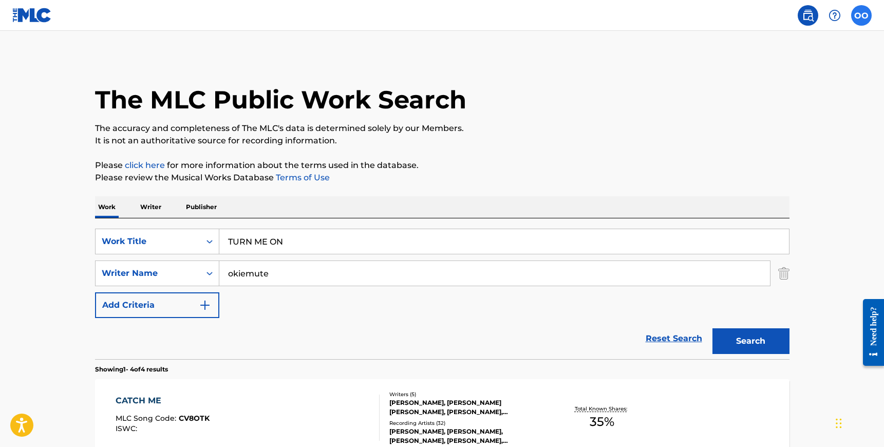
click at [865, 11] on label at bounding box center [862, 15] width 21 height 21
click at [862, 15] on input "OO Okiemute Oniko [EMAIL_ADDRESS][DOMAIN_NAME] Notification Preferences Profile…" at bounding box center [862, 15] width 0 height 0
click at [342, 239] on input "TURN ME ON" at bounding box center [504, 241] width 570 height 25
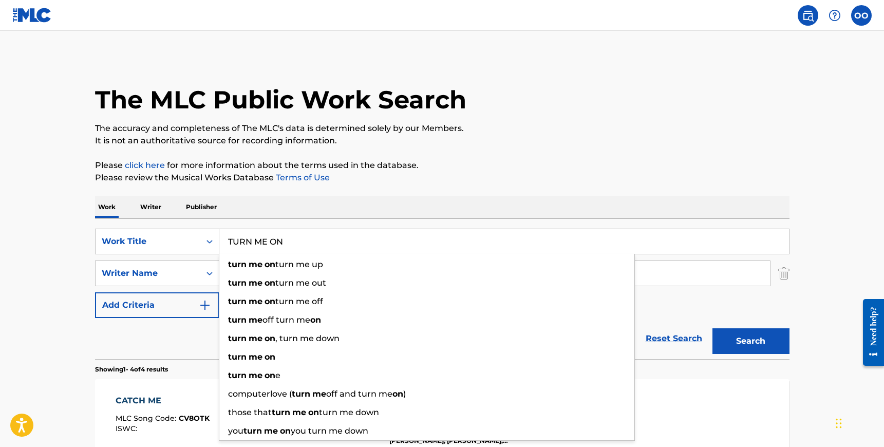
click at [342, 239] on input "TURN ME ON" at bounding box center [504, 241] width 570 height 25
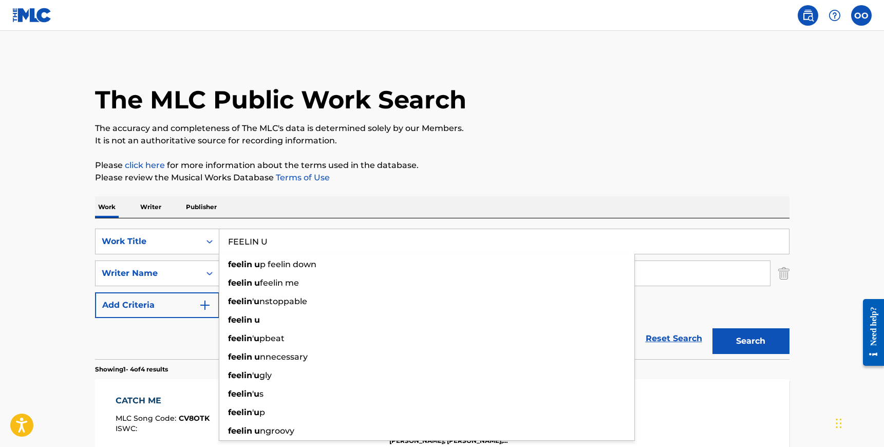
type input "FEELIN U"
click at [713, 328] on button "Search" at bounding box center [751, 341] width 77 height 26
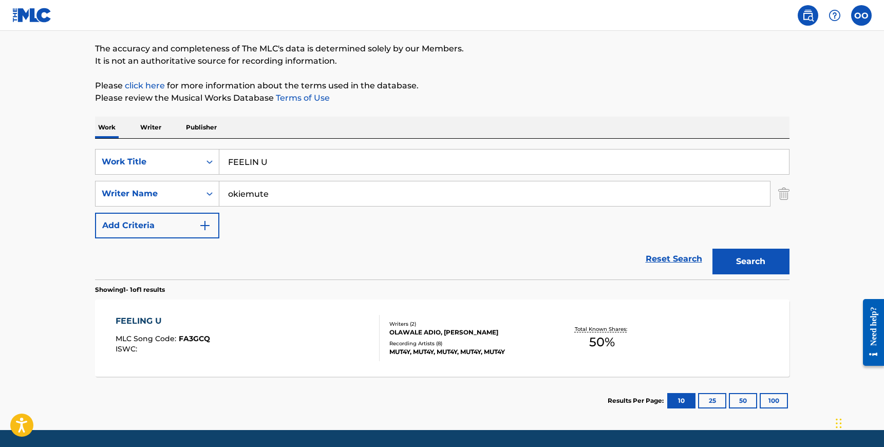
scroll to position [85, 0]
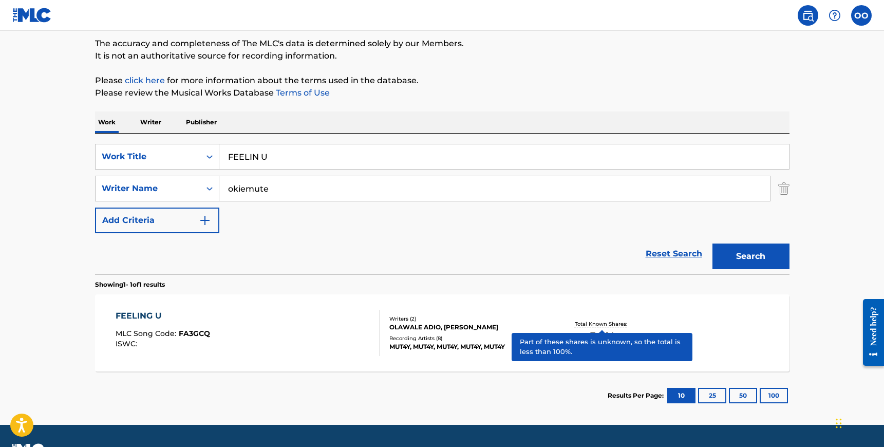
click at [600, 322] on p "Total Known Shares:" at bounding box center [602, 324] width 55 height 8
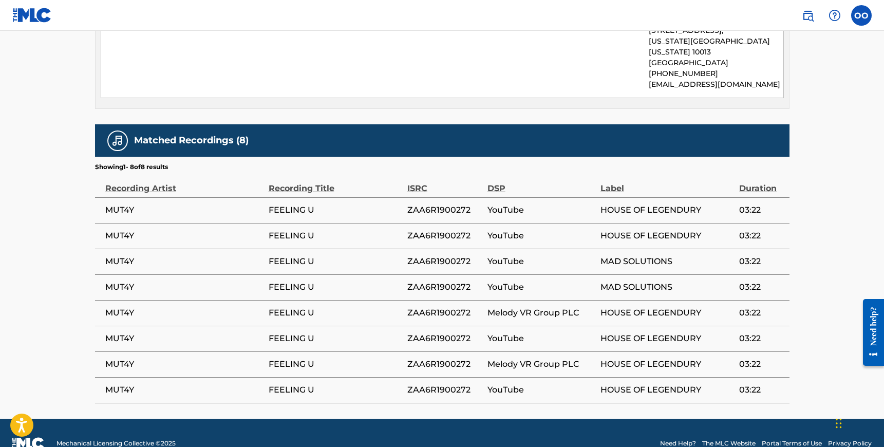
scroll to position [556, 0]
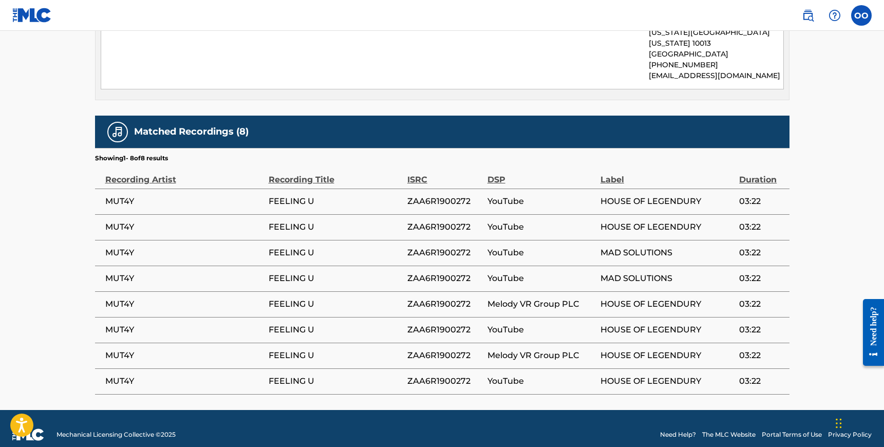
click at [285, 195] on span "FEELING U" at bounding box center [336, 201] width 134 height 12
click at [312, 252] on td "FEELING U" at bounding box center [338, 253] width 139 height 26
click at [301, 317] on td "FEELING U" at bounding box center [338, 330] width 139 height 26
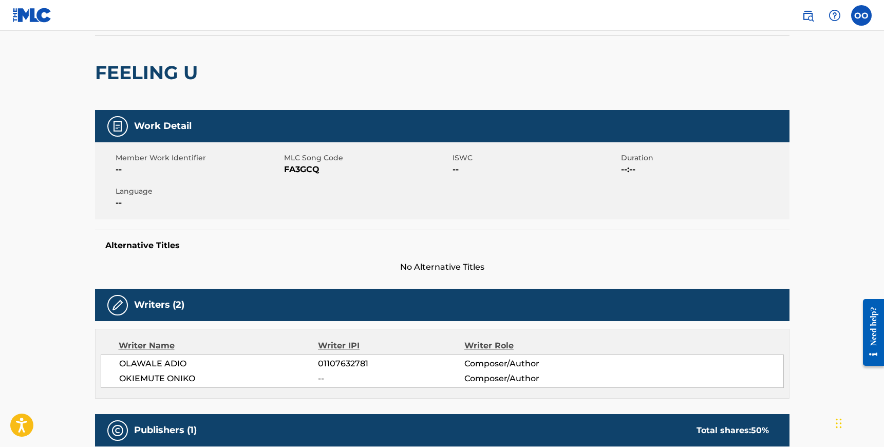
scroll to position [0, 0]
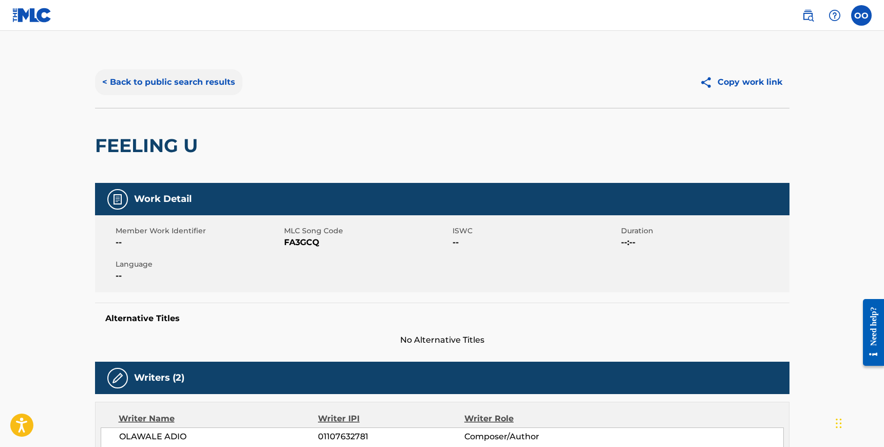
click at [166, 81] on button "< Back to public search results" at bounding box center [168, 82] width 147 height 26
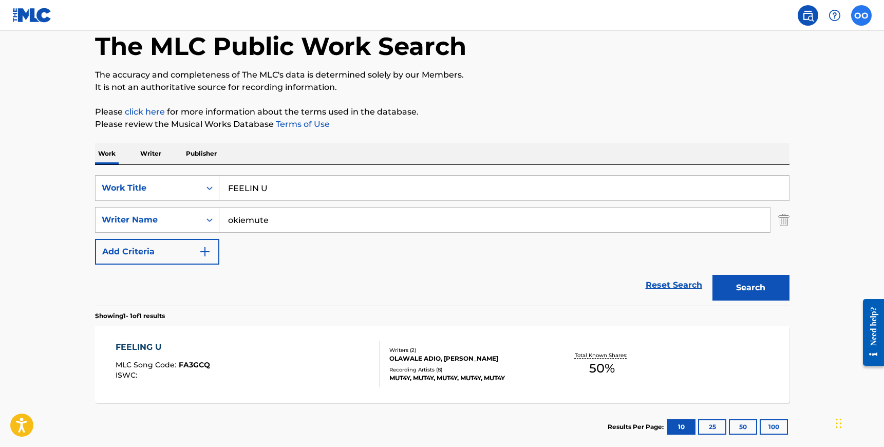
click at [867, 16] on label at bounding box center [862, 15] width 21 height 21
click at [862, 15] on input "OO Okiemute Oniko [EMAIL_ADDRESS][DOMAIN_NAME] Notification Preferences Profile…" at bounding box center [862, 15] width 0 height 0
click at [760, 130] on link "Profile" at bounding box center [760, 127] width 21 height 9
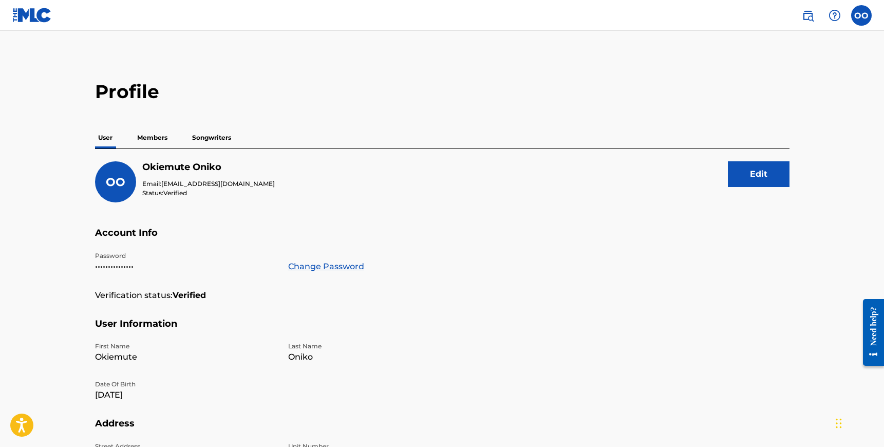
click at [30, 18] on img at bounding box center [32, 15] width 40 height 15
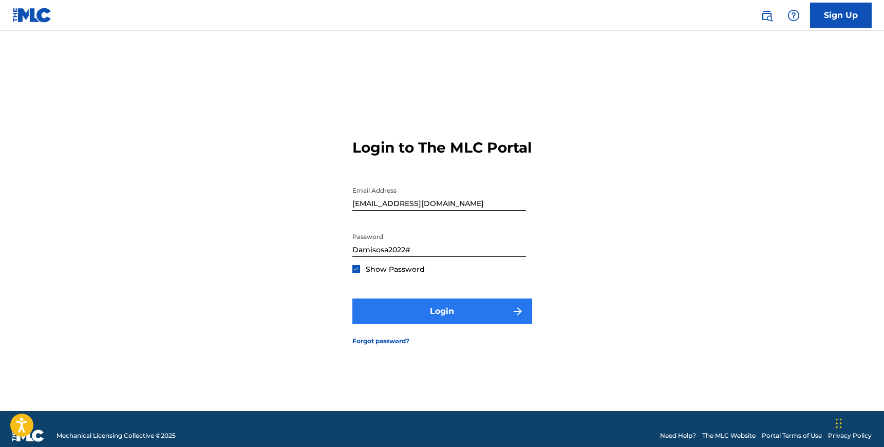
click at [414, 322] on button "Login" at bounding box center [443, 312] width 180 height 26
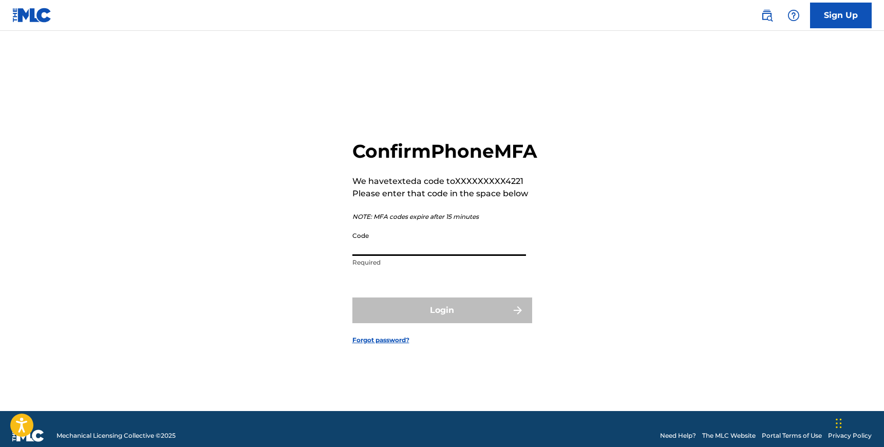
click at [394, 254] on input "Code" at bounding box center [440, 241] width 174 height 29
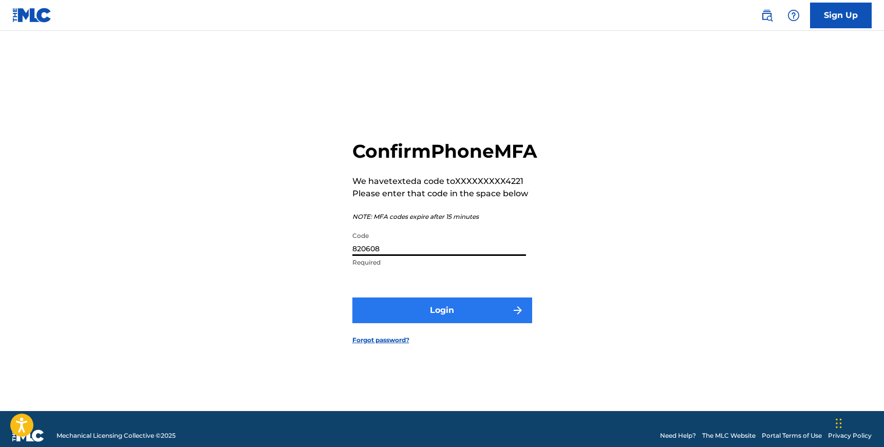
type input "820608"
click at [427, 323] on button "Login" at bounding box center [443, 311] width 180 height 26
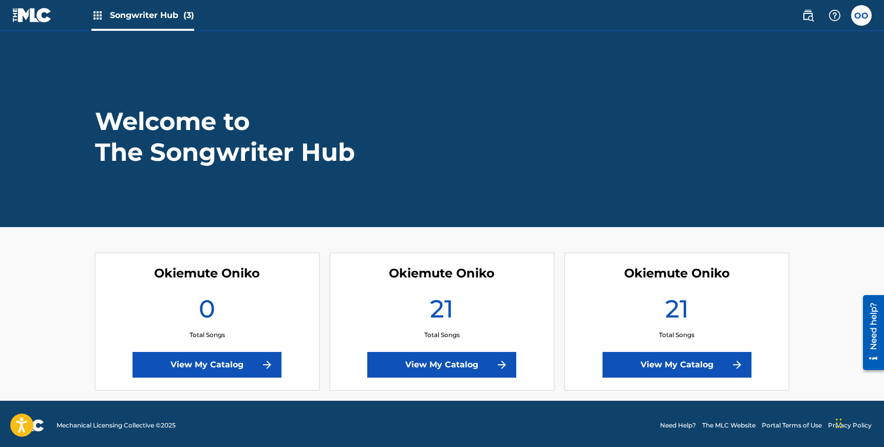
scroll to position [3, 0]
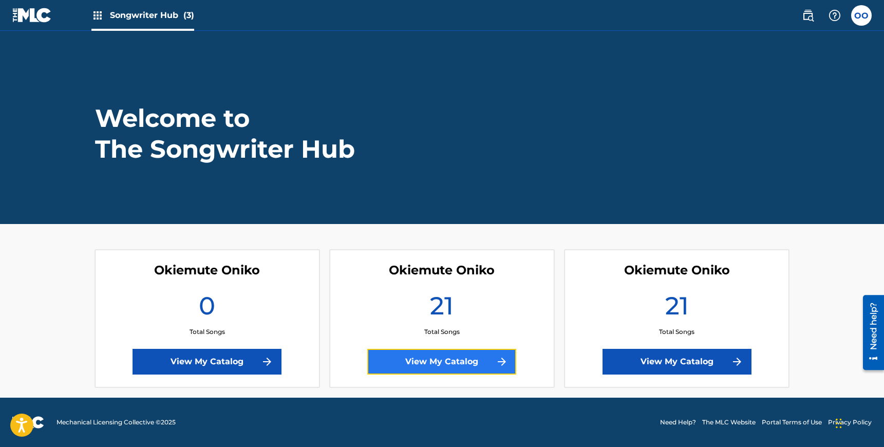
click at [455, 363] on link "View My Catalog" at bounding box center [441, 362] width 149 height 26
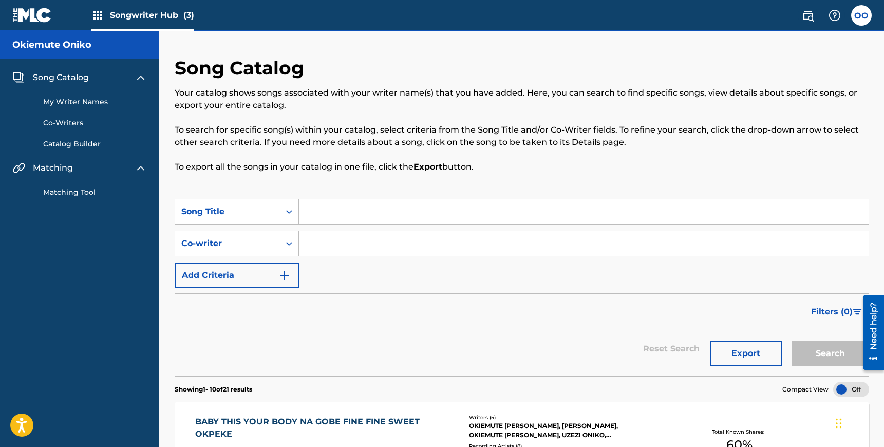
click at [95, 191] on link "Matching Tool" at bounding box center [95, 192] width 104 height 11
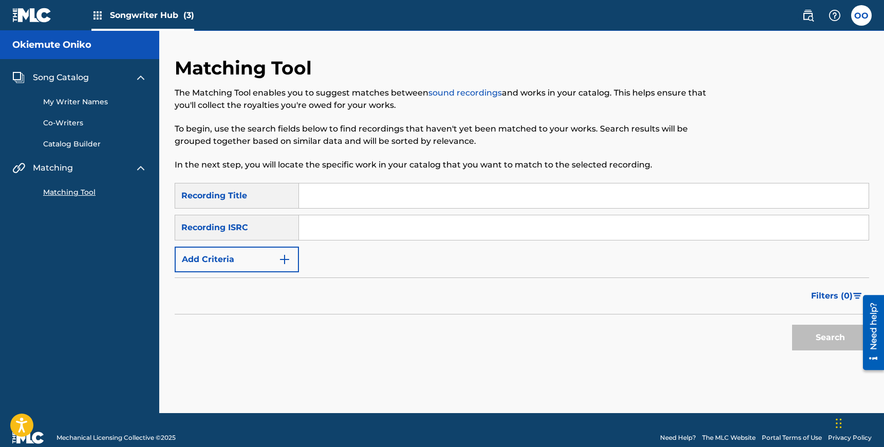
click at [79, 144] on link "Catalog Builder" at bounding box center [95, 144] width 104 height 11
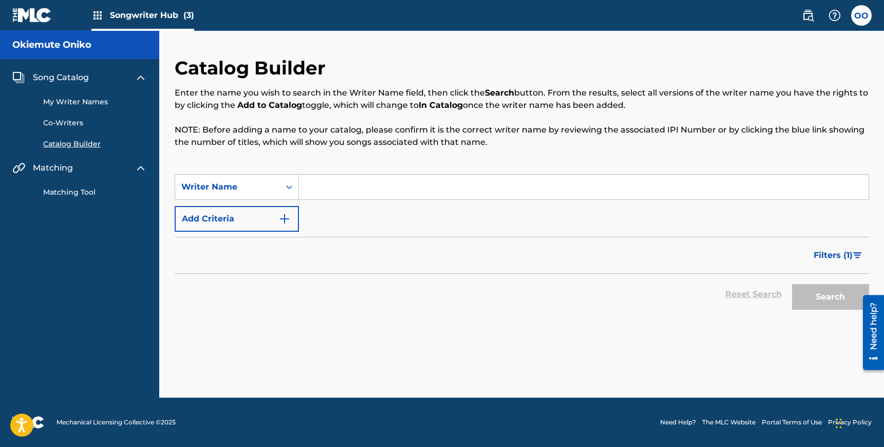
click at [369, 189] on input "Search Form" at bounding box center [584, 187] width 570 height 25
type input "okiemute oniko"
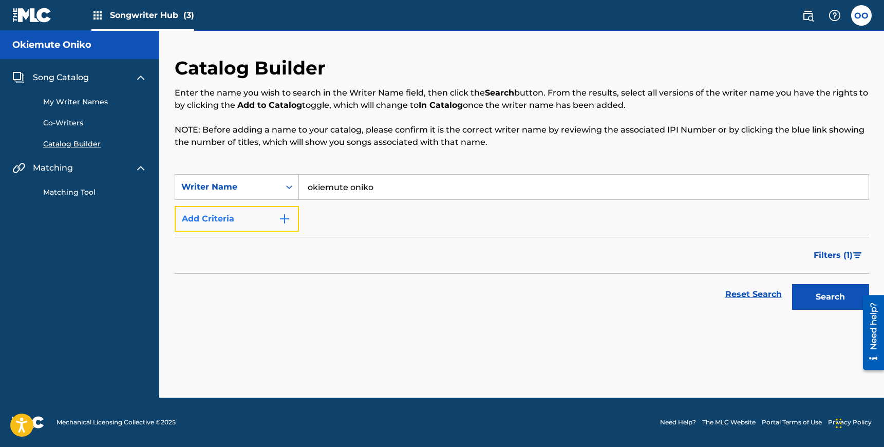
click at [248, 218] on button "Add Criteria" at bounding box center [237, 219] width 124 height 26
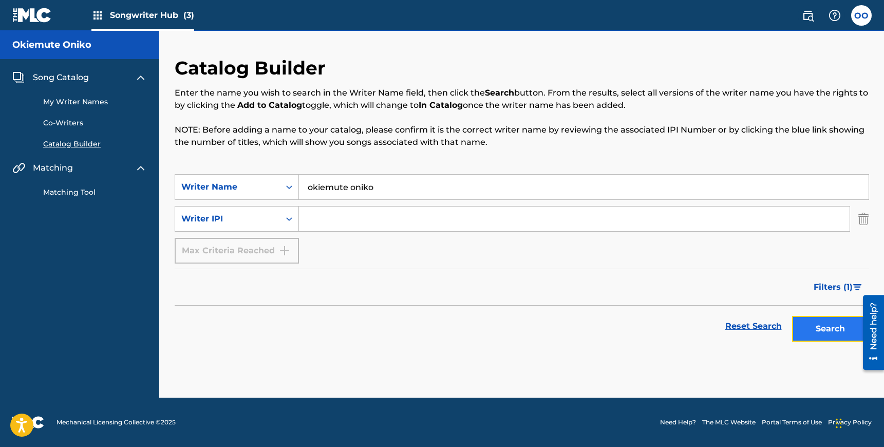
click at [830, 330] on button "Search" at bounding box center [830, 329] width 77 height 26
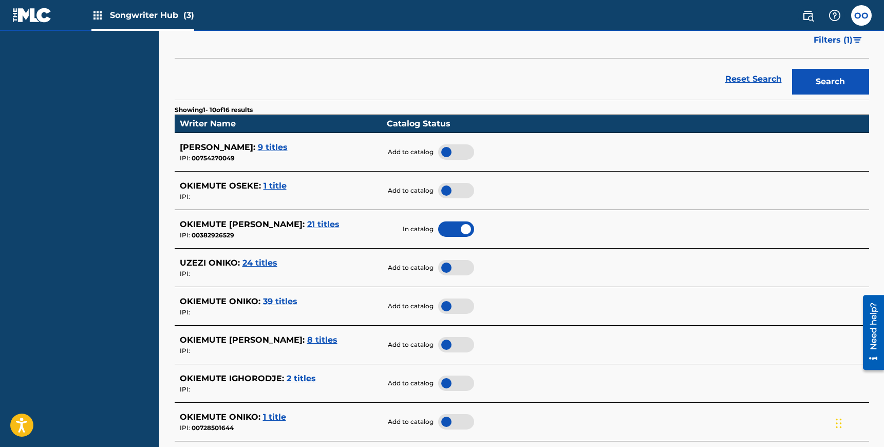
scroll to position [248, 0]
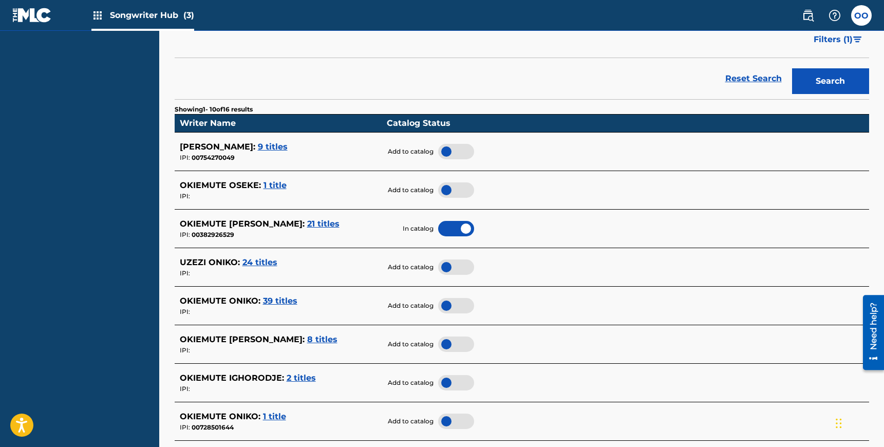
click at [451, 304] on div at bounding box center [456, 305] width 36 height 15
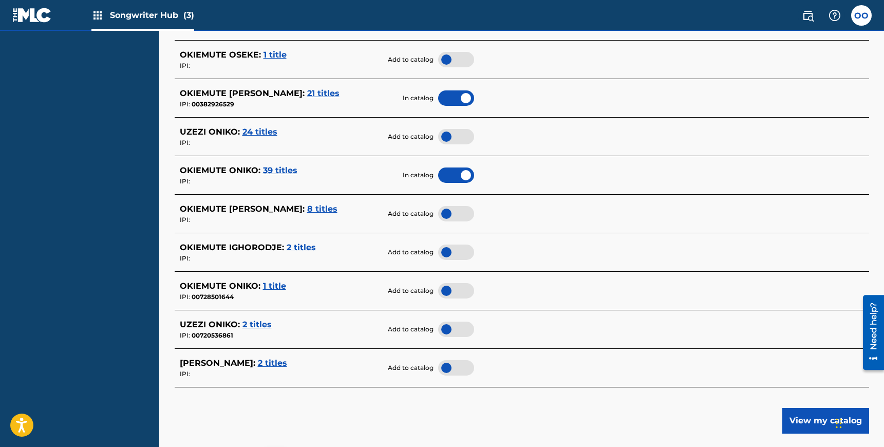
scroll to position [386, 0]
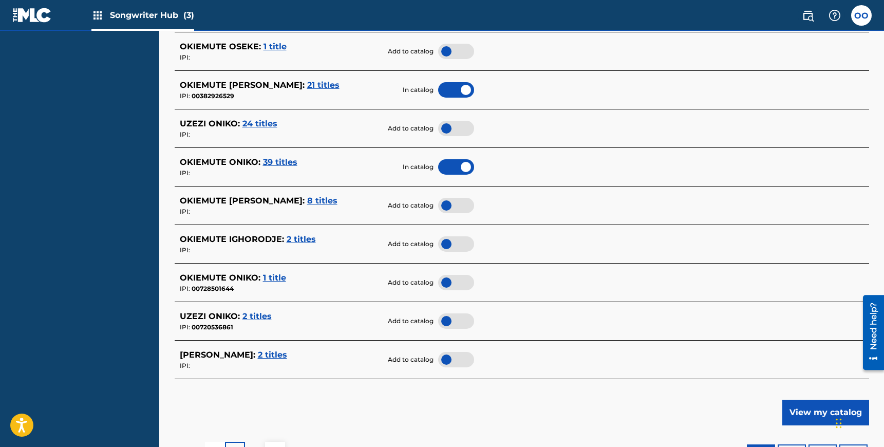
click at [455, 282] on div at bounding box center [456, 282] width 36 height 15
click at [451, 208] on div at bounding box center [456, 205] width 36 height 15
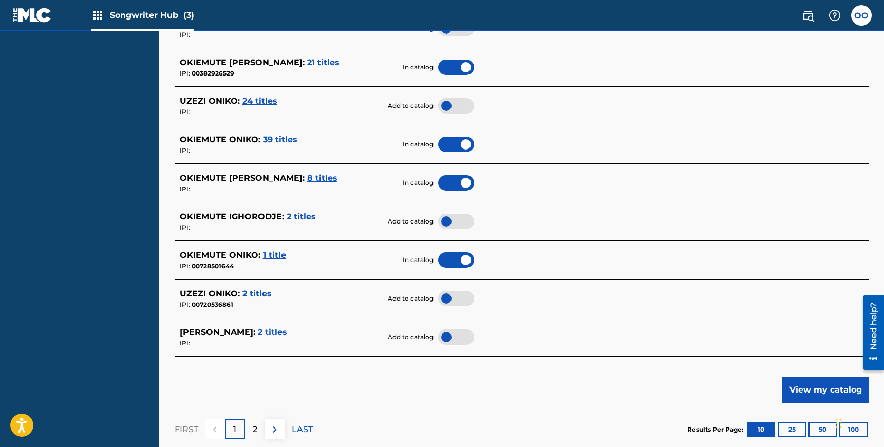
scroll to position [417, 0]
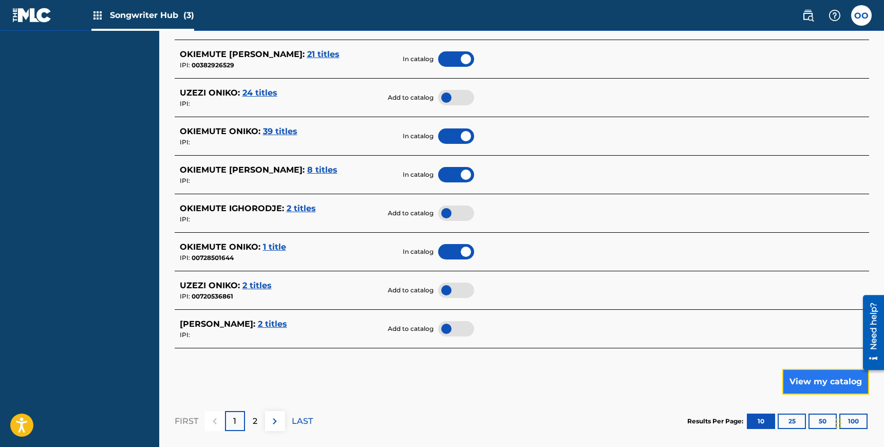
click at [810, 383] on button "View my catalog" at bounding box center [826, 382] width 87 height 26
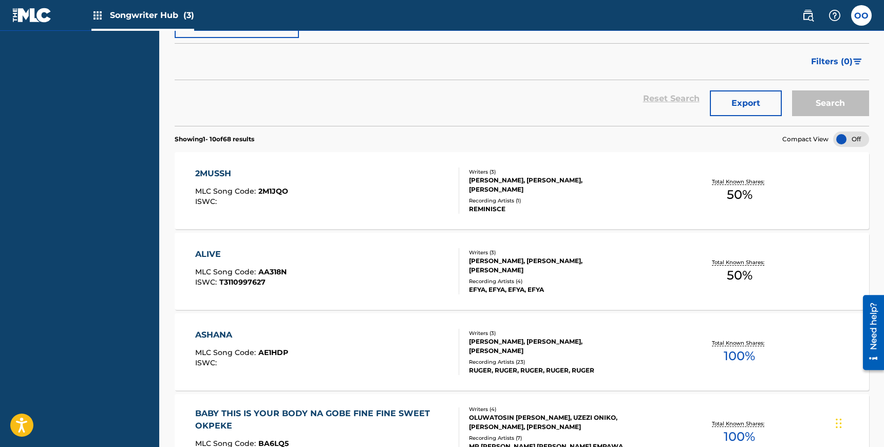
scroll to position [251, 0]
click at [739, 104] on button "Export" at bounding box center [746, 103] width 72 height 26
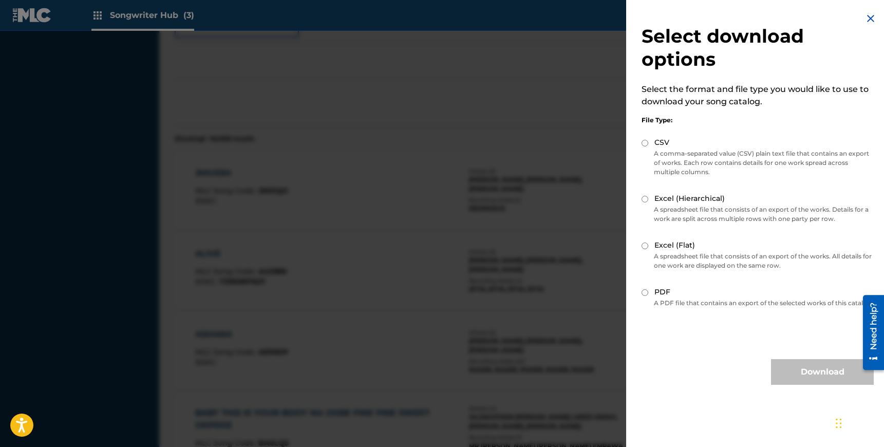
click at [568, 239] on div at bounding box center [442, 254] width 884 height 447
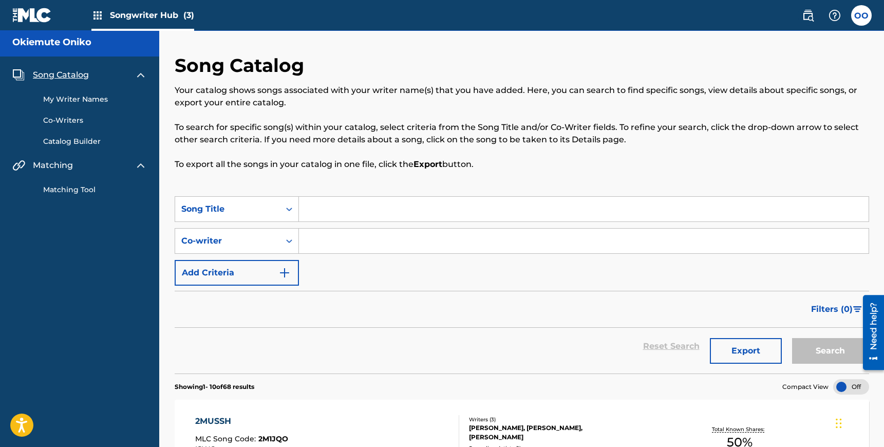
scroll to position [0, 0]
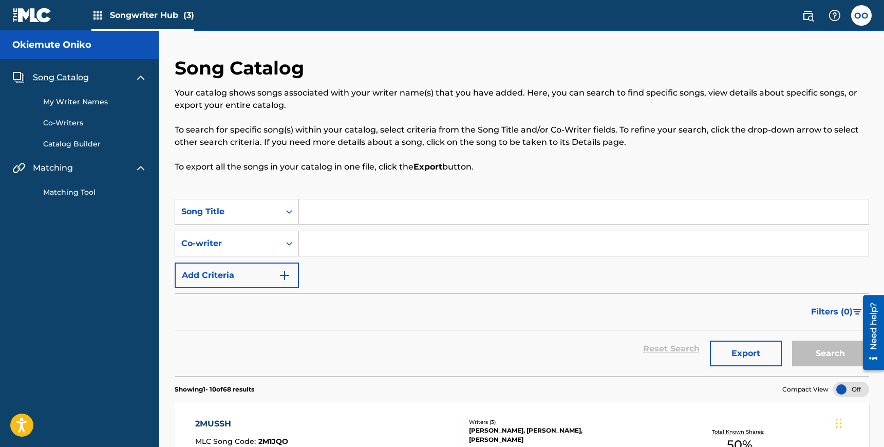
click at [79, 103] on link "My Writer Names" at bounding box center [95, 102] width 104 height 11
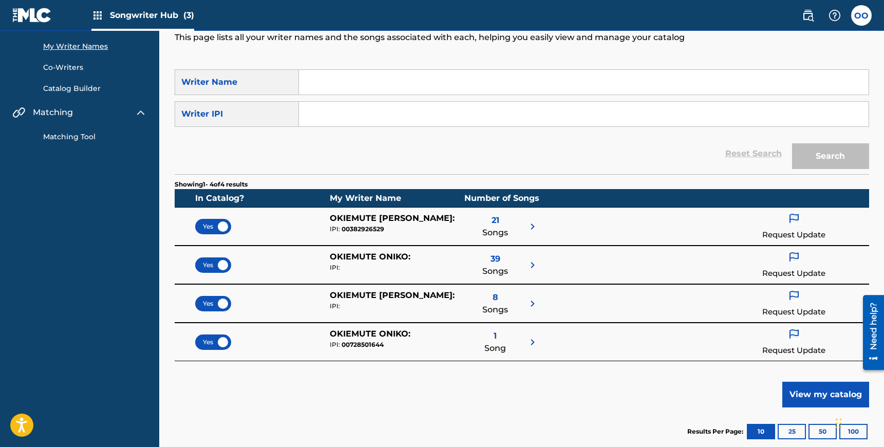
scroll to position [63, 0]
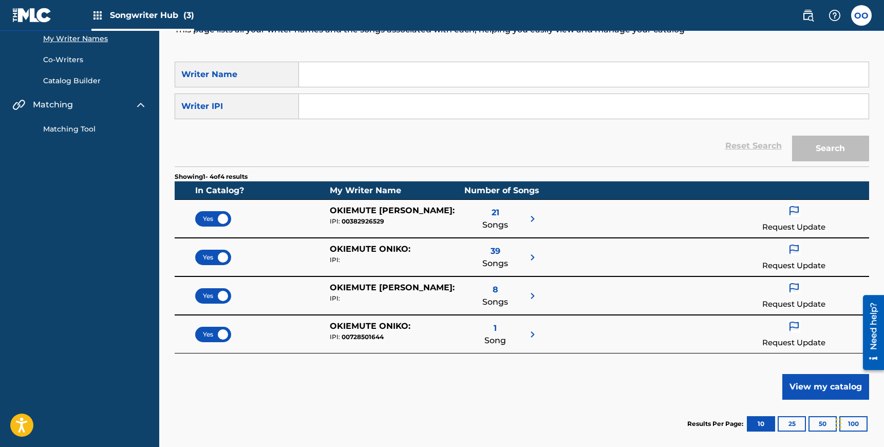
click at [795, 212] on img at bounding box center [794, 211] width 12 height 13
click at [491, 141] on div "Reset Search Search" at bounding box center [522, 145] width 695 height 41
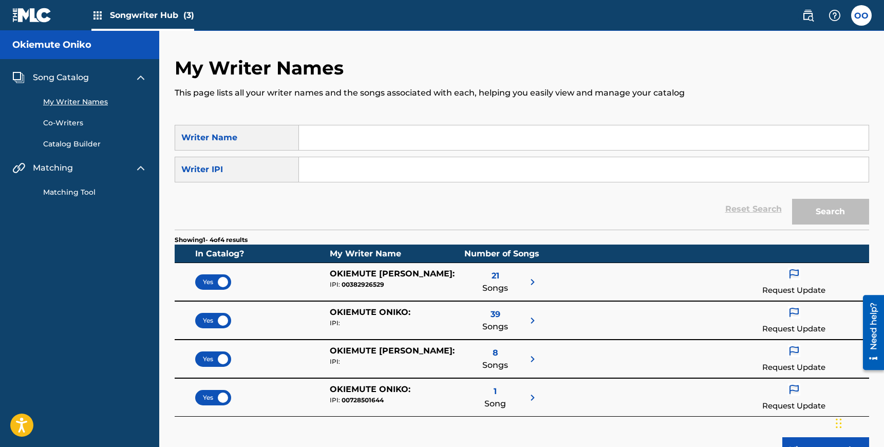
click at [795, 271] on img at bounding box center [794, 274] width 12 height 13
click at [793, 314] on p "Request to update name" at bounding box center [795, 313] width 120 height 25
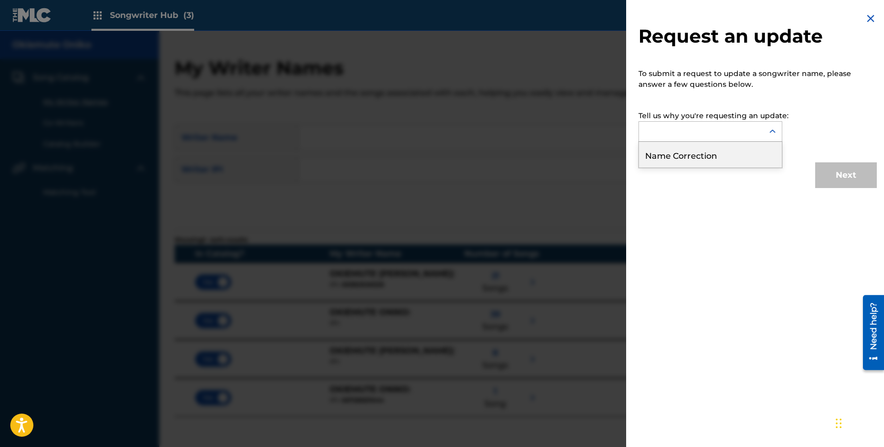
click at [716, 132] on div at bounding box center [701, 132] width 124 height 20
click at [742, 187] on div "Request an update To submit a request to update a songwriter name, please answe…" at bounding box center [757, 100] width 263 height 200
click at [868, 19] on img at bounding box center [871, 18] width 12 height 12
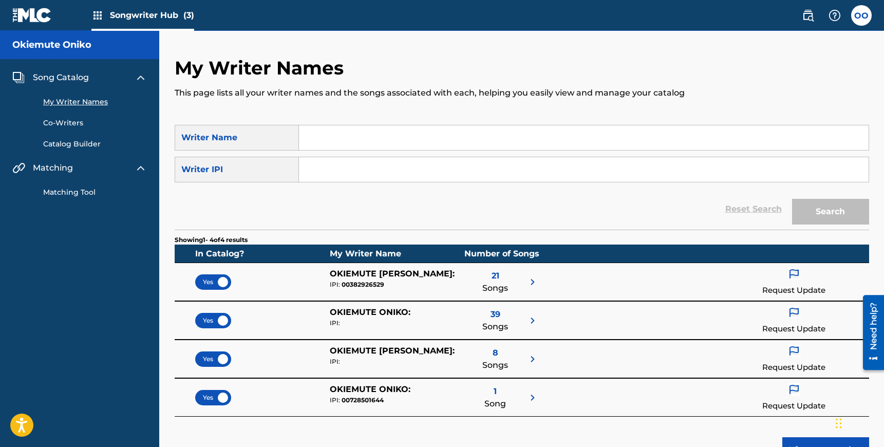
click at [82, 77] on span "Song Catalog" at bounding box center [61, 77] width 56 height 12
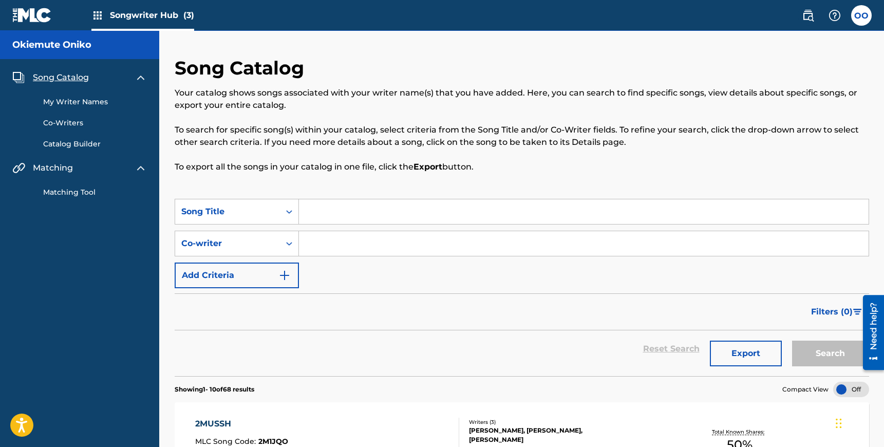
click at [340, 209] on input "Search Form" at bounding box center [584, 211] width 570 height 25
click at [335, 211] on input "FEELIN U" at bounding box center [584, 211] width 570 height 25
click at [323, 215] on input "FEELIN U" at bounding box center [584, 211] width 570 height 25
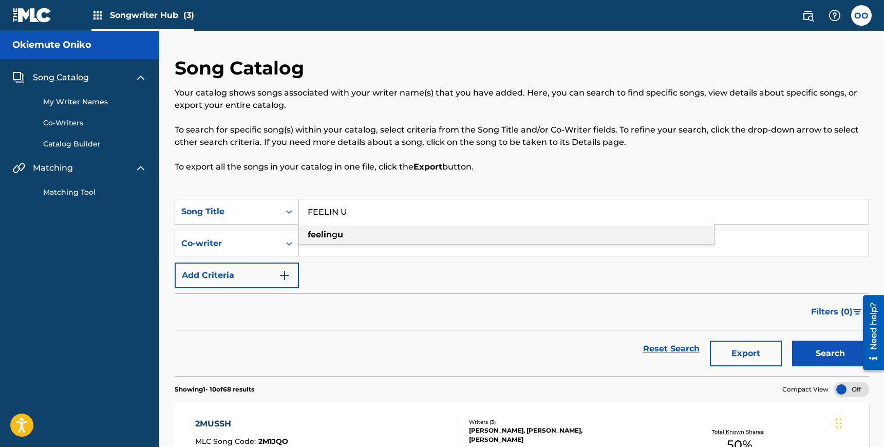
click at [368, 243] on div "feelin g u" at bounding box center [506, 235] width 415 height 18
type input "feeling u"
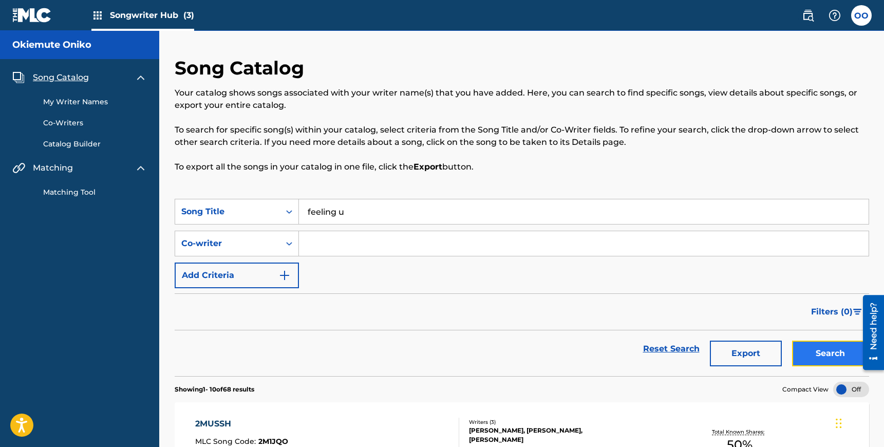
click at [818, 355] on button "Search" at bounding box center [830, 354] width 77 height 26
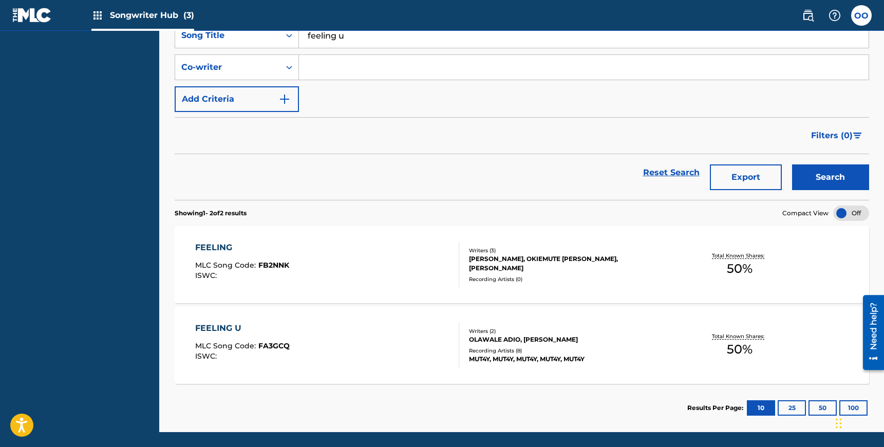
scroll to position [177, 0]
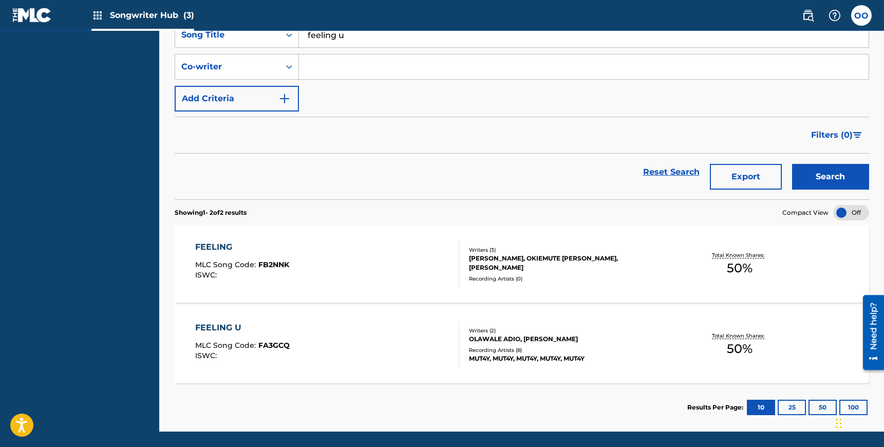
click at [320, 73] on input "Search Form" at bounding box center [584, 66] width 570 height 25
click at [320, 73] on input "OLAWALE ADF" at bounding box center [584, 66] width 570 height 25
type input "O"
type input "OLAWALE ADIO"
click at [792, 164] on button "Search" at bounding box center [830, 177] width 77 height 26
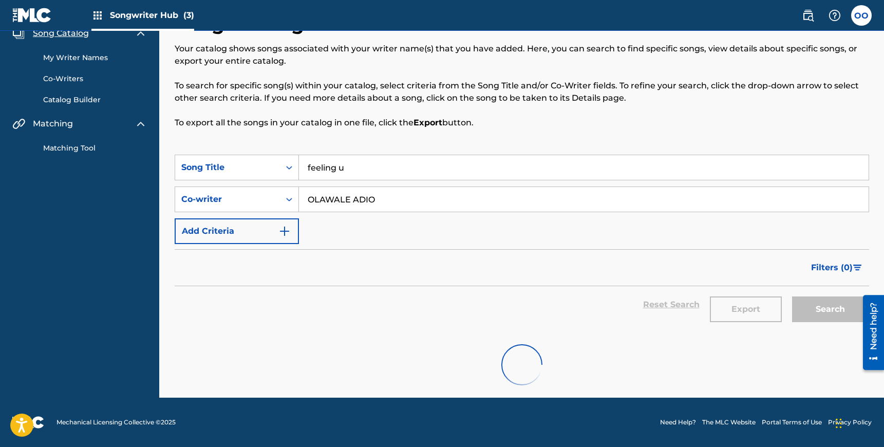
scroll to position [130, 0]
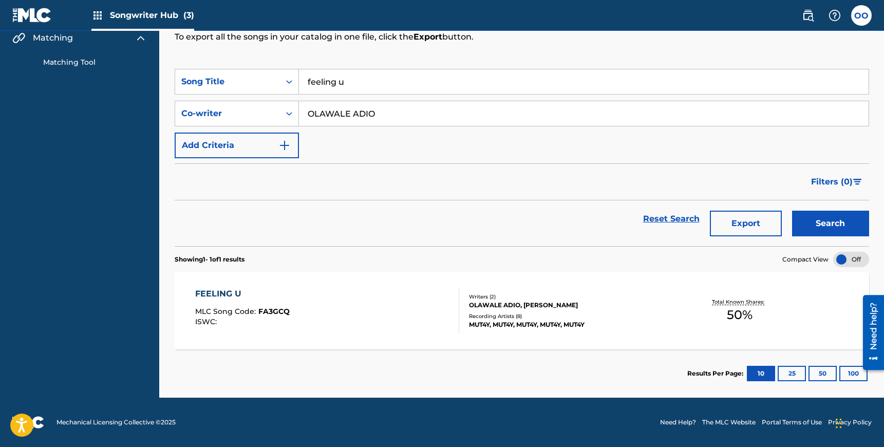
click at [556, 306] on div "OLAWALE ADIO, [PERSON_NAME]" at bounding box center [546, 305] width 155 height 9
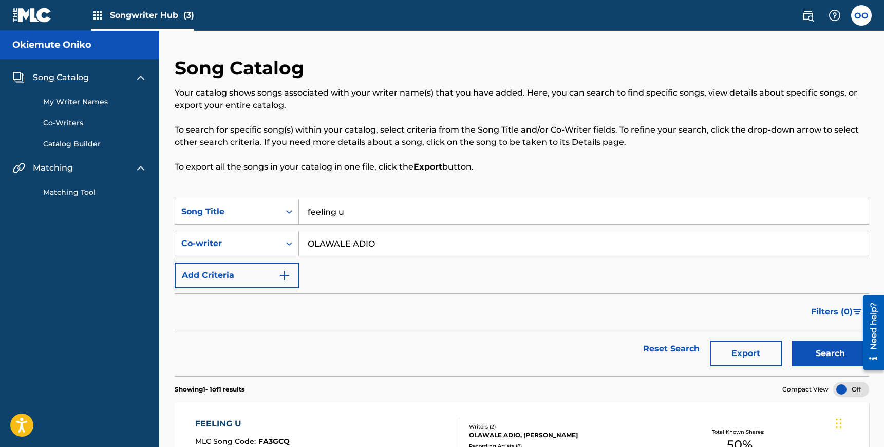
click at [65, 77] on span "Song Catalog" at bounding box center [61, 77] width 56 height 12
click at [76, 143] on link "Catalog Builder" at bounding box center [95, 144] width 104 height 11
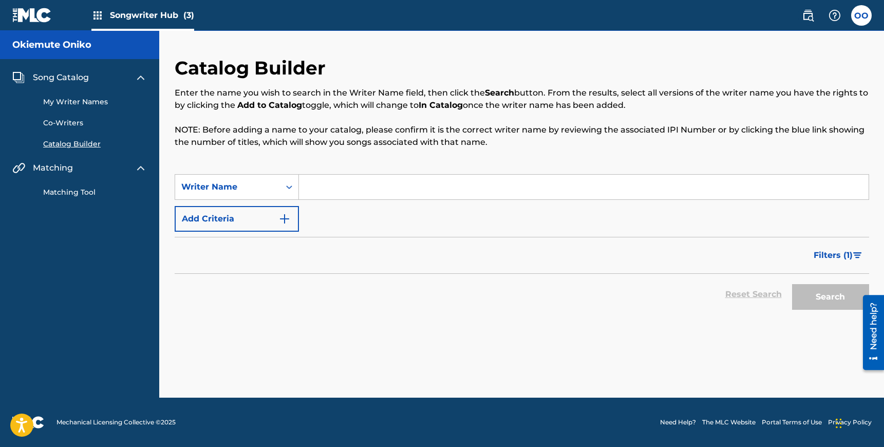
click at [322, 187] on input "Search Form" at bounding box center [584, 187] width 570 height 25
click at [284, 188] on icon "Search Form" at bounding box center [289, 187] width 10 height 10
click at [343, 190] on input "Search Form" at bounding box center [584, 187] width 570 height 25
type input "OKIEMUTE ONIKO"
click at [792, 284] on button "Search" at bounding box center [830, 297] width 77 height 26
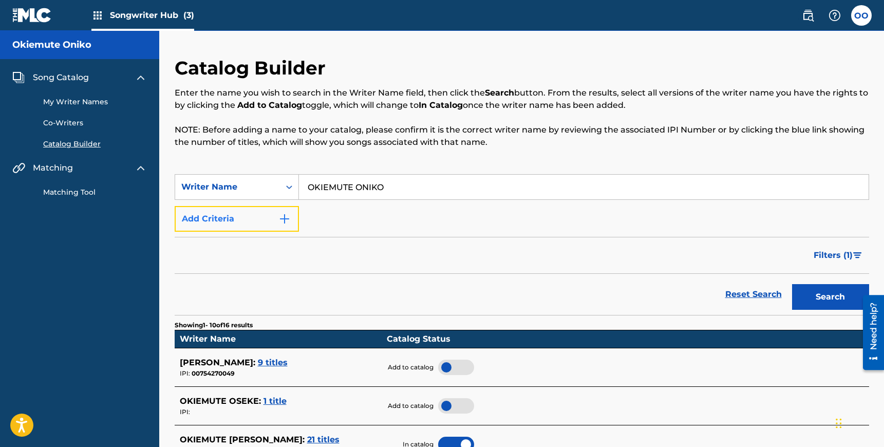
click at [272, 217] on button "Add Criteria" at bounding box center [237, 219] width 124 height 26
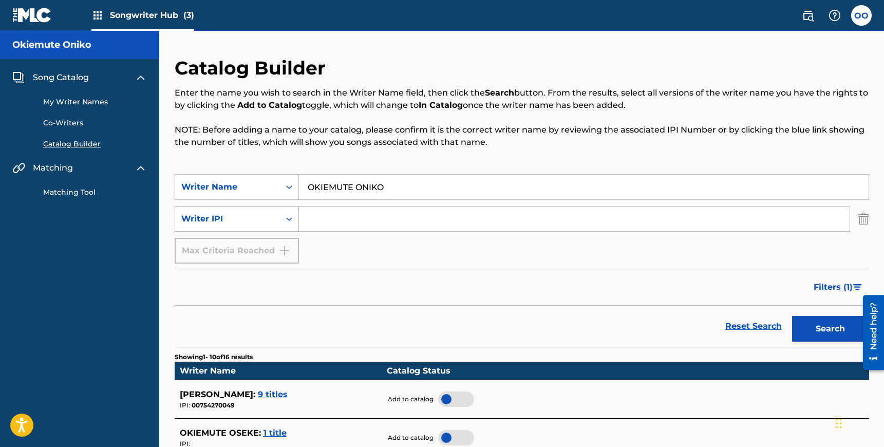
click at [285, 219] on icon "Search Form" at bounding box center [289, 219] width 10 height 10
click at [286, 219] on icon "Search Form" at bounding box center [289, 219] width 10 height 10
click at [282, 248] on div "Max Criteria Reached" at bounding box center [237, 251] width 124 height 26
click at [811, 15] on img at bounding box center [808, 15] width 12 height 12
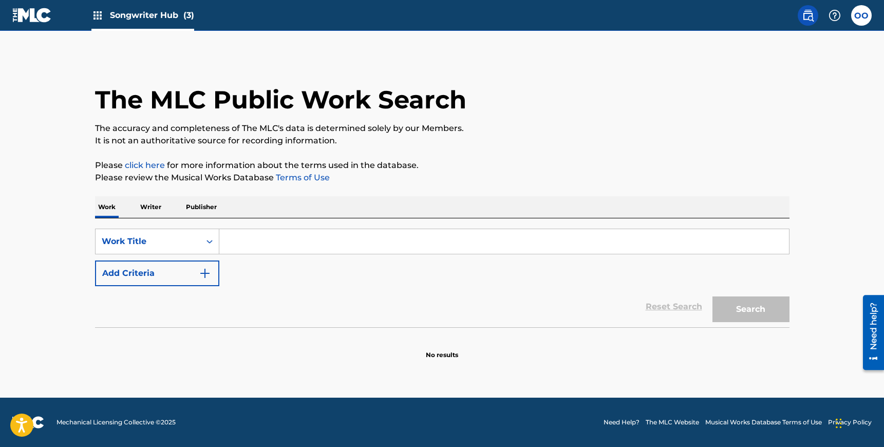
click at [248, 240] on input "Search Form" at bounding box center [504, 241] width 570 height 25
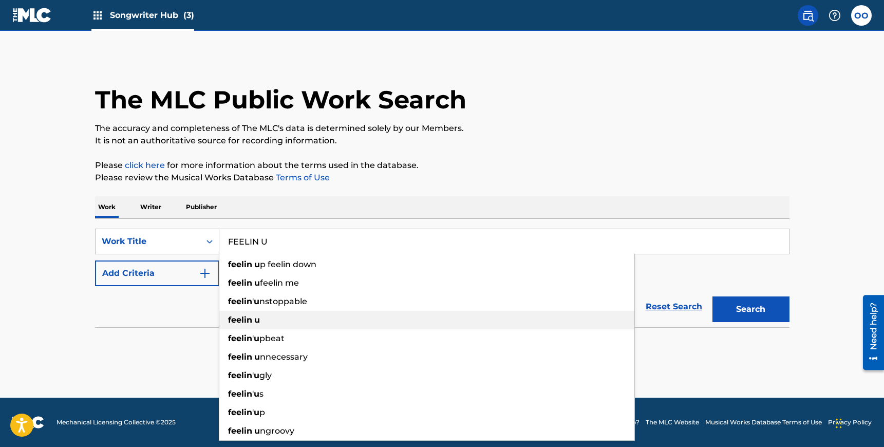
click at [248, 320] on strong "feelin" at bounding box center [240, 320] width 24 height 10
type input "feelin u"
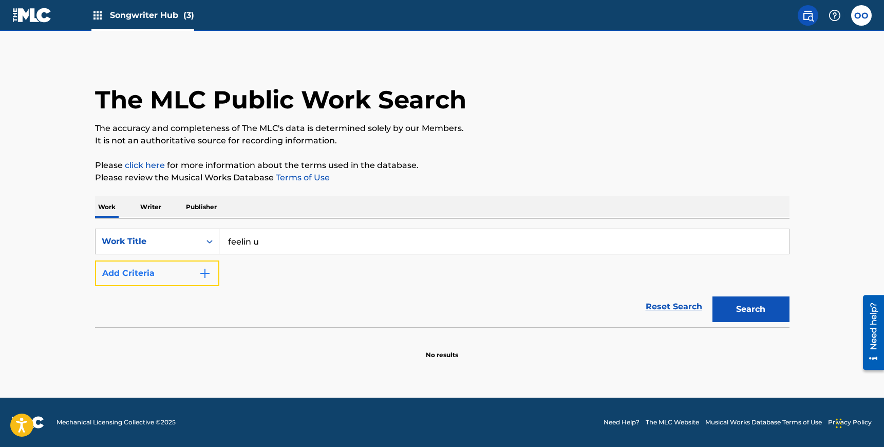
click at [204, 277] on img "Search Form" at bounding box center [205, 273] width 12 height 12
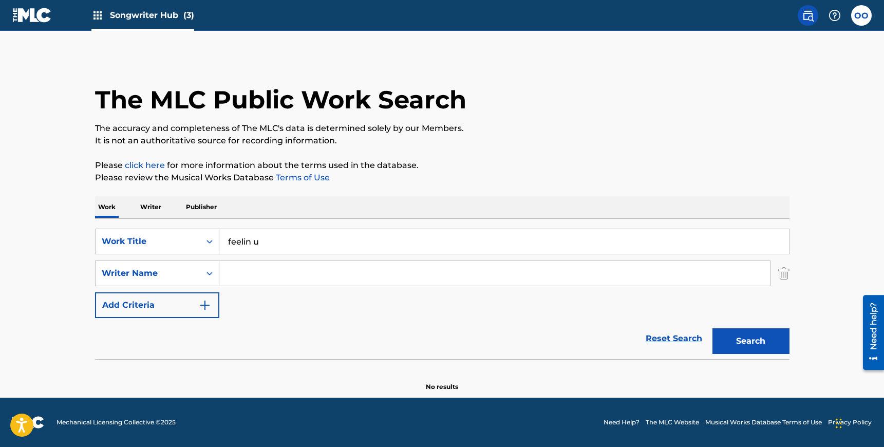
click at [245, 273] on input "Search Form" at bounding box center [494, 273] width 551 height 25
click at [244, 295] on strong "okiemute" at bounding box center [248, 296] width 41 height 10
type input "okiemute oniko"
click at [764, 342] on button "Search" at bounding box center [751, 341] width 77 height 26
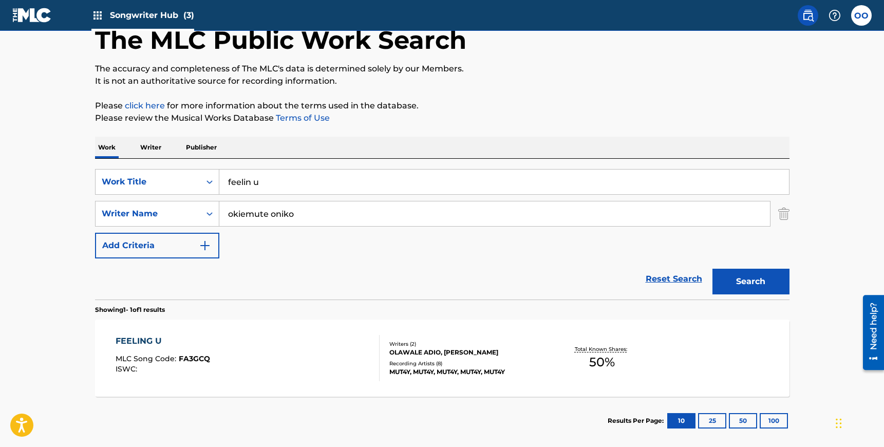
scroll to position [112, 0]
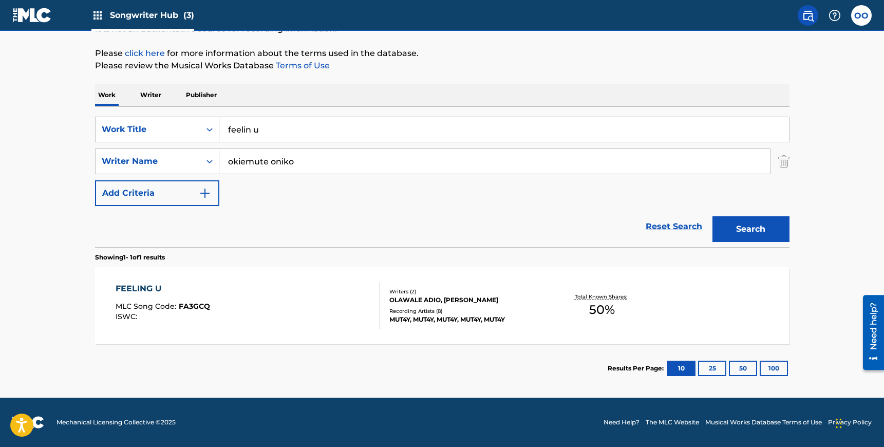
click at [146, 287] on div "FEELING U" at bounding box center [163, 289] width 95 height 12
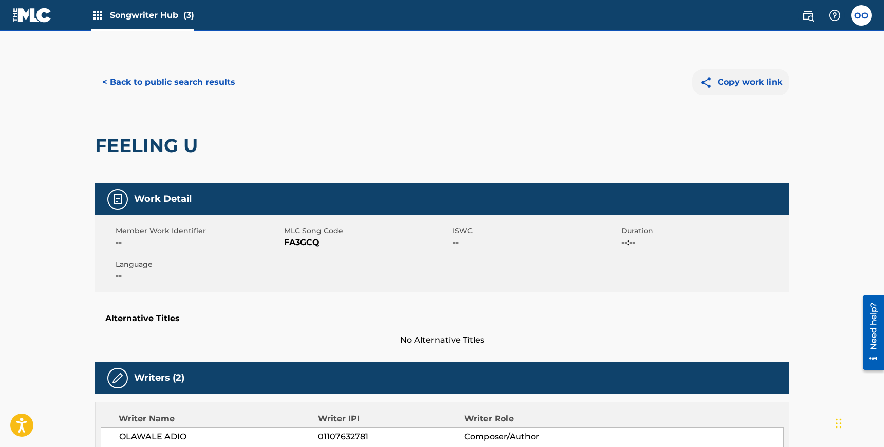
click at [749, 81] on button "Copy work link" at bounding box center [741, 82] width 97 height 26
click at [156, 80] on button "< Back to public search results" at bounding box center [168, 82] width 147 height 26
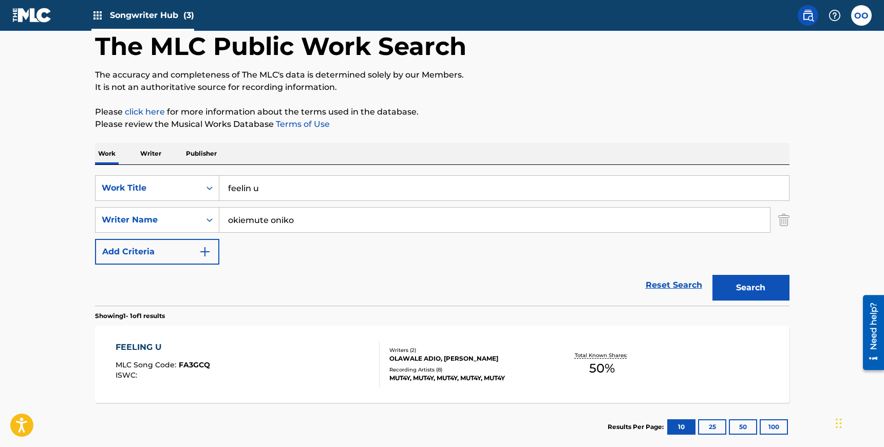
click at [96, 10] on img at bounding box center [97, 15] width 12 height 12
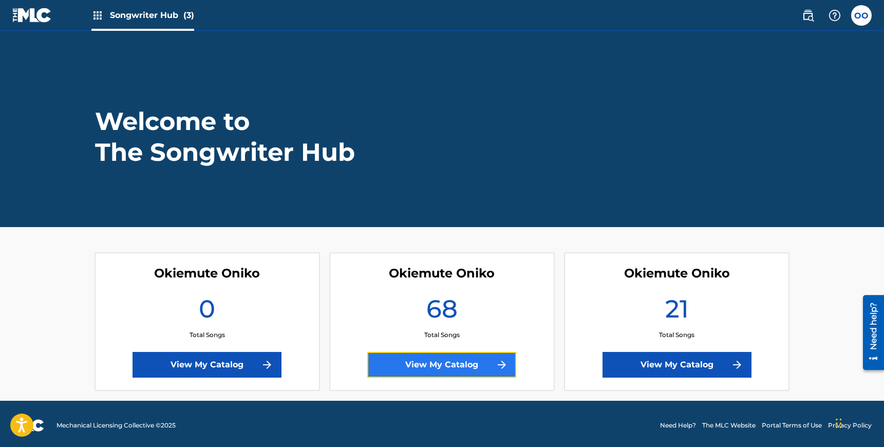
click at [472, 365] on link "View My Catalog" at bounding box center [441, 365] width 149 height 26
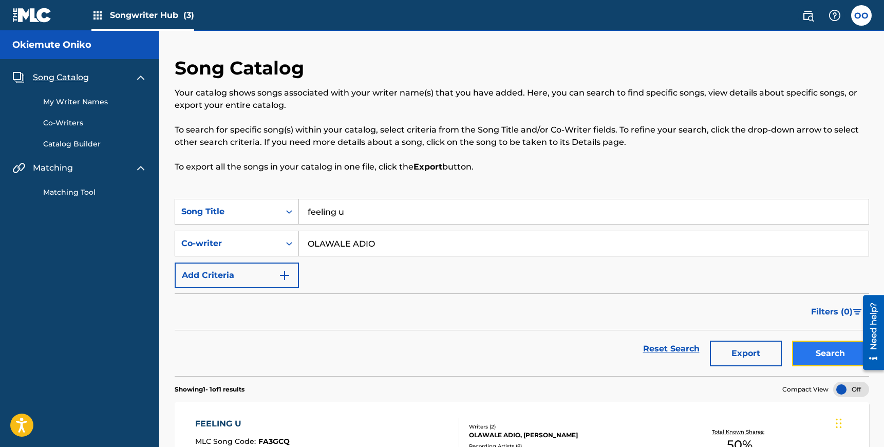
click at [820, 352] on button "Search" at bounding box center [830, 354] width 77 height 26
click at [817, 12] on link at bounding box center [808, 15] width 21 height 21
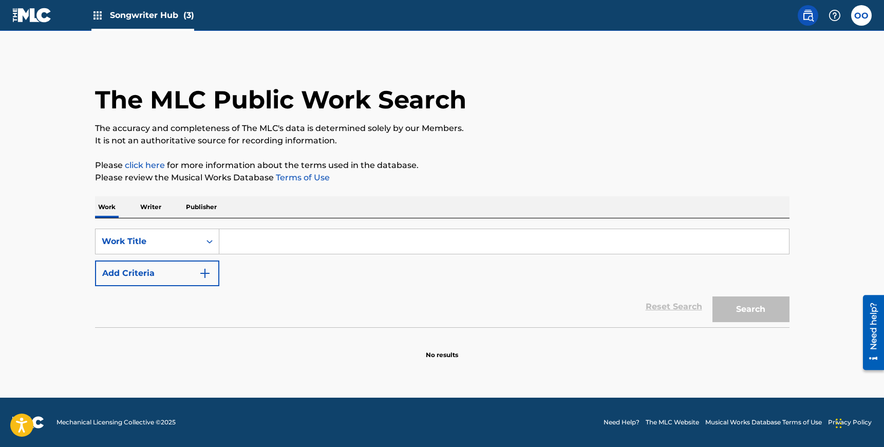
click at [248, 238] on input "Search Form" at bounding box center [504, 241] width 570 height 25
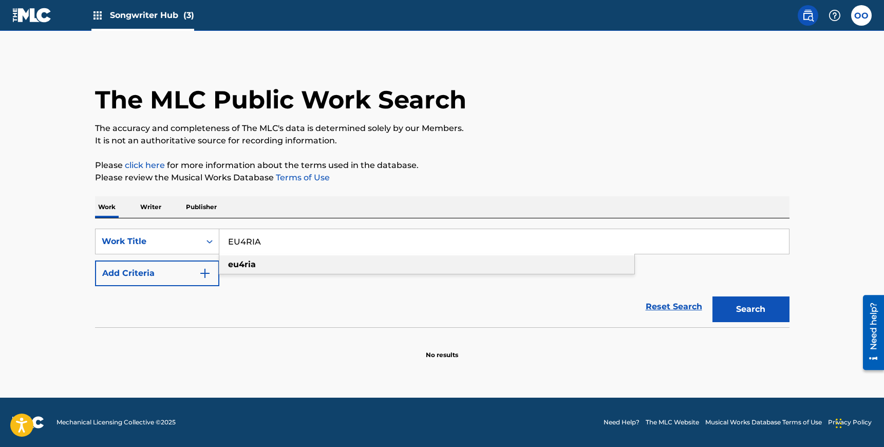
click at [252, 267] on strong "eu4ria" at bounding box center [242, 265] width 28 height 10
type input "eu4ria"
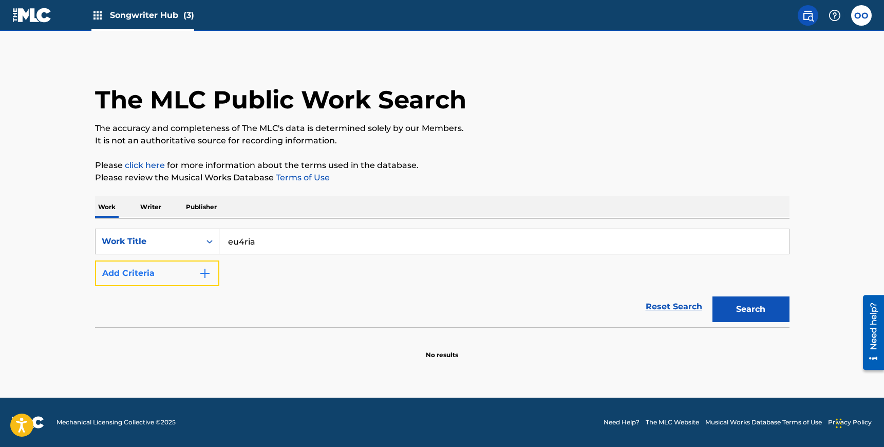
click at [196, 274] on button "Add Criteria" at bounding box center [157, 274] width 124 height 26
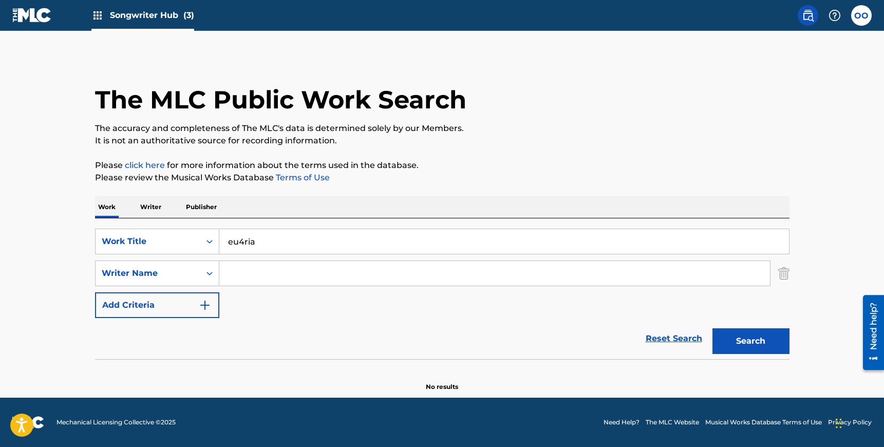
click at [257, 273] on input "Search Form" at bounding box center [494, 273] width 551 height 25
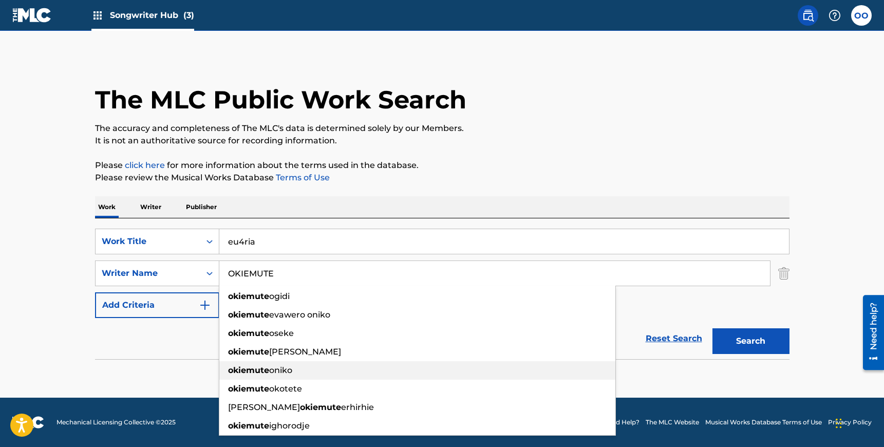
click at [262, 372] on strong "okiemute" at bounding box center [248, 370] width 41 height 10
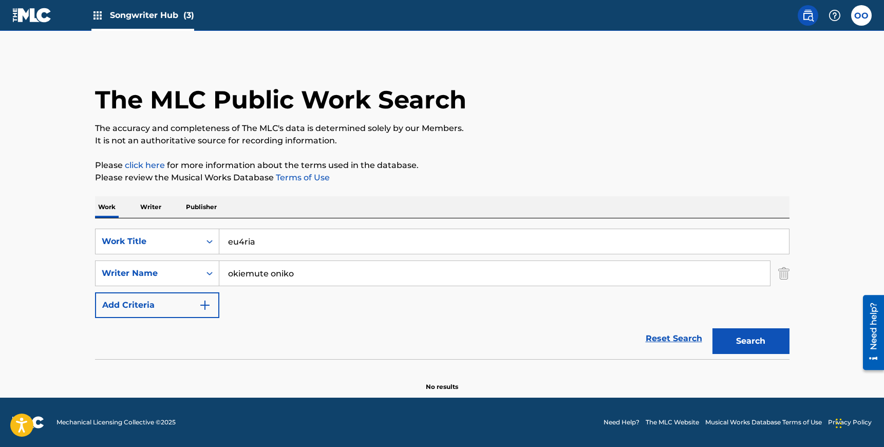
click at [713, 328] on button "Search" at bounding box center [751, 341] width 77 height 26
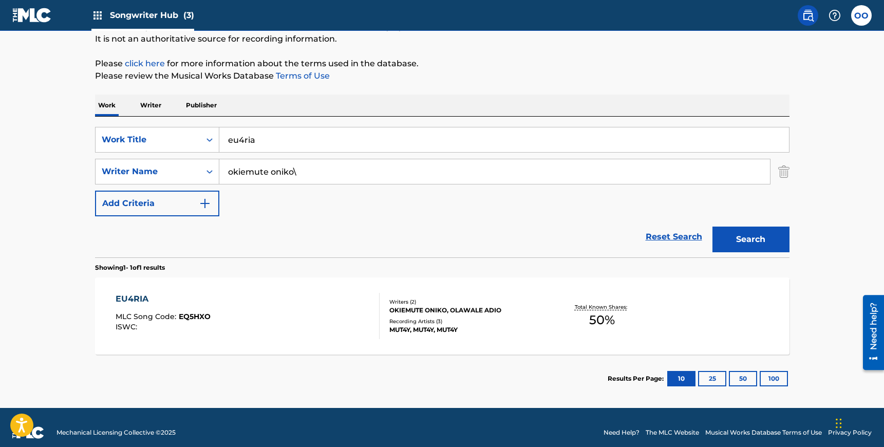
scroll to position [112, 0]
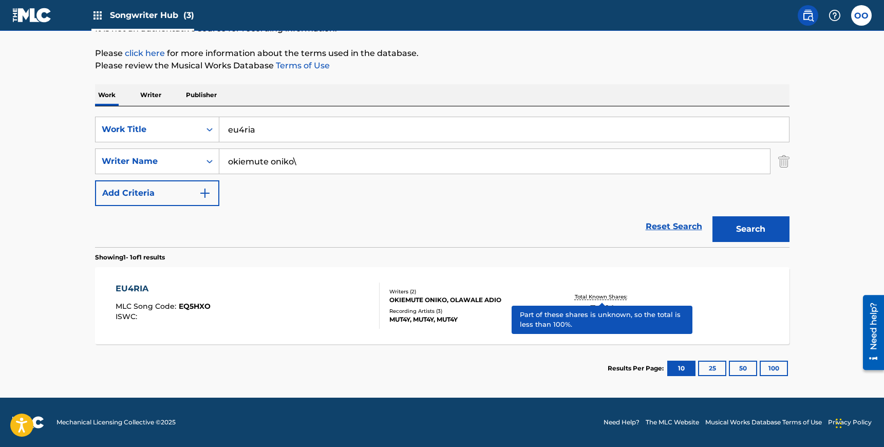
type input "okiemute oniko\"
click at [604, 299] on p "Total Known Shares:" at bounding box center [602, 297] width 55 height 8
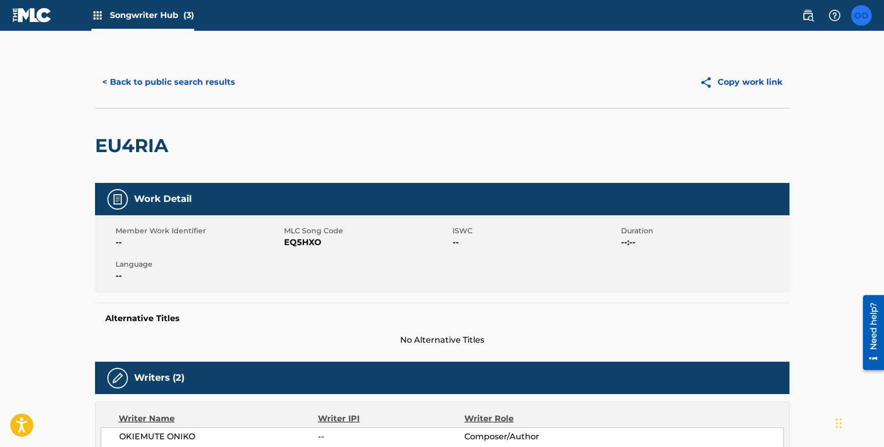
click at [860, 16] on label at bounding box center [862, 15] width 21 height 21
click at [862, 15] on input "OO Okiemute Oniko [EMAIL_ADDRESS][DOMAIN_NAME] Notification Preferences Profile…" at bounding box center [862, 15] width 0 height 0
click at [771, 107] on link "Notification Preferences" at bounding box center [788, 110] width 76 height 9
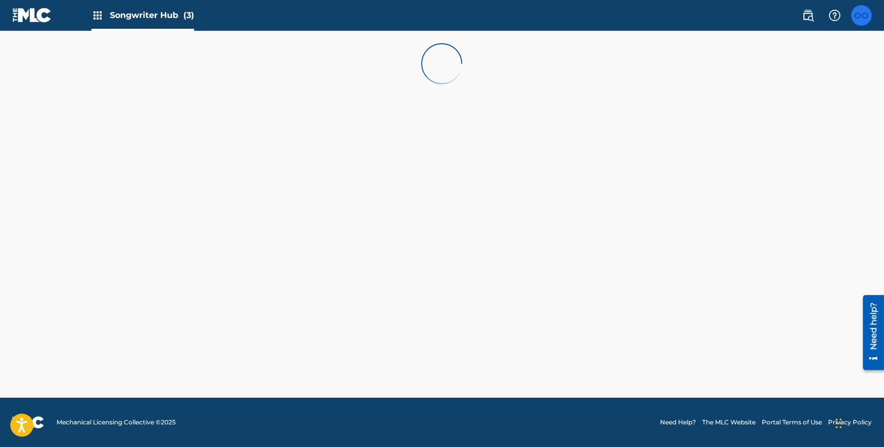
click at [860, 15] on label at bounding box center [862, 15] width 21 height 21
click at [862, 15] on input "OO Okiemute Oniko [EMAIL_ADDRESS][DOMAIN_NAME] Notification Preferences Profile…" at bounding box center [862, 15] width 0 height 0
click at [762, 128] on link "Profile" at bounding box center [760, 127] width 21 height 9
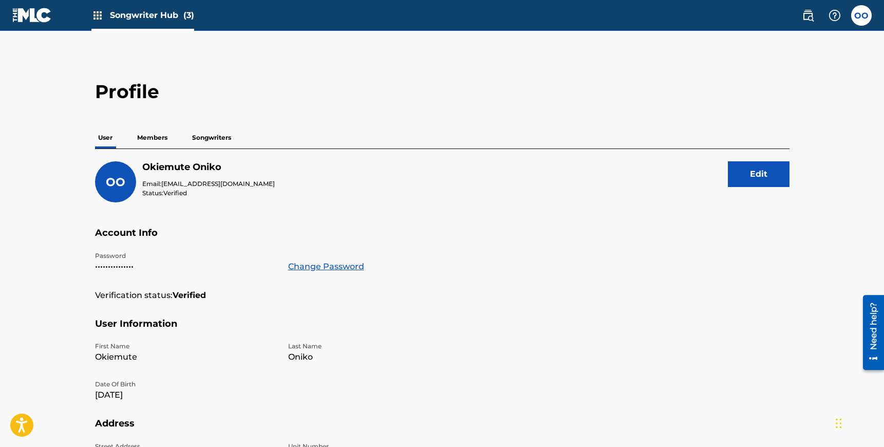
click at [149, 138] on p "Members" at bounding box center [152, 138] width 36 height 22
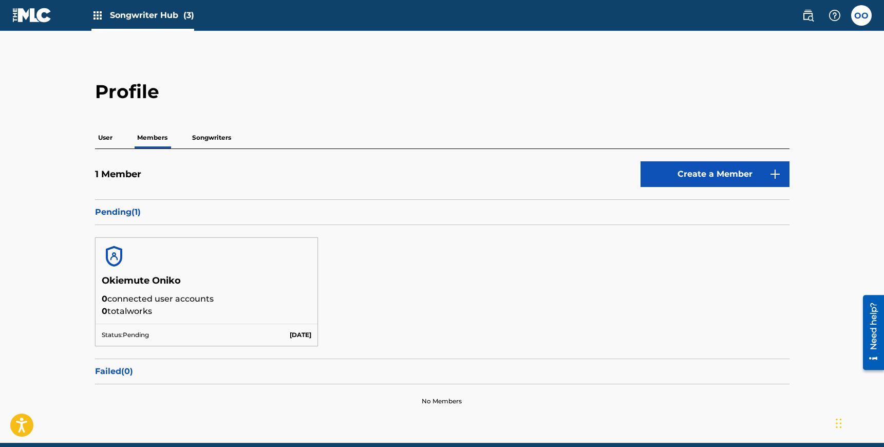
click at [184, 213] on p "Pending ( 1 )" at bounding box center [442, 212] width 695 height 12
click at [130, 214] on p "Pending ( 1 )" at bounding box center [442, 212] width 695 height 12
click at [218, 136] on p "Songwriters" at bounding box center [211, 138] width 45 height 22
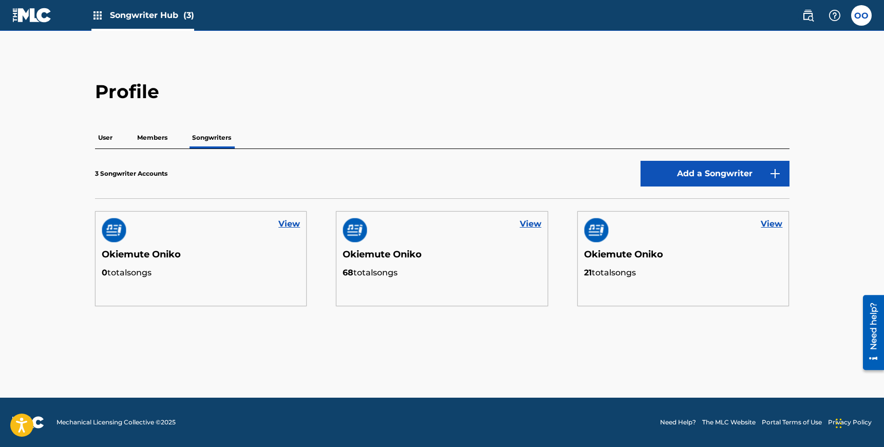
click at [112, 230] on img at bounding box center [114, 230] width 25 height 25
click at [291, 224] on link "View" at bounding box center [290, 224] width 22 height 12
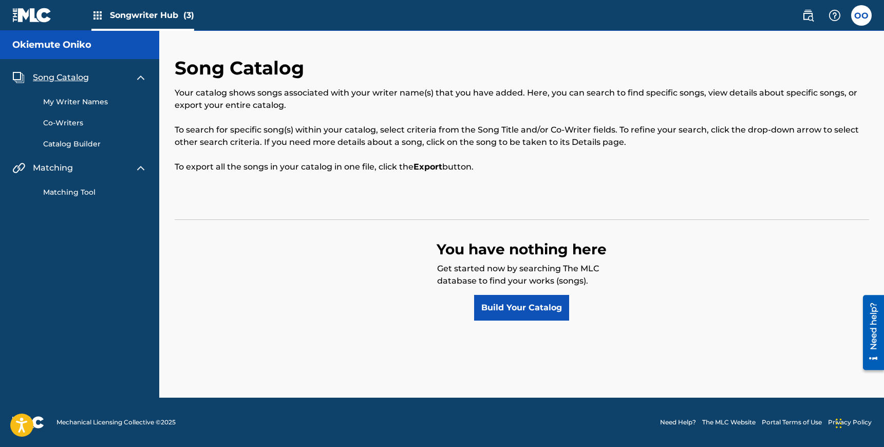
click at [69, 45] on h5 "Okiemute Oniko" at bounding box center [51, 45] width 79 height 12
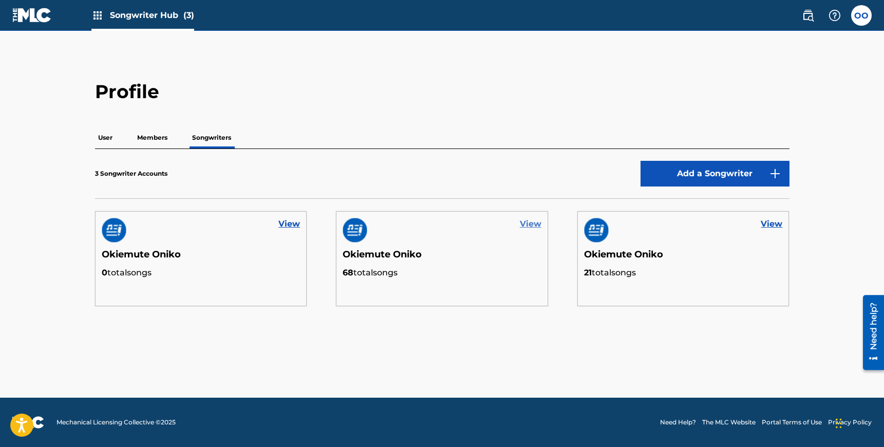
click at [534, 221] on link "View" at bounding box center [531, 224] width 22 height 12
click at [533, 225] on link "View" at bounding box center [531, 224] width 22 height 12
click at [771, 221] on link "View" at bounding box center [772, 224] width 22 height 12
click at [422, 228] on div "View" at bounding box center [442, 230] width 211 height 37
click at [364, 285] on div "View Okiemute Oniko 68 total songs" at bounding box center [442, 258] width 212 height 95
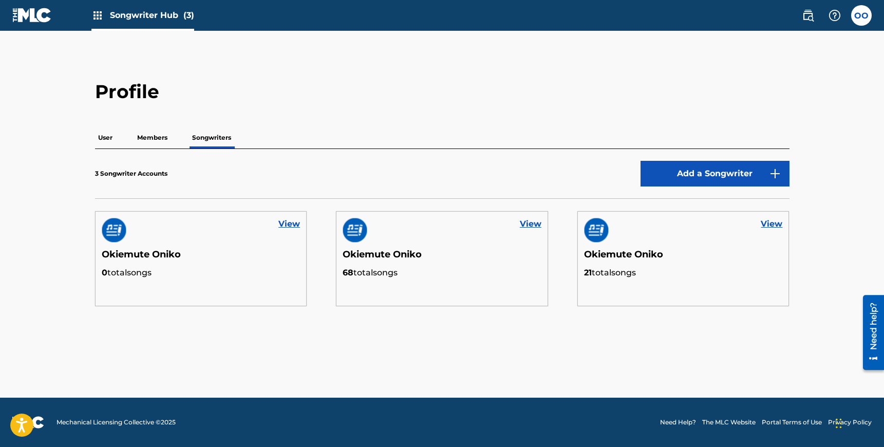
click at [376, 255] on h5 "Okiemute Oniko" at bounding box center [442, 258] width 199 height 18
click at [343, 234] on img at bounding box center [355, 230] width 25 height 25
click at [534, 225] on link "View" at bounding box center [531, 224] width 22 height 12
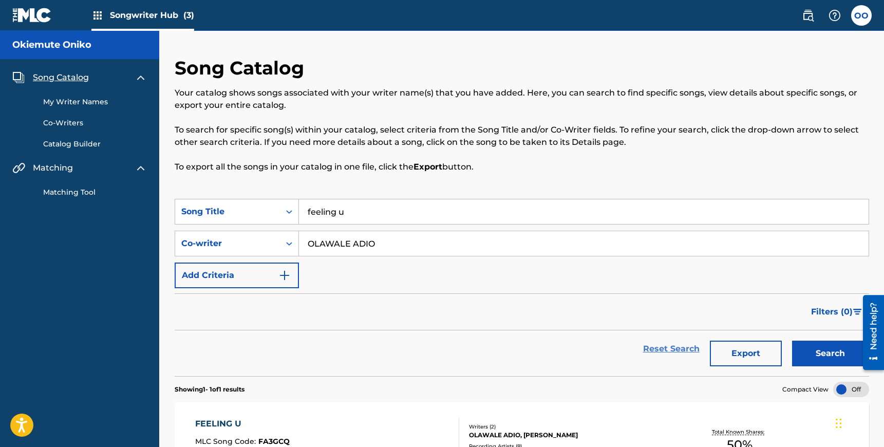
click at [659, 350] on link "Reset Search" at bounding box center [671, 349] width 67 height 23
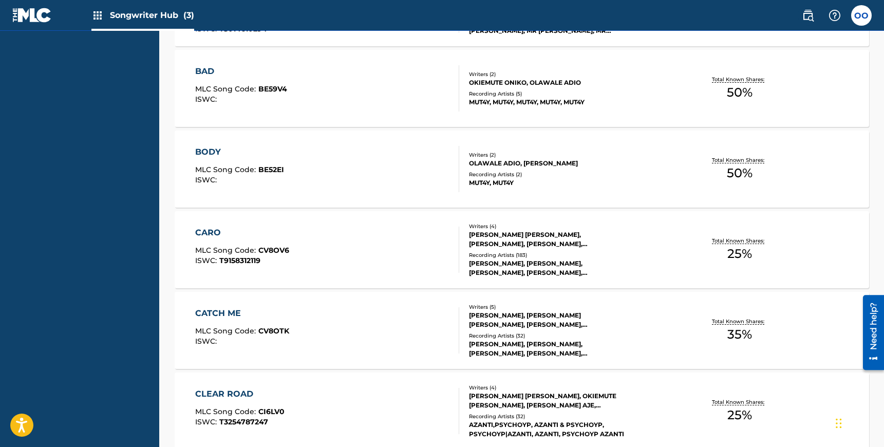
scroll to position [861, 0]
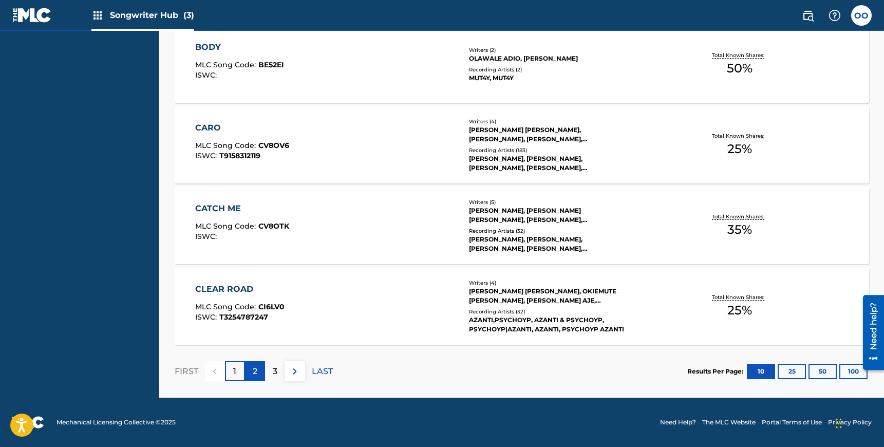
click at [254, 369] on p "2" at bounding box center [255, 371] width 5 height 12
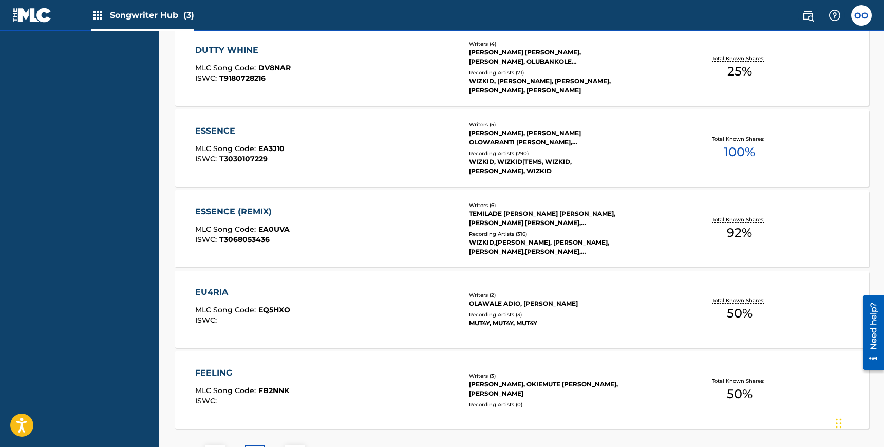
scroll to position [773, 0]
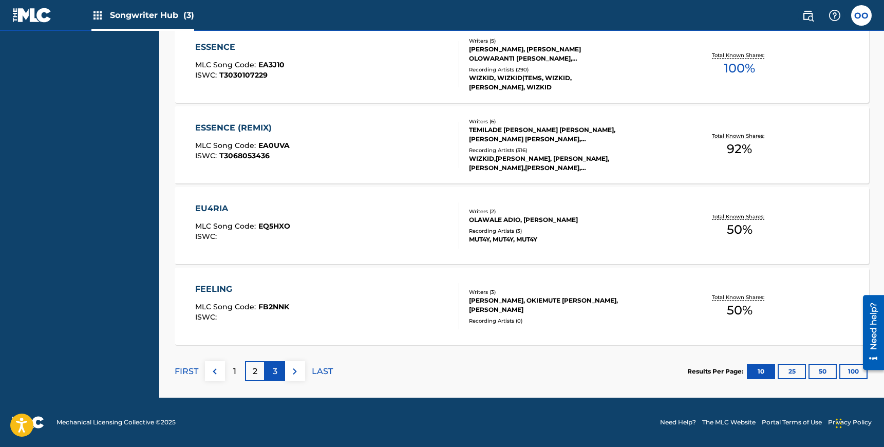
click at [276, 368] on p "3" at bounding box center [275, 371] width 5 height 12
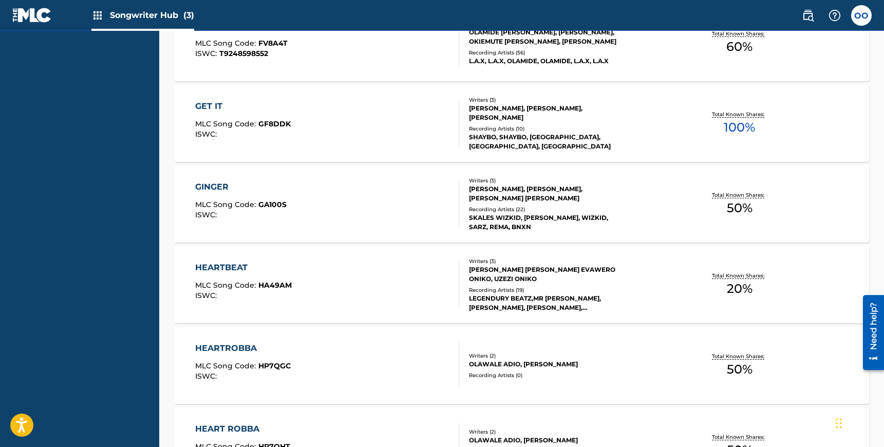
scroll to position [861, 0]
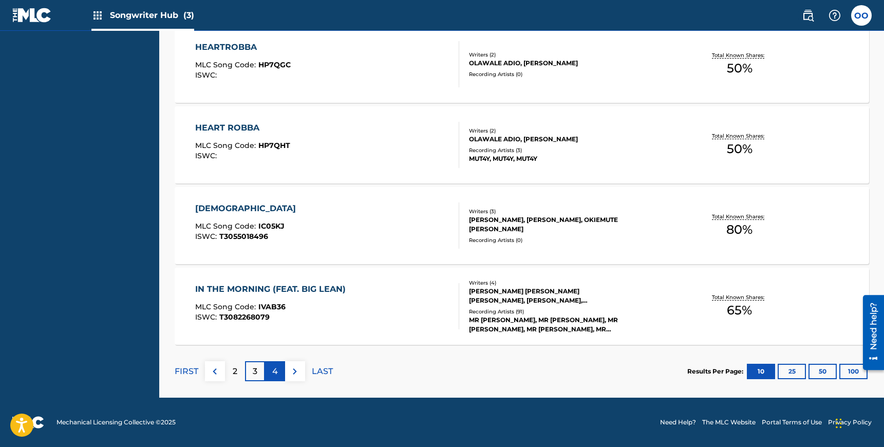
click at [277, 367] on div "4" at bounding box center [275, 371] width 20 height 20
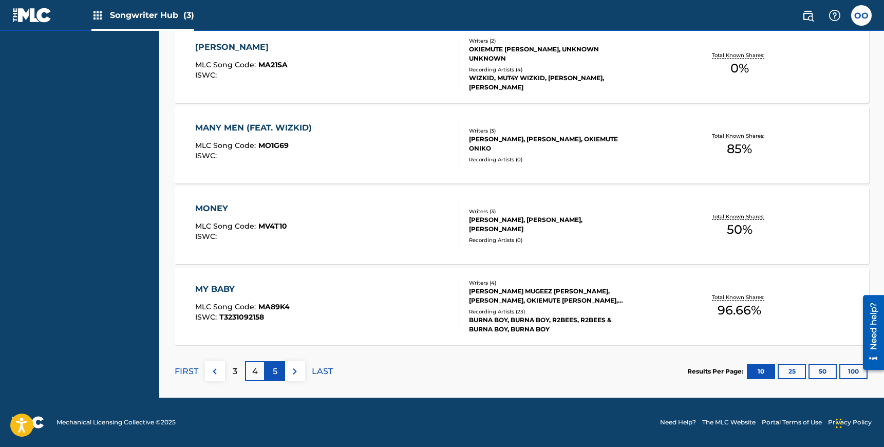
click at [274, 370] on p "5" at bounding box center [275, 371] width 5 height 12
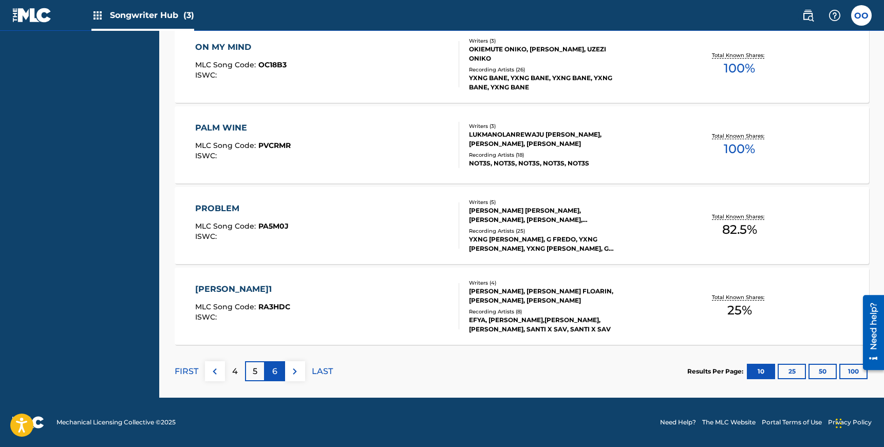
click at [277, 372] on p "6" at bounding box center [274, 371] width 5 height 12
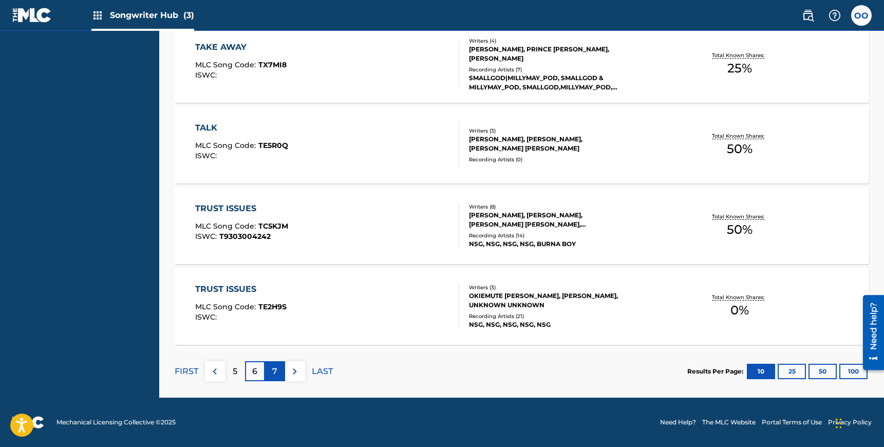
click at [273, 371] on p "7" at bounding box center [274, 371] width 5 height 12
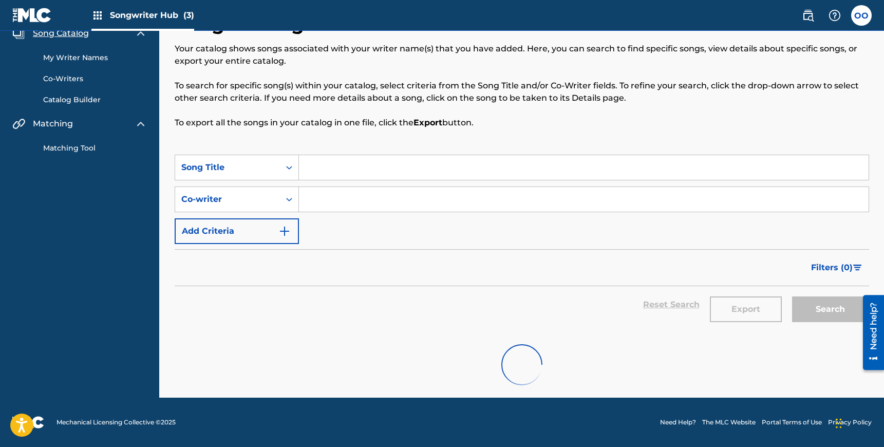
scroll to position [699, 0]
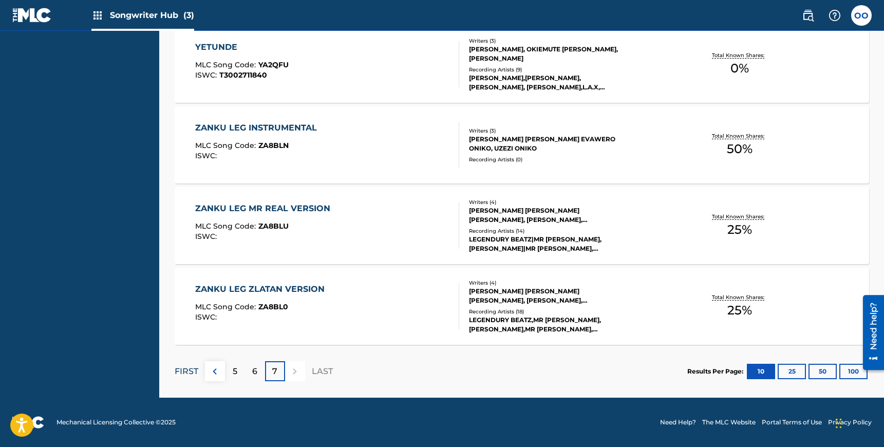
click at [184, 373] on p "FIRST" at bounding box center [187, 371] width 24 height 12
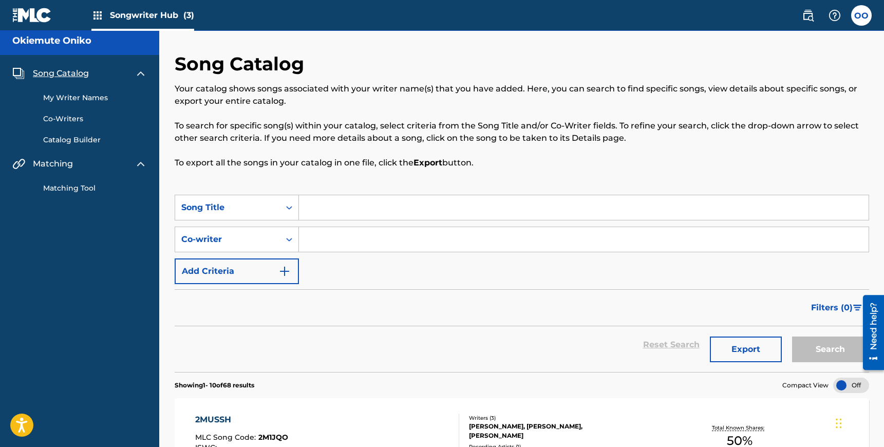
scroll to position [0, 0]
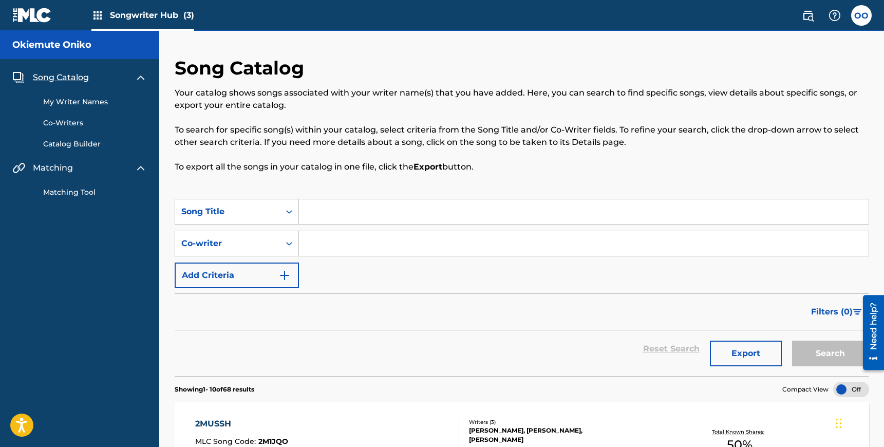
click at [90, 100] on link "My Writer Names" at bounding box center [95, 102] width 104 height 11
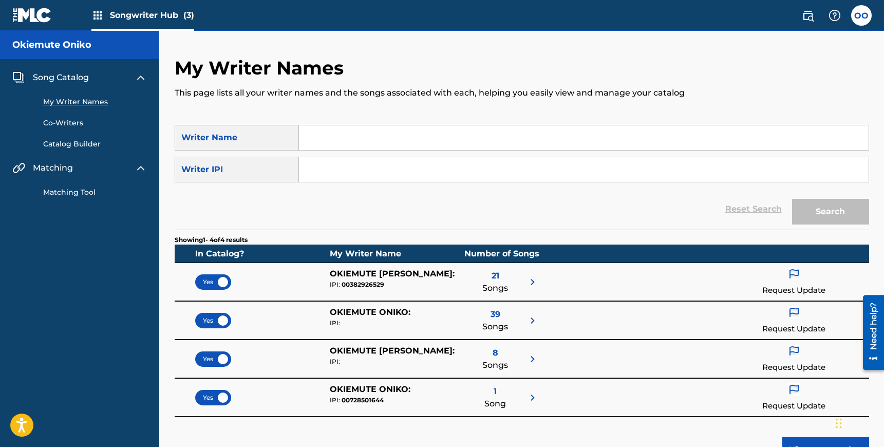
click at [496, 390] on span "1" at bounding box center [495, 391] width 3 height 12
